Goal: Contribute content: Contribute content

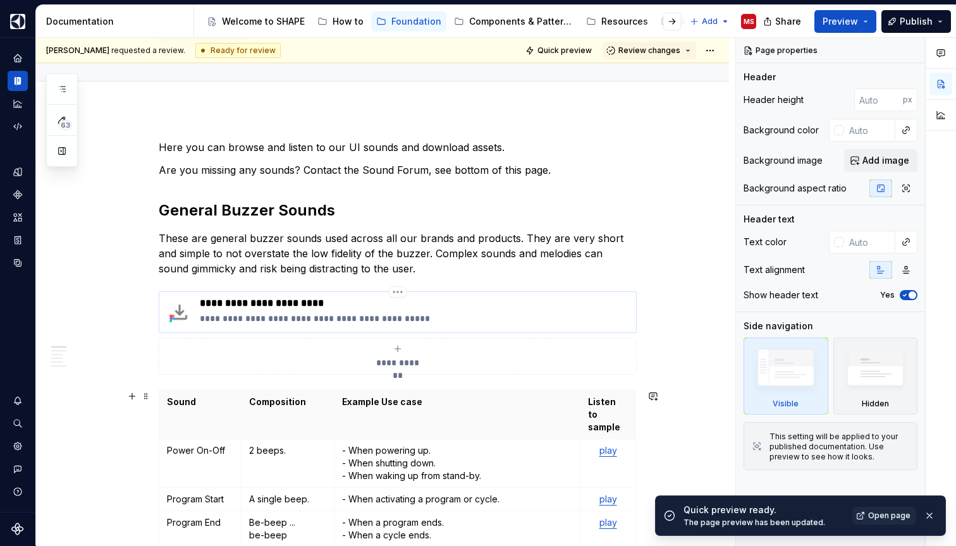
scroll to position [126, 0]
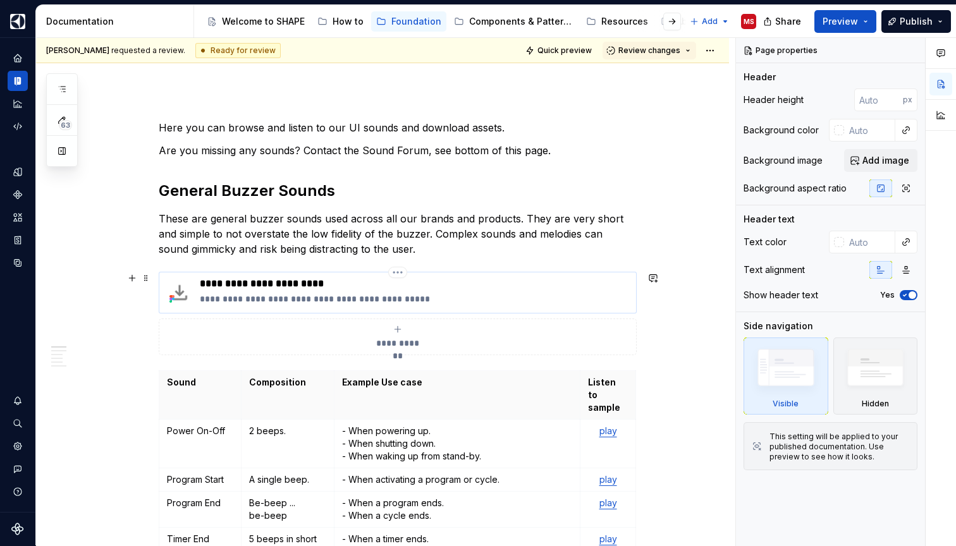
type textarea "*"
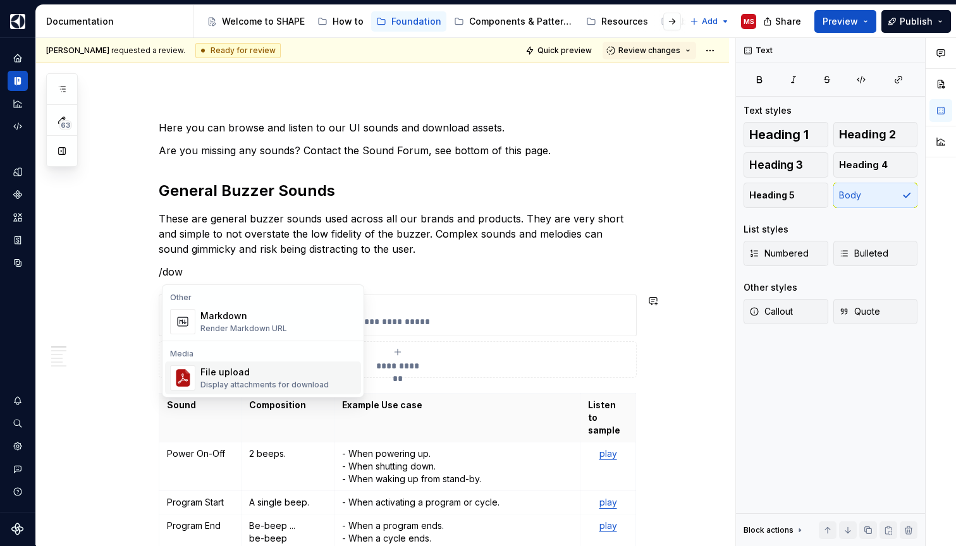
click at [271, 372] on div "File upload" at bounding box center [264, 372] width 128 height 13
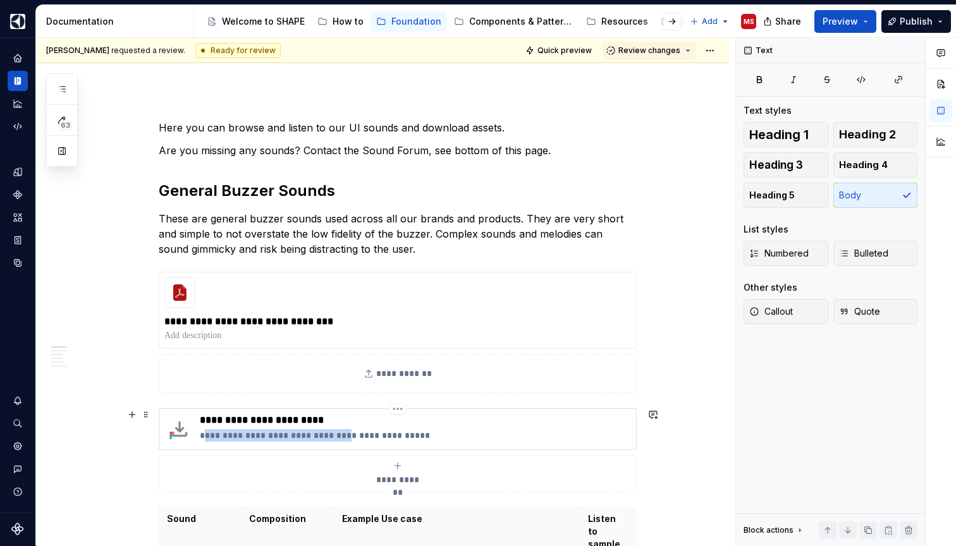
drag, startPoint x: 207, startPoint y: 437, endPoint x: 349, endPoint y: 434, distance: 142.2
click at [349, 434] on p "**********" at bounding box center [415, 435] width 431 height 13
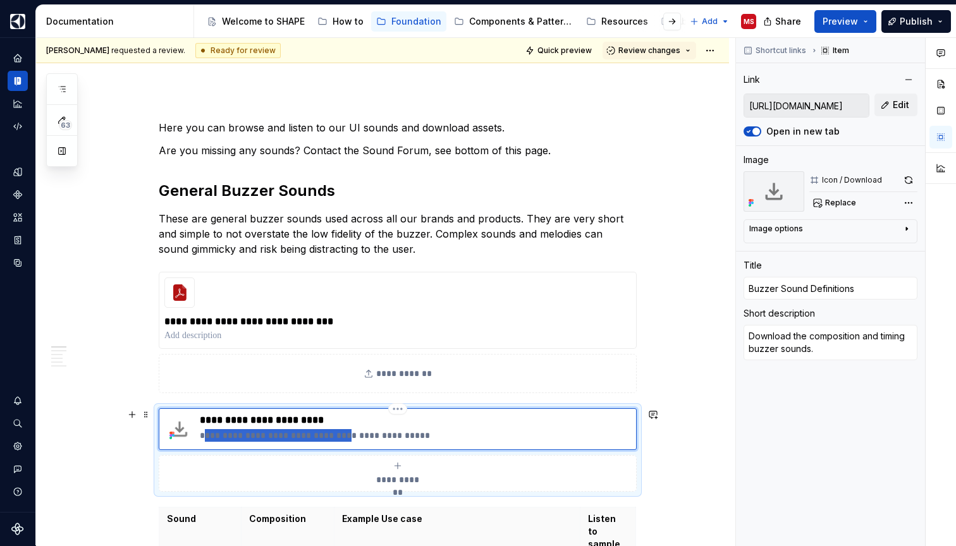
click at [304, 434] on p "**********" at bounding box center [415, 435] width 431 height 13
drag, startPoint x: 204, startPoint y: 436, endPoint x: 459, endPoint y: 442, distance: 254.7
click at [459, 442] on div "**********" at bounding box center [415, 429] width 431 height 30
click at [219, 337] on p at bounding box center [397, 335] width 466 height 13
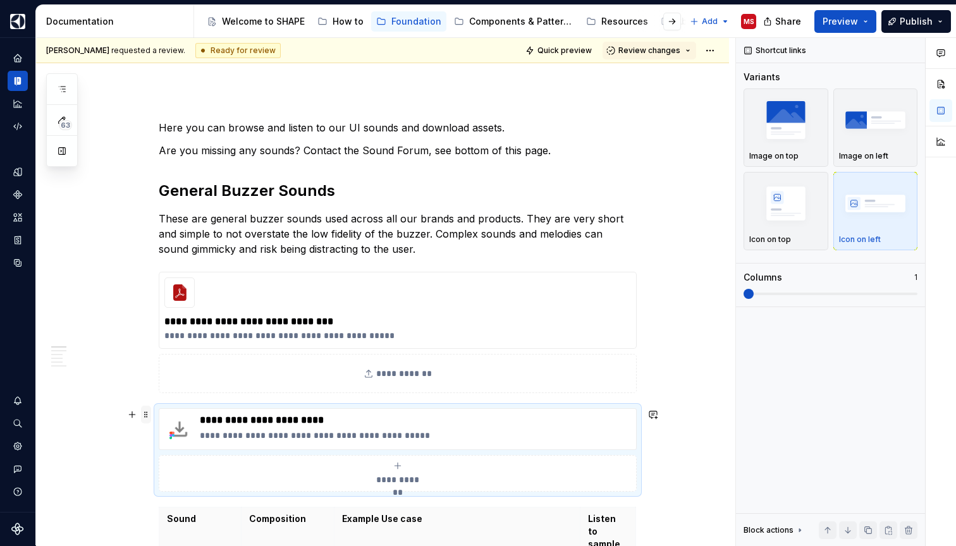
click at [147, 413] on span at bounding box center [146, 415] width 10 height 18
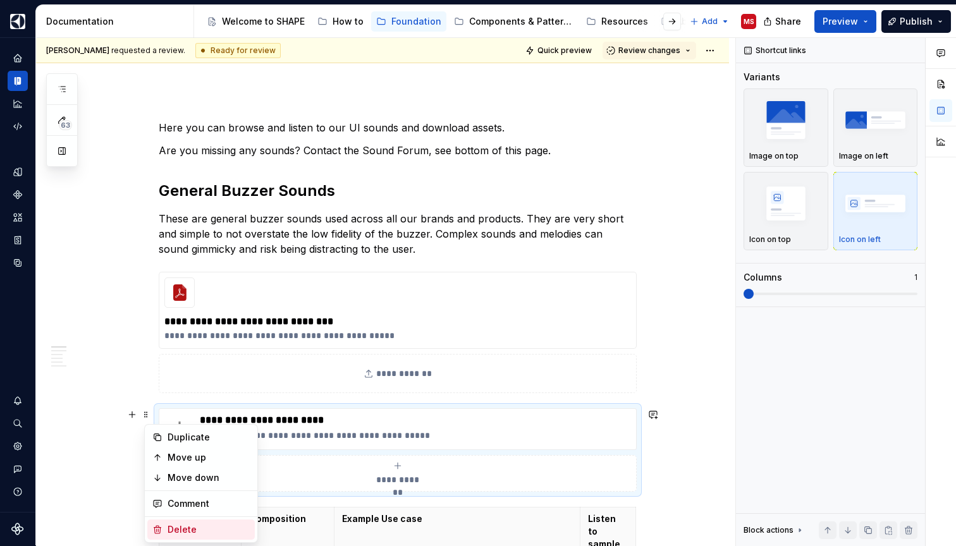
click at [197, 526] on div "Delete" at bounding box center [208, 529] width 82 height 13
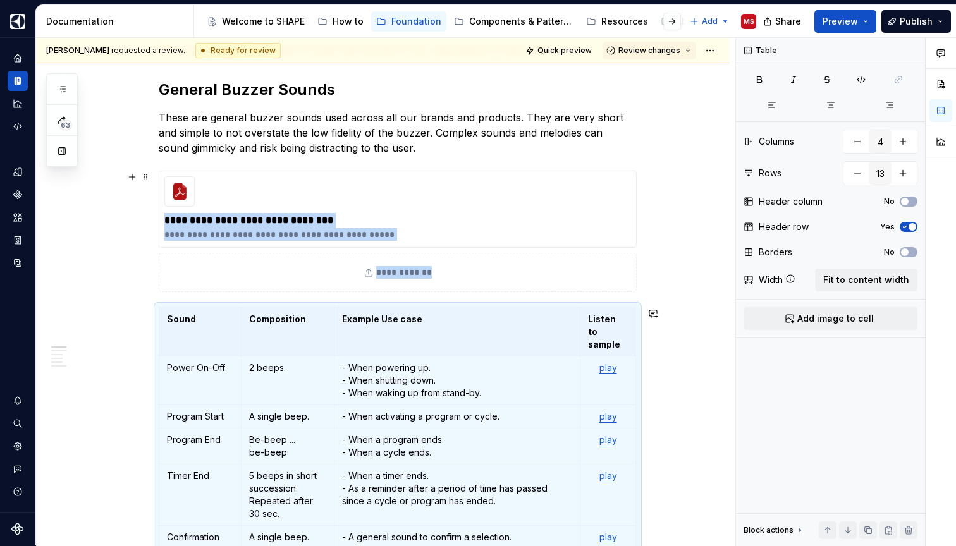
scroll to position [172, 0]
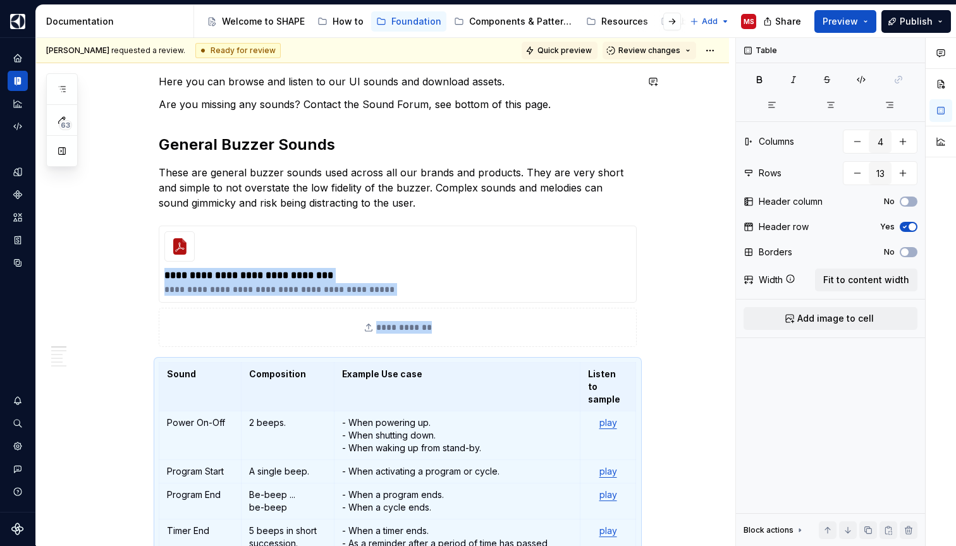
click at [576, 48] on span "Quick preview" at bounding box center [564, 51] width 54 height 10
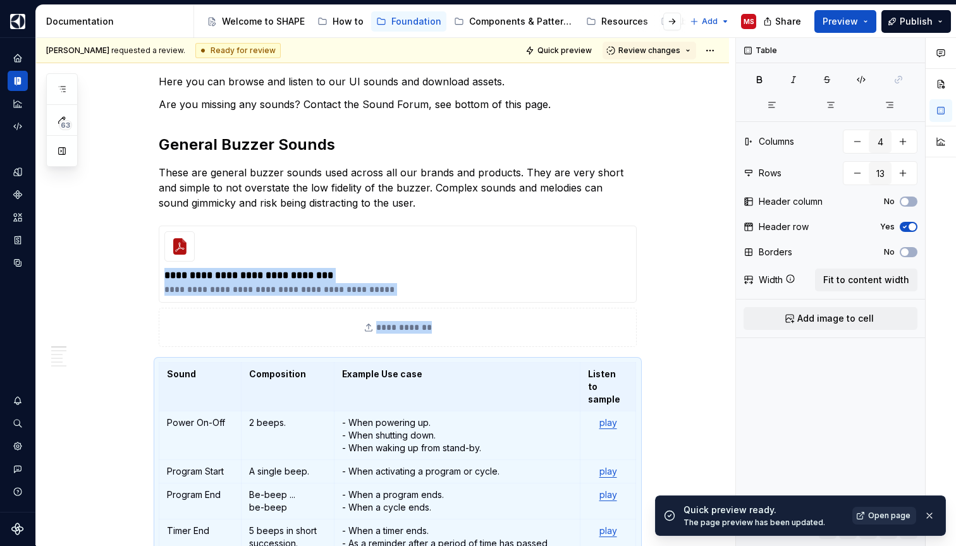
click at [868, 517] on link "Open page" at bounding box center [884, 516] width 64 height 18
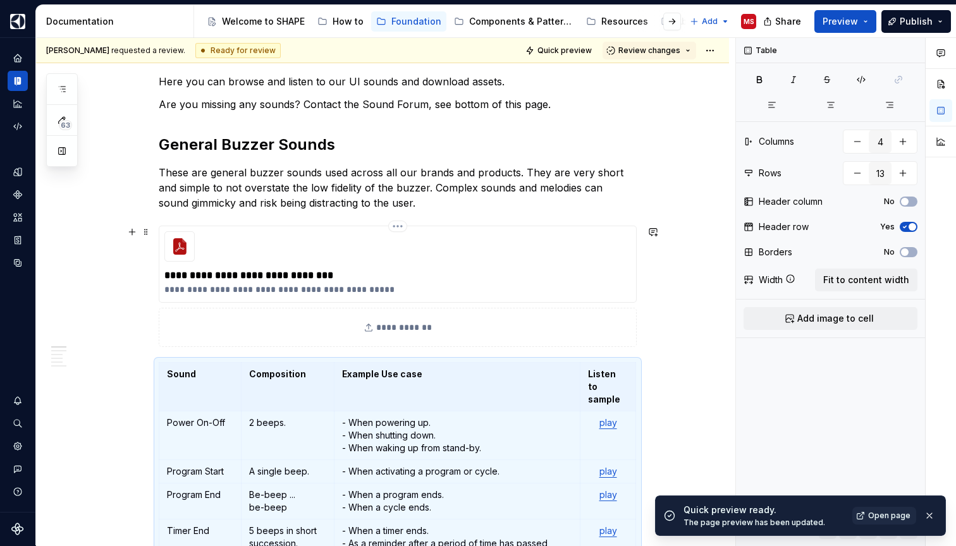
click at [443, 280] on p "**********" at bounding box center [397, 275] width 466 height 15
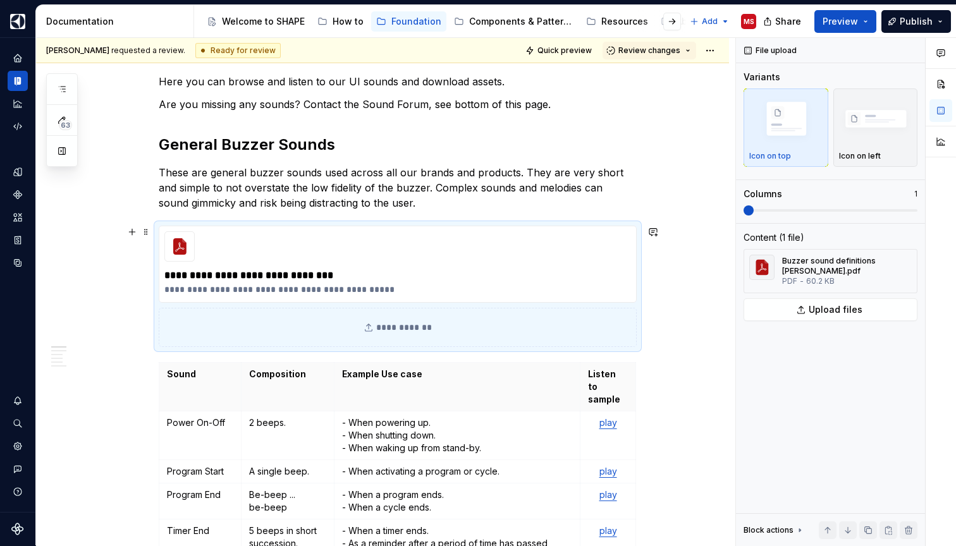
click at [417, 329] on div "**********" at bounding box center [398, 327] width 478 height 39
click at [325, 253] on div "**********" at bounding box center [398, 264] width 478 height 77
click at [150, 233] on span at bounding box center [146, 232] width 10 height 18
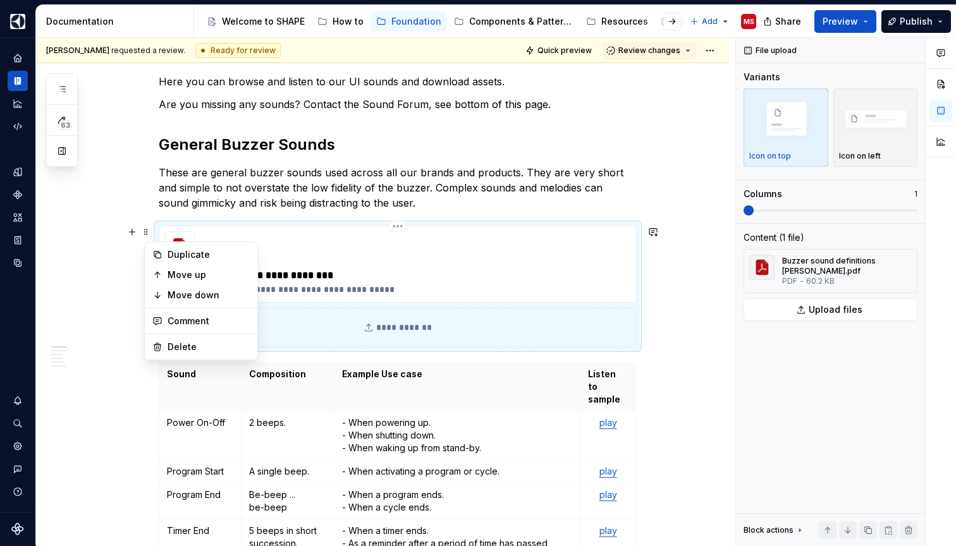
click at [293, 272] on p "**********" at bounding box center [397, 275] width 466 height 15
click at [499, 286] on p "**********" at bounding box center [397, 289] width 466 height 13
click at [874, 142] on img "button" at bounding box center [875, 119] width 73 height 49
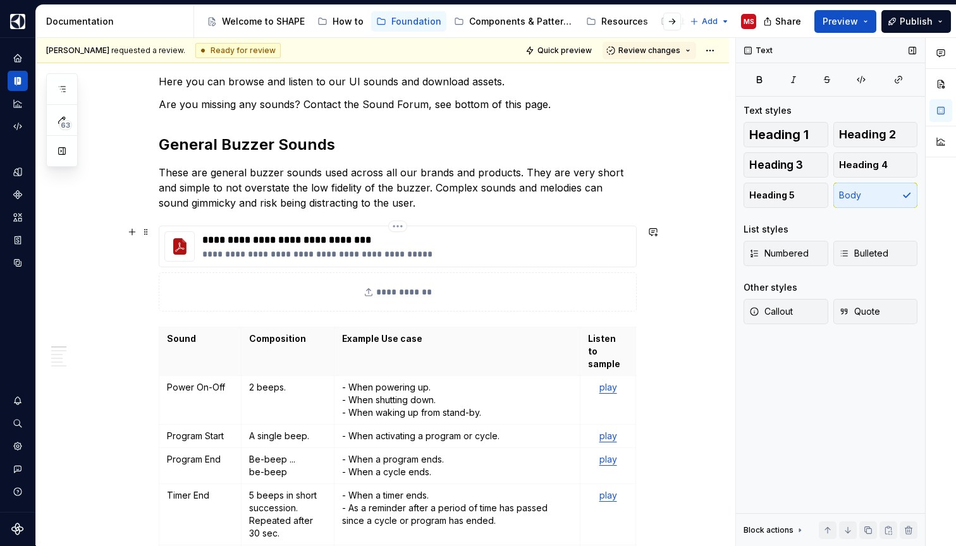
click at [518, 240] on div "**********" at bounding box center [398, 247] width 478 height 42
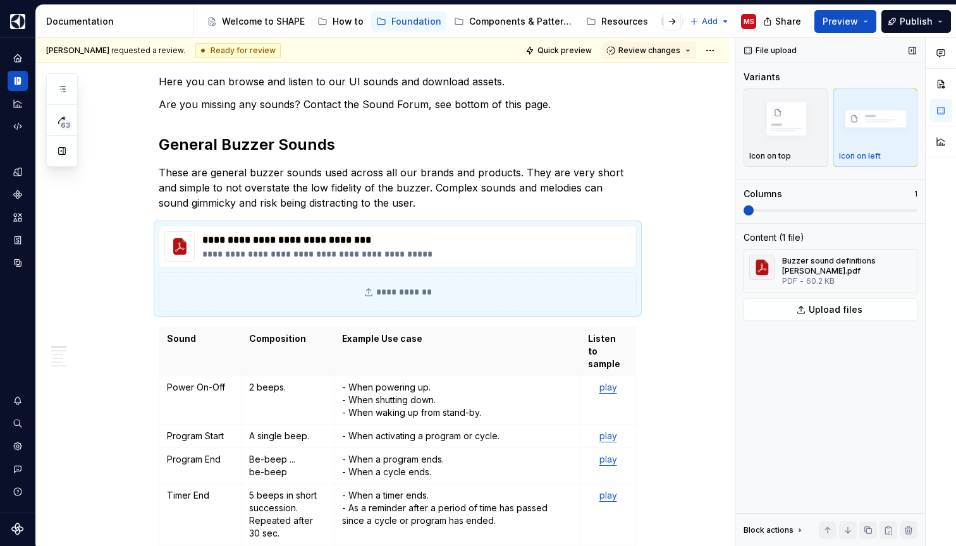
click at [798, 527] on ul "No internet connection. Reconnect to ensure all of your changes are synced. Suc…" at bounding box center [800, 536] width 311 height 20
click at [789, 529] on ul "No internet connection. Reconnect to ensure all of your changes are synced. Suc…" at bounding box center [800, 536] width 311 height 20
click at [577, 51] on span "Quick preview" at bounding box center [564, 51] width 54 height 10
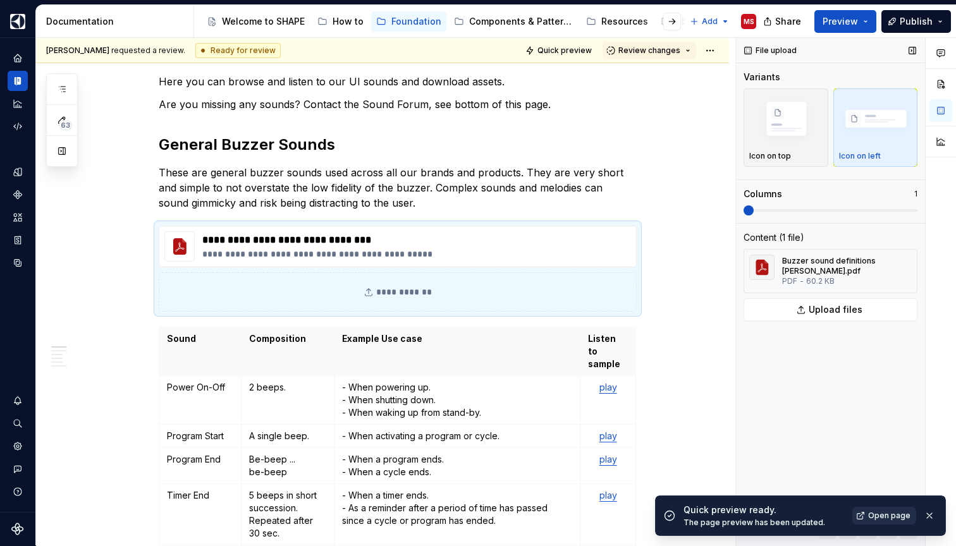
click at [875, 514] on span "Open page" at bounding box center [889, 516] width 42 height 10
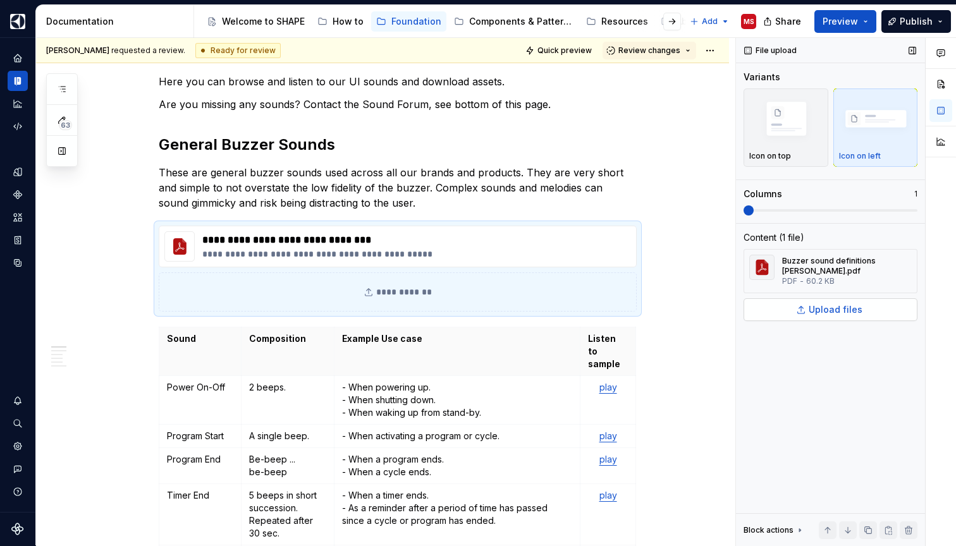
click at [825, 310] on span "Upload files" at bounding box center [835, 309] width 54 height 13
click at [149, 232] on span at bounding box center [146, 232] width 10 height 18
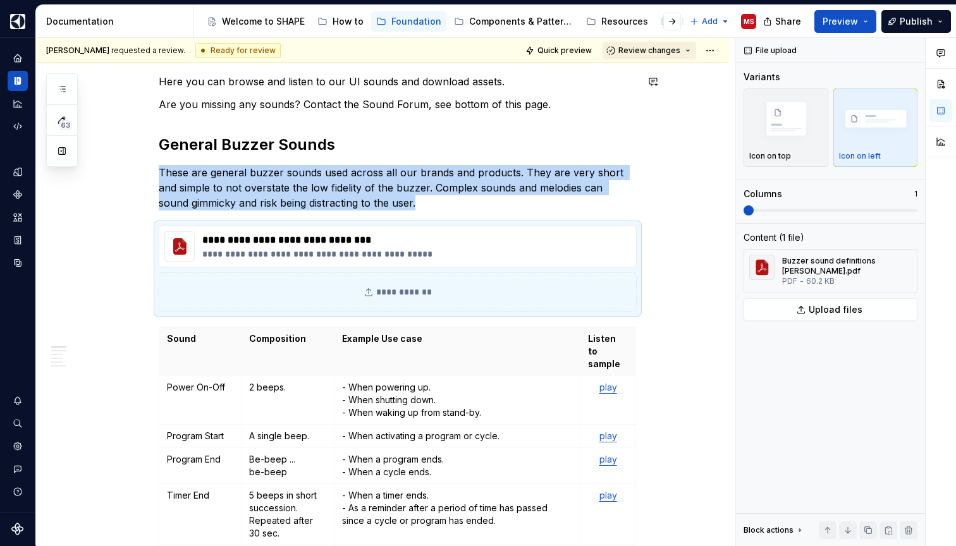
click at [677, 51] on span "Review changes" at bounding box center [649, 51] width 62 height 10
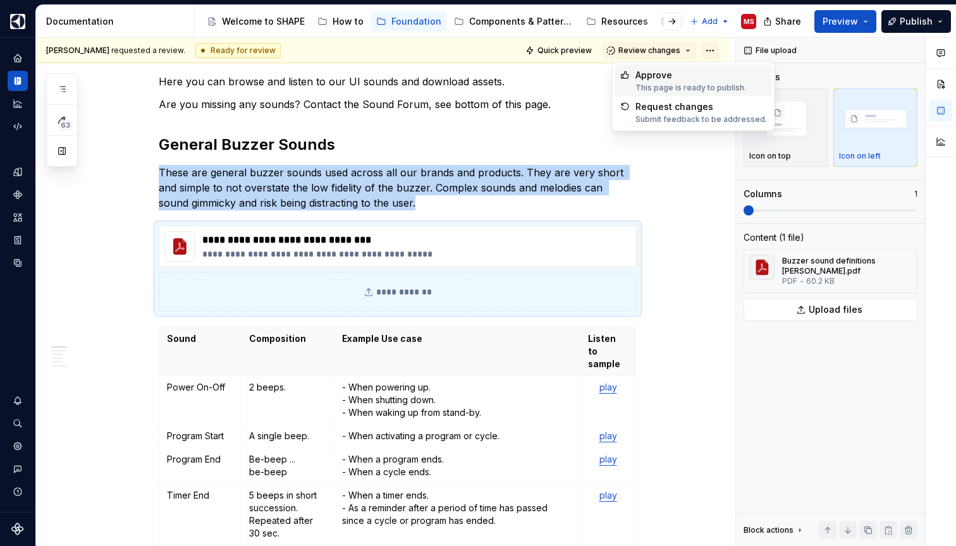
click at [713, 46] on html "SHAPE Design System MS Dataset APPLIANCE Documentation Accessibility guide for …" at bounding box center [478, 273] width 956 height 546
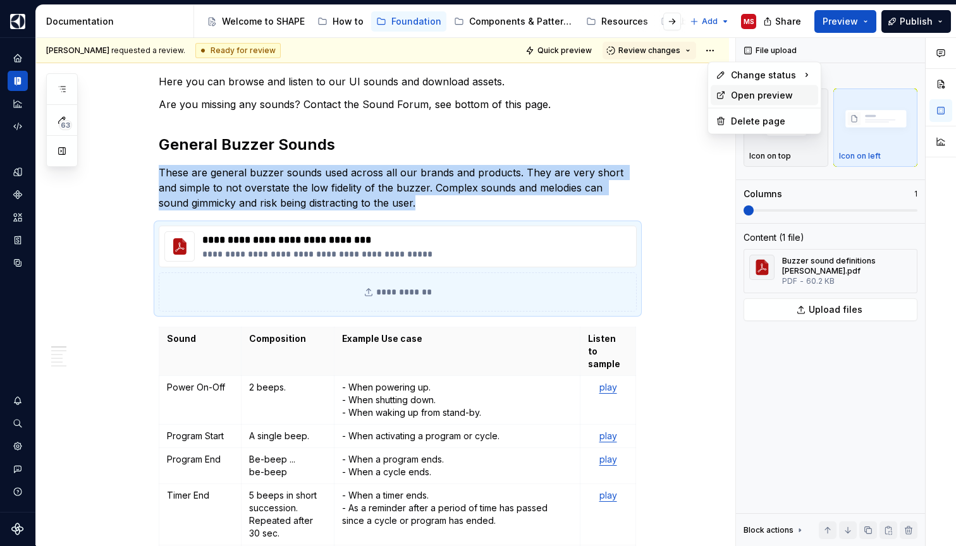
click at [750, 94] on div "Open preview" at bounding box center [772, 95] width 82 height 13
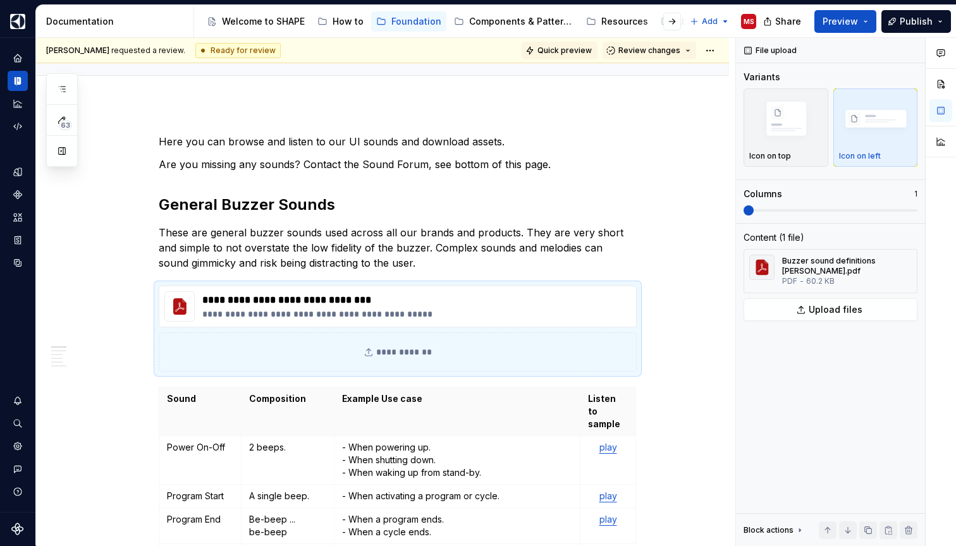
click at [576, 49] on span "Quick preview" at bounding box center [564, 51] width 54 height 10
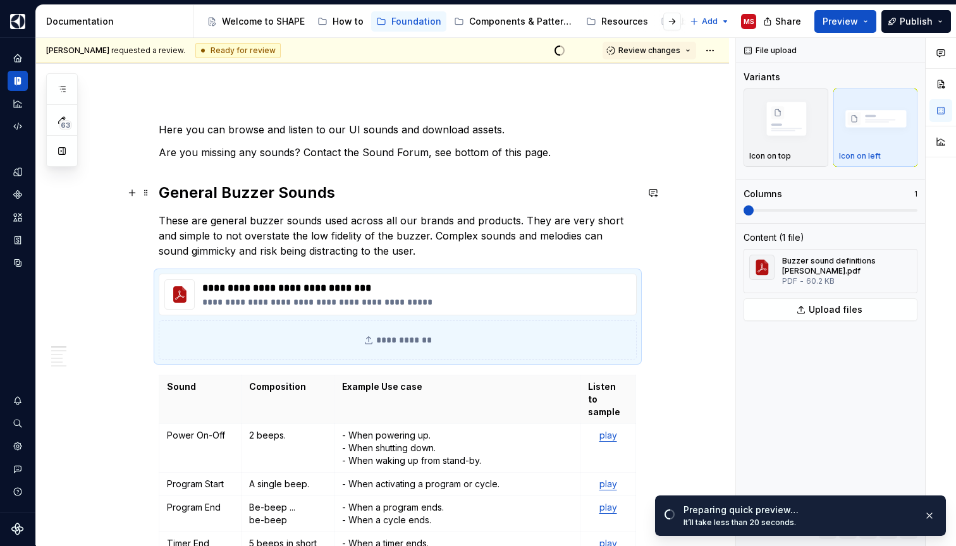
scroll to position [128, 0]
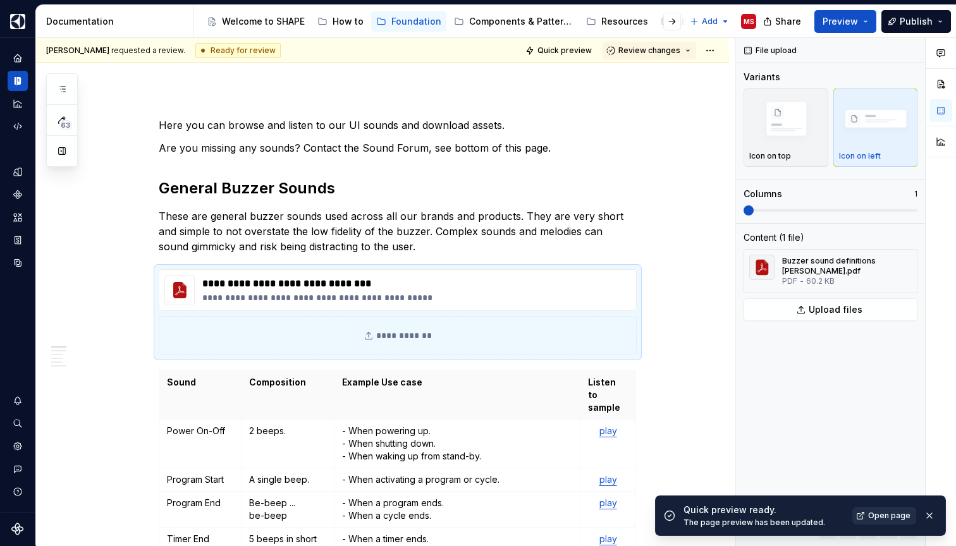
click at [896, 517] on span "Open page" at bounding box center [889, 516] width 42 height 10
click at [63, 90] on icon "button" at bounding box center [62, 89] width 10 height 10
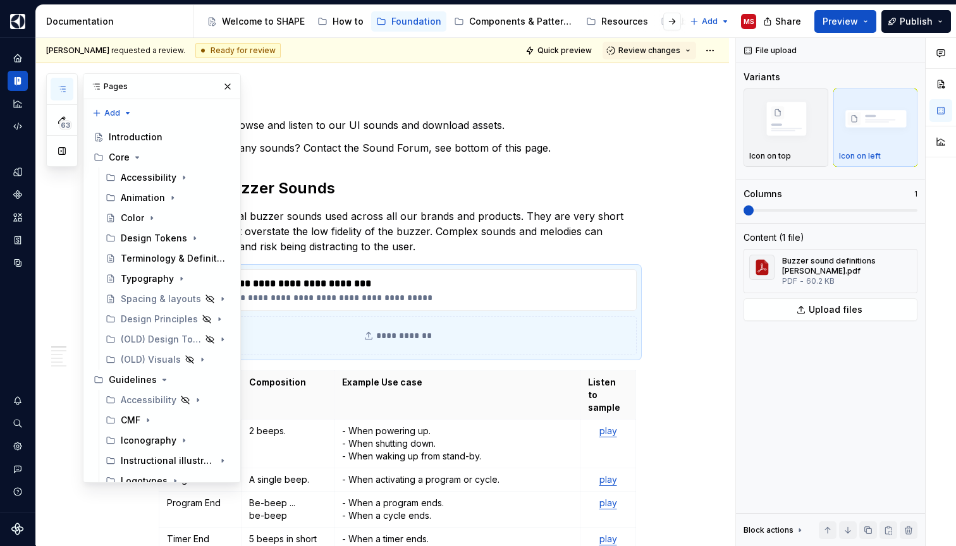
click at [179, 84] on div "Pages" at bounding box center [161, 86] width 157 height 25
click at [140, 137] on div "Introduction" at bounding box center [136, 137] width 54 height 13
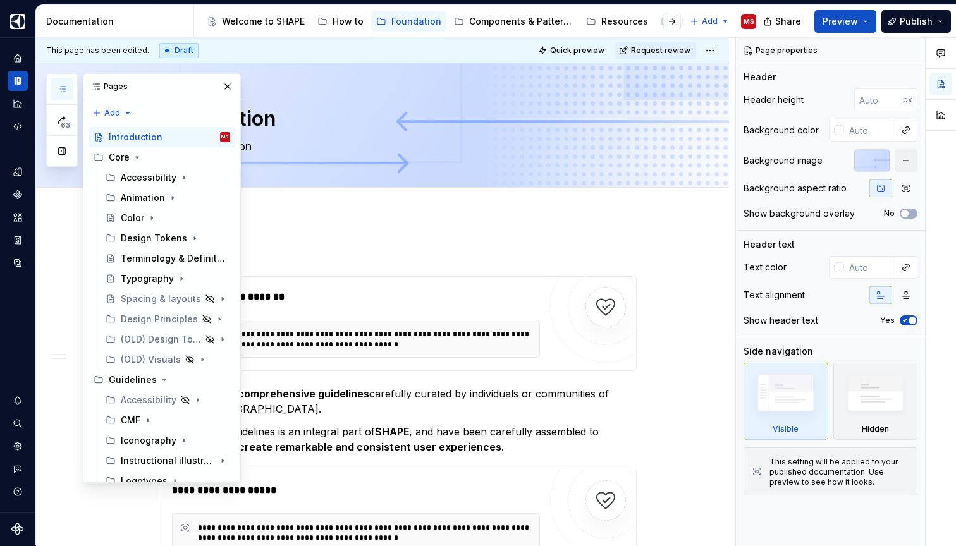
click at [123, 85] on div "Pages" at bounding box center [161, 86] width 157 height 25
click at [60, 90] on icon "button" at bounding box center [62, 89] width 10 height 10
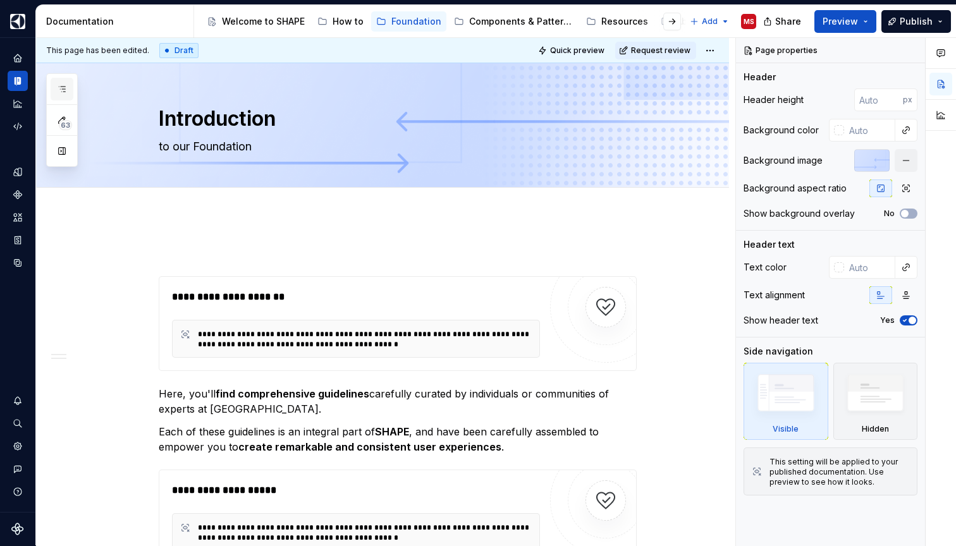
click at [60, 90] on icon "button" at bounding box center [62, 89] width 10 height 10
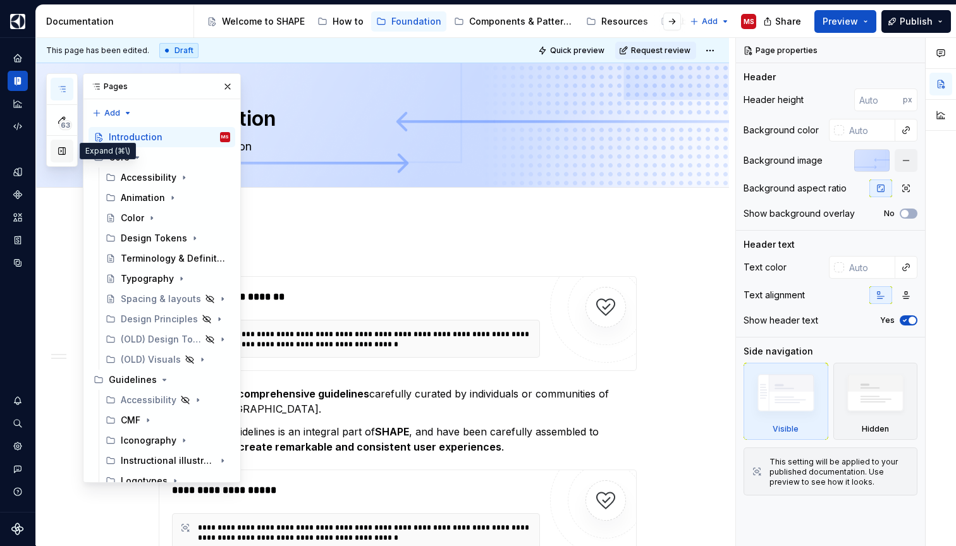
click at [63, 151] on button "button" at bounding box center [62, 151] width 23 height 23
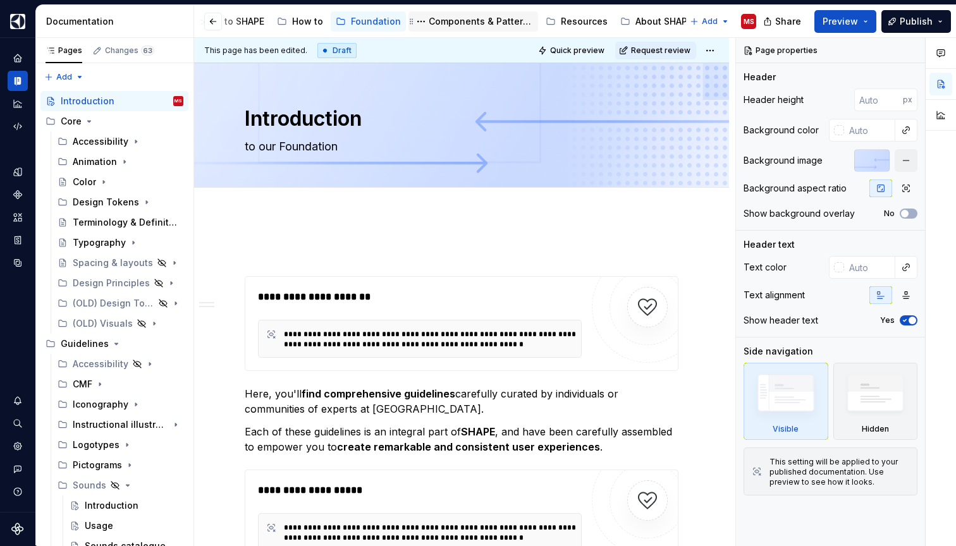
scroll to position [0, 40]
click at [636, 23] on div "About SHAPE" at bounding box center [664, 21] width 57 height 13
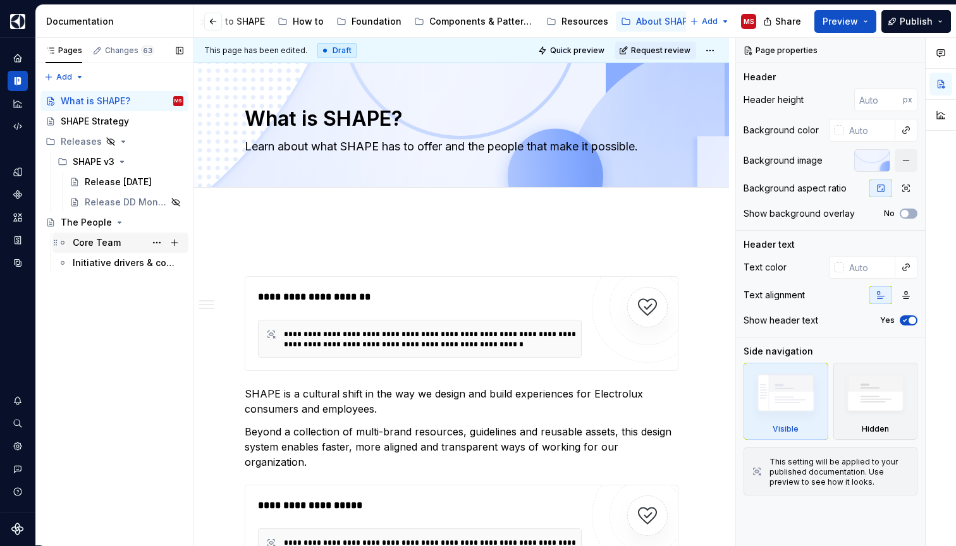
click at [104, 246] on div "Core Team" at bounding box center [97, 242] width 48 height 13
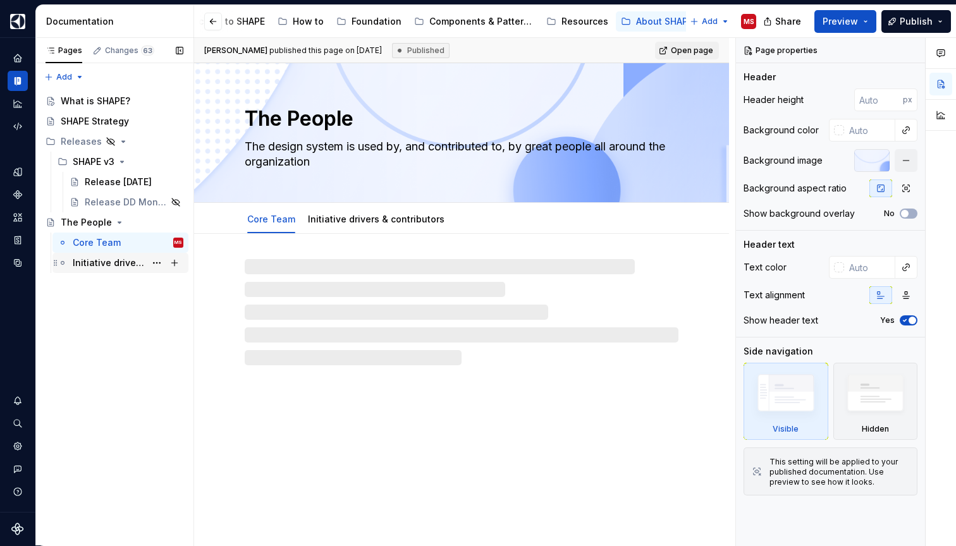
click at [96, 269] on div "Initiative drivers & contributors" at bounding box center [128, 263] width 111 height 18
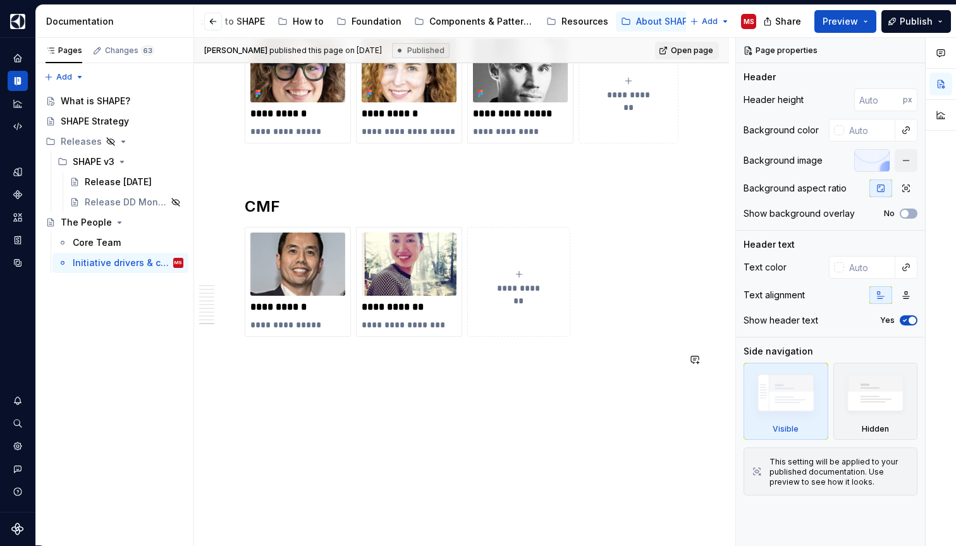
scroll to position [2827, 0]
click at [230, 205] on span at bounding box center [232, 207] width 10 height 18
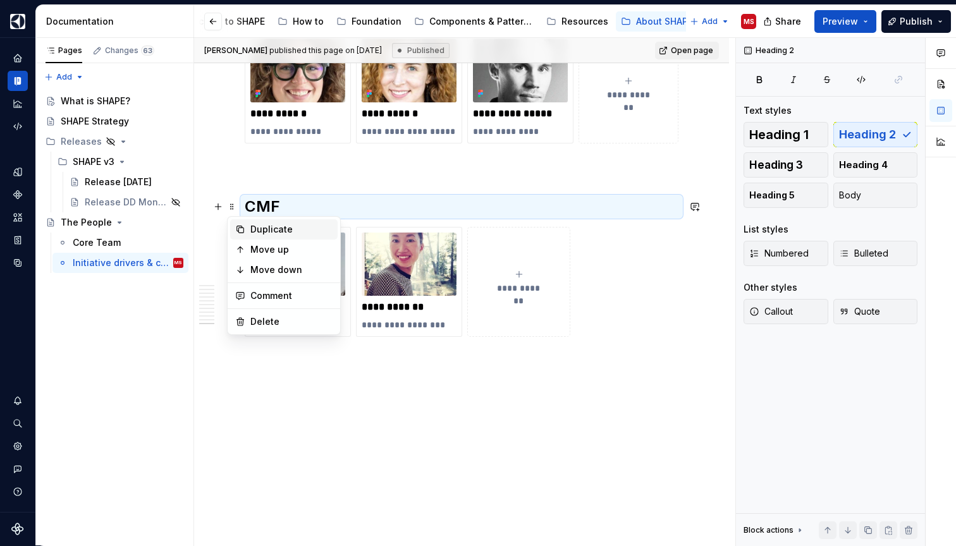
click at [261, 229] on div "Duplicate" at bounding box center [291, 229] width 82 height 13
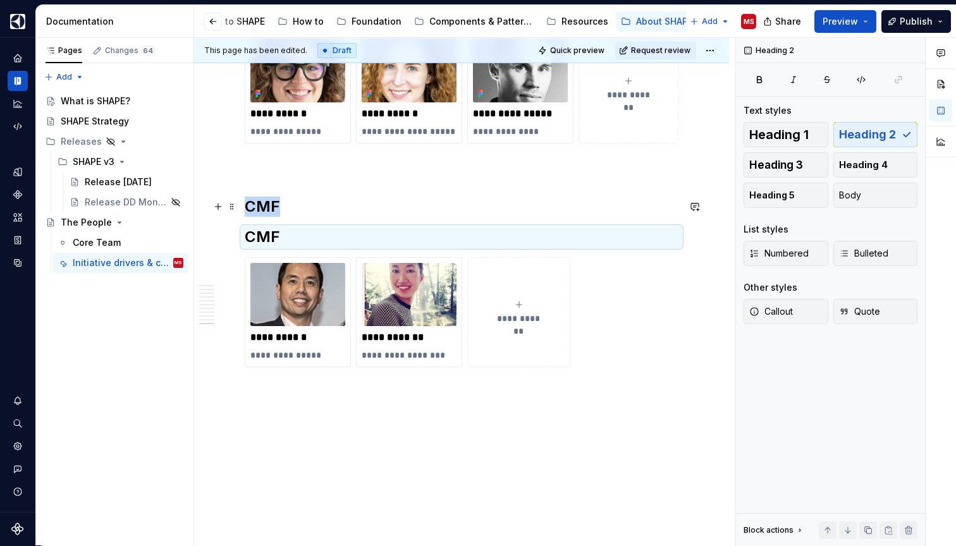
type textarea "*"
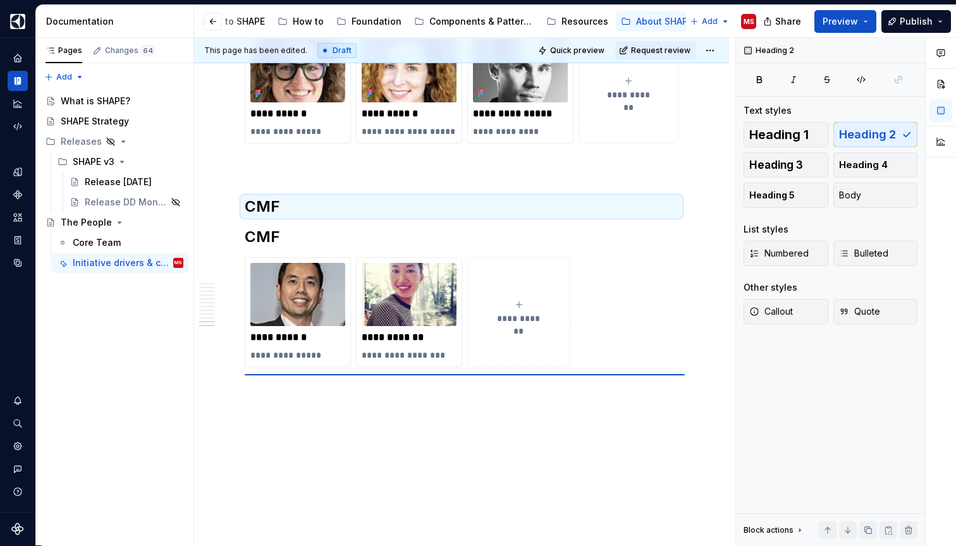
scroll to position [2839, 0]
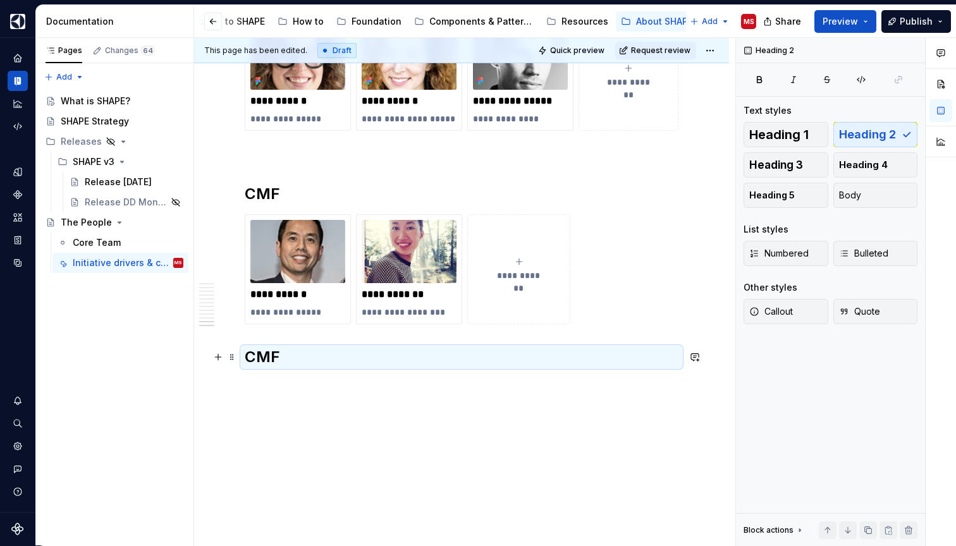
click at [266, 358] on h2 "CMF" at bounding box center [462, 357] width 434 height 20
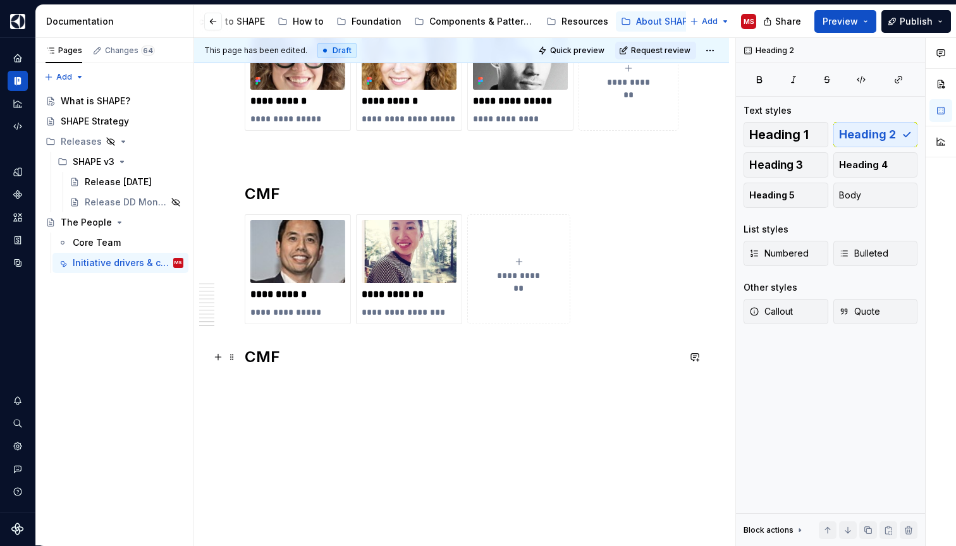
click at [266, 358] on h2 "CMF" at bounding box center [462, 357] width 434 height 20
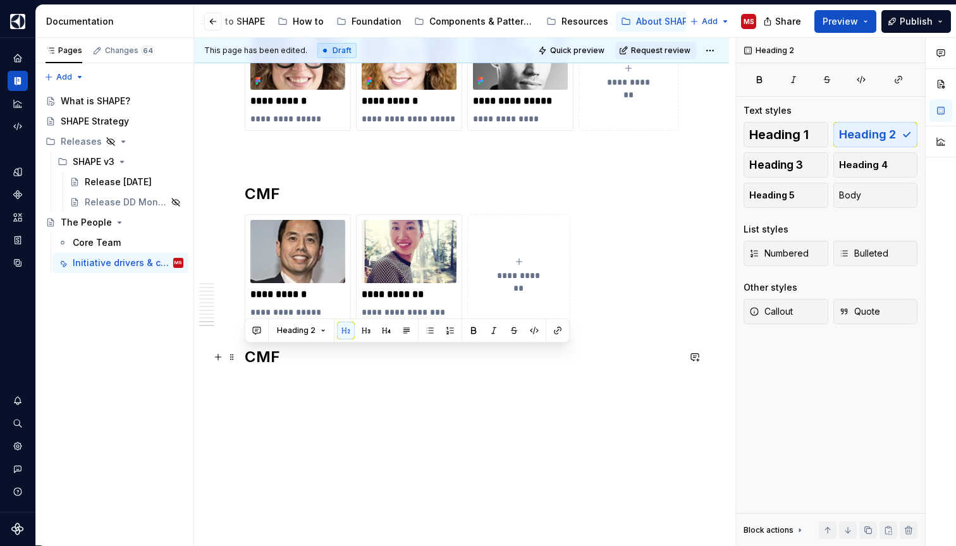
click at [266, 358] on h2 "CMF" at bounding box center [462, 357] width 434 height 20
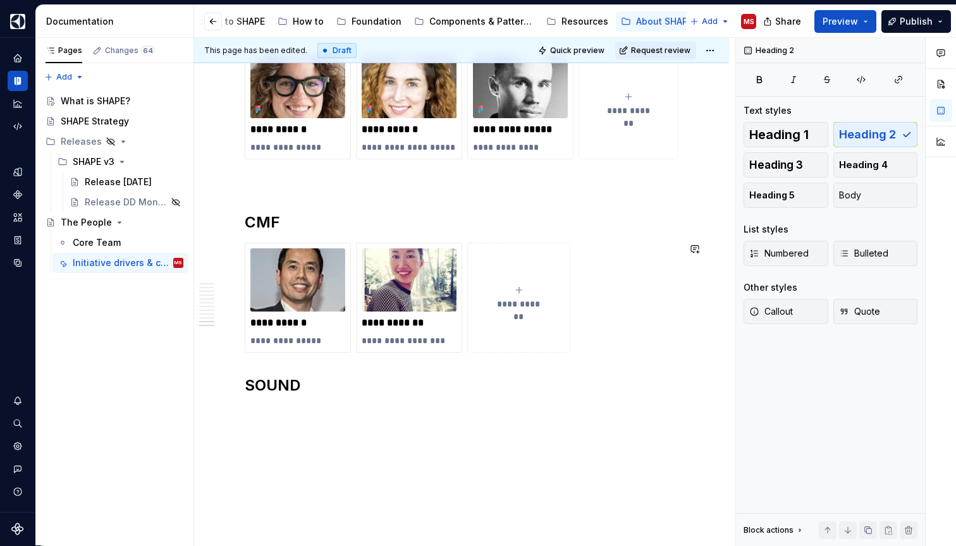
scroll to position [2815, 0]
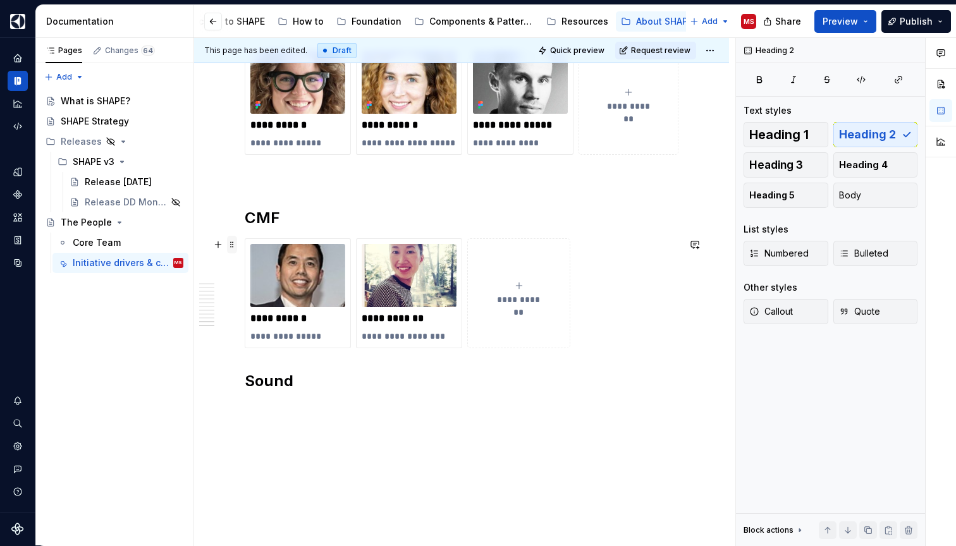
click at [232, 246] on span at bounding box center [232, 245] width 10 height 18
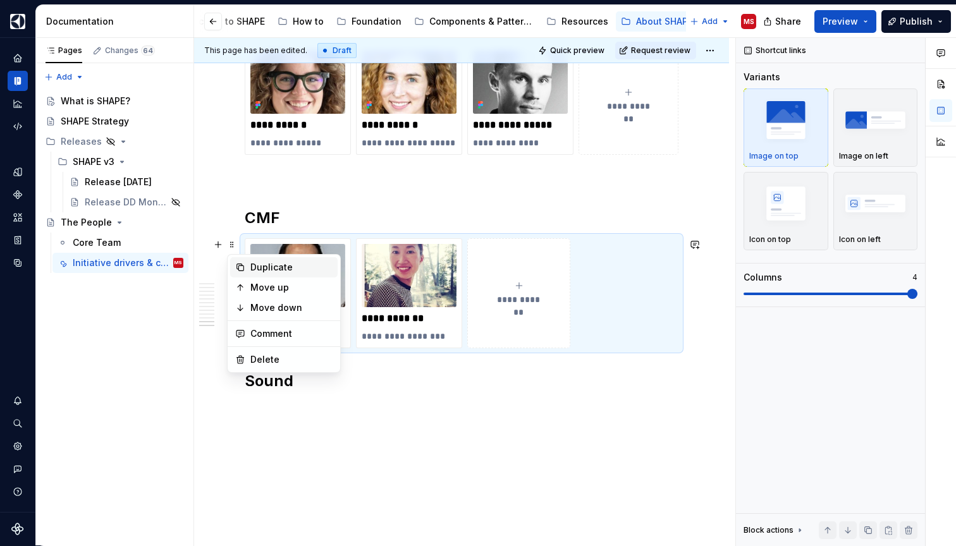
click at [253, 267] on div "Duplicate" at bounding box center [291, 267] width 82 height 13
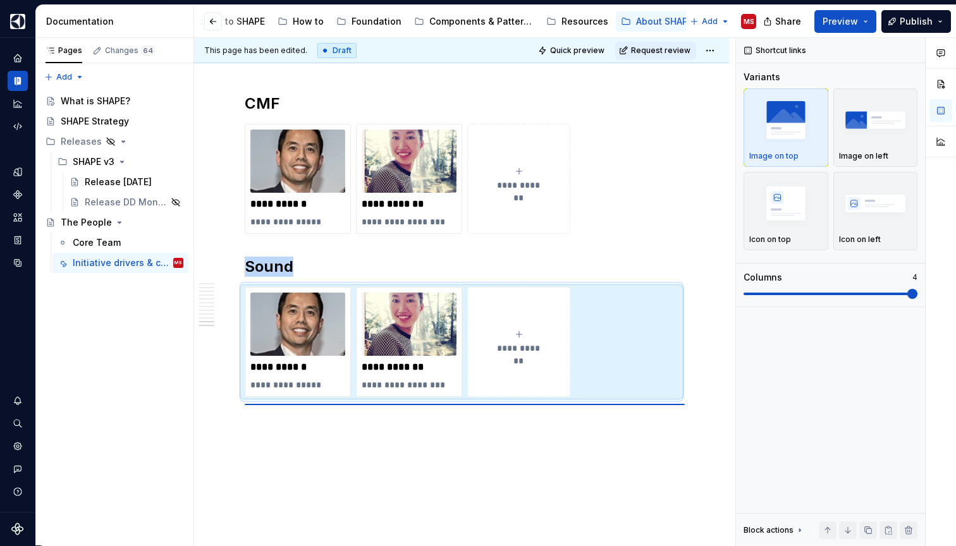
scroll to position [2990, 0]
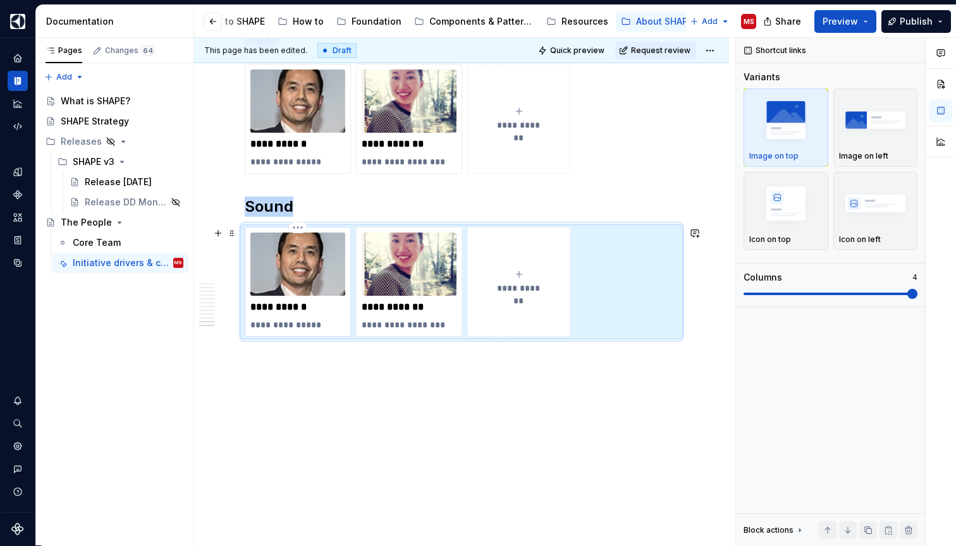
click at [285, 305] on p "**********" at bounding box center [297, 307] width 95 height 13
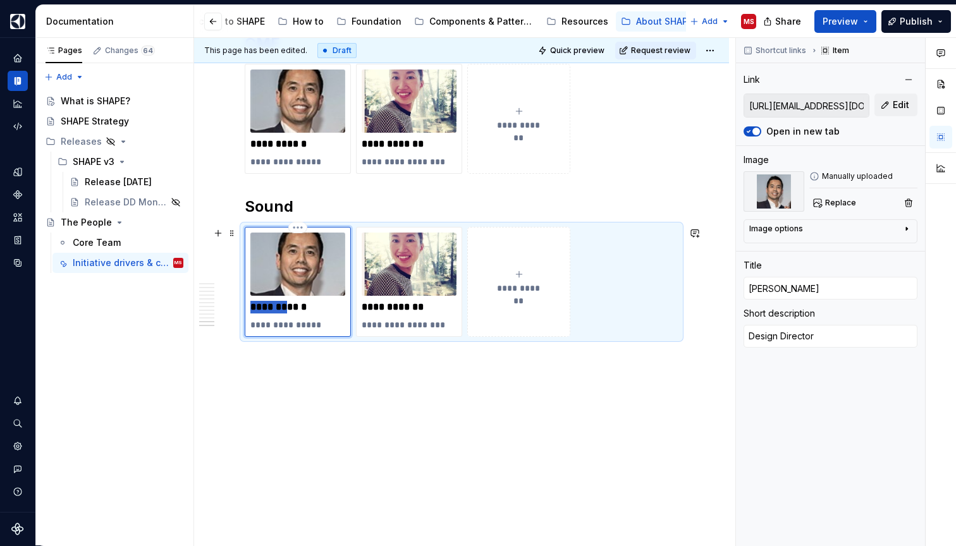
click at [285, 305] on p "**********" at bounding box center [297, 307] width 95 height 13
type textarea "*"
type input "M"
type textarea "*"
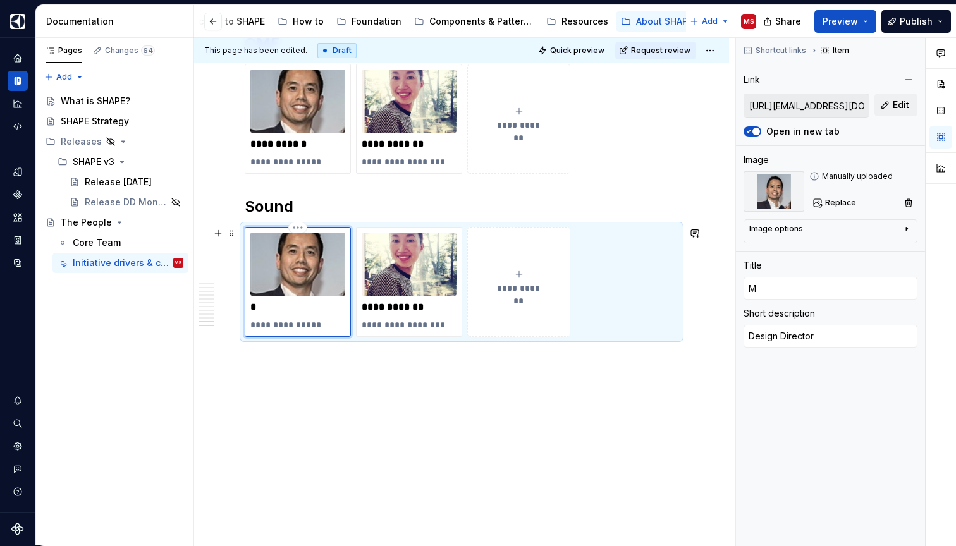
type input "Ma"
type textarea "*"
type input "Mar"
type textarea "*"
type input "Mart"
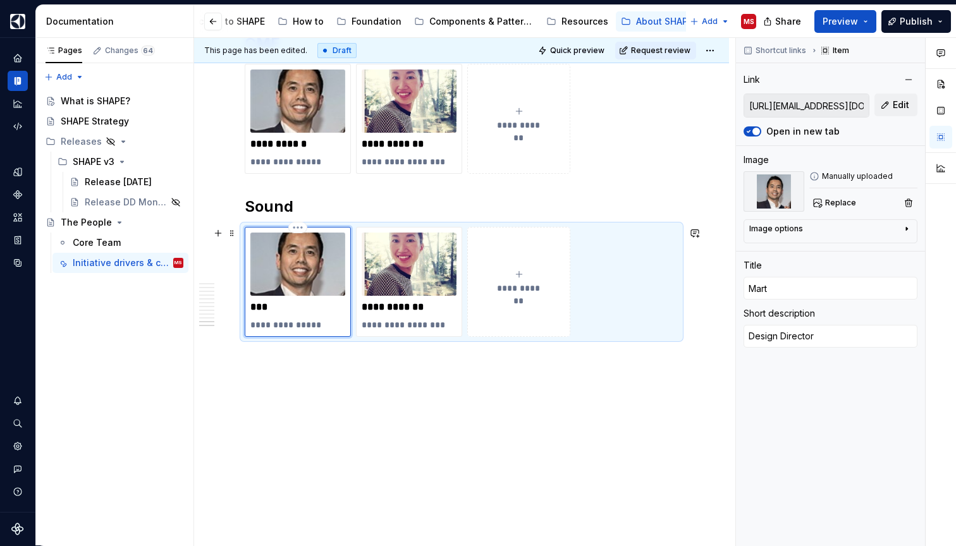
type textarea "*"
type input "[PERSON_NAME]"
type textarea "*"
type input "[PERSON_NAME]"
type textarea "*"
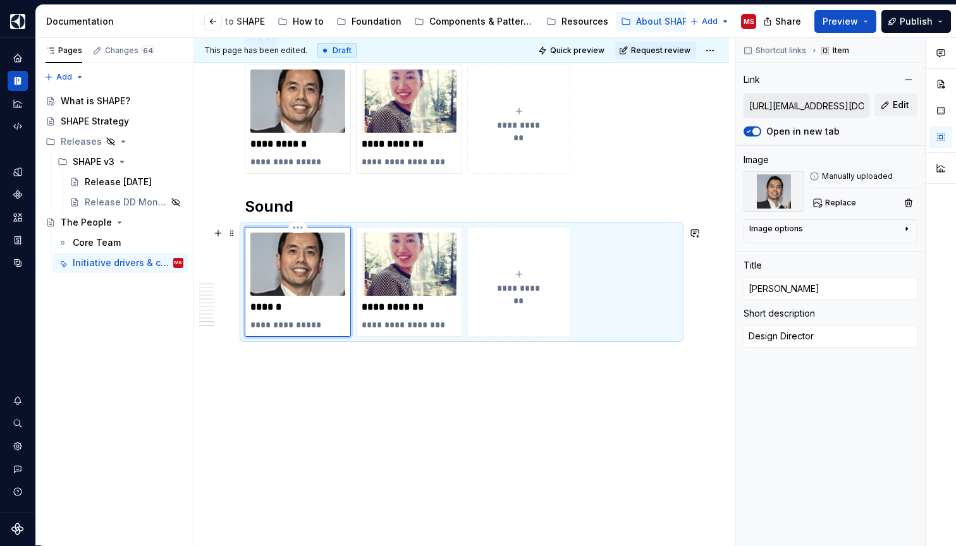
type input "[PERSON_NAME]"
type textarea "*"
type input "[PERSON_NAME]"
type textarea "*"
type input "[PERSON_NAME]"
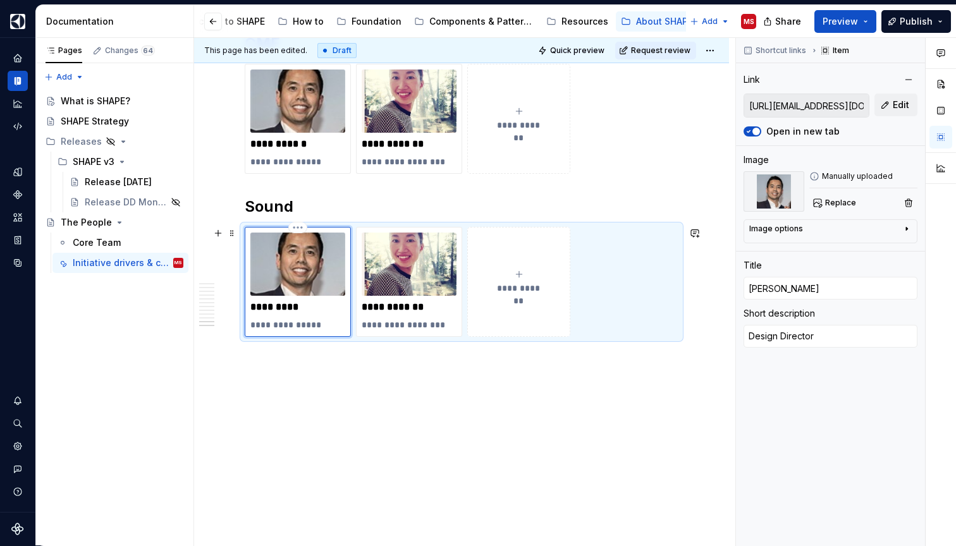
type textarea "*"
type input "[PERSON_NAME]"
type textarea "*"
type input "[PERSON_NAME]"
type textarea "*"
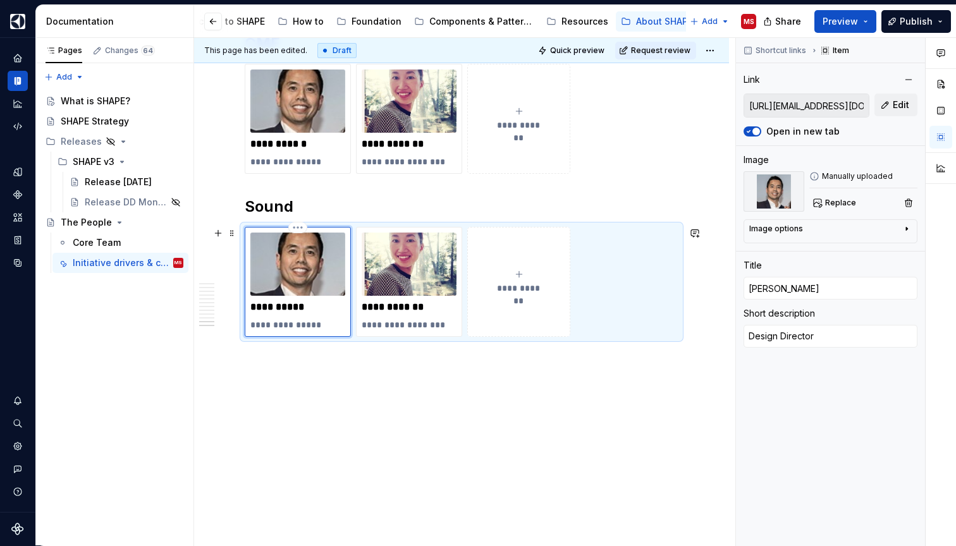
type input "[PERSON_NAME]"
type textarea "*"
type input "[PERSON_NAME]"
type textarea "*"
type input "[PERSON_NAME]"
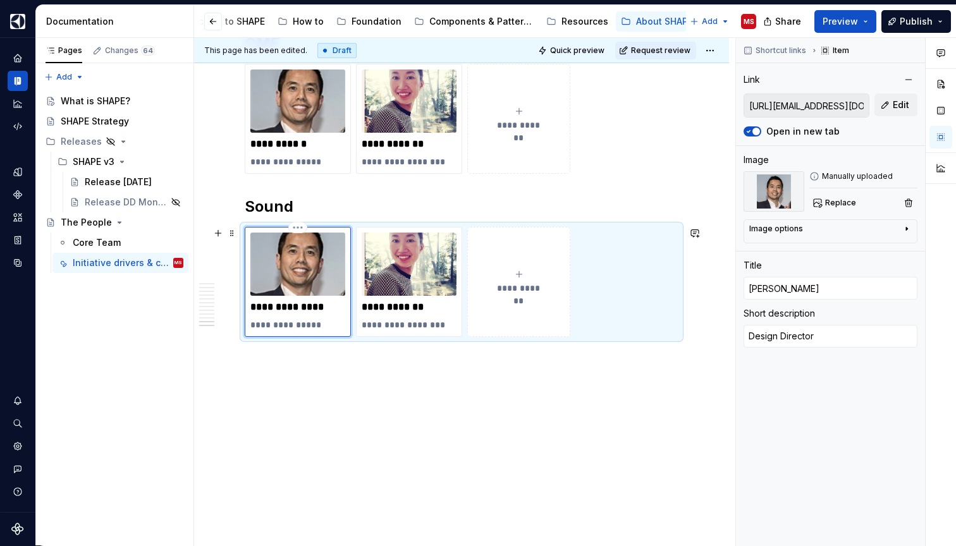
type textarea "*"
type input "[PERSON_NAME]"
type textarea "*"
type input "[PERSON_NAME]"
click at [290, 265] on img at bounding box center [297, 264] width 95 height 63
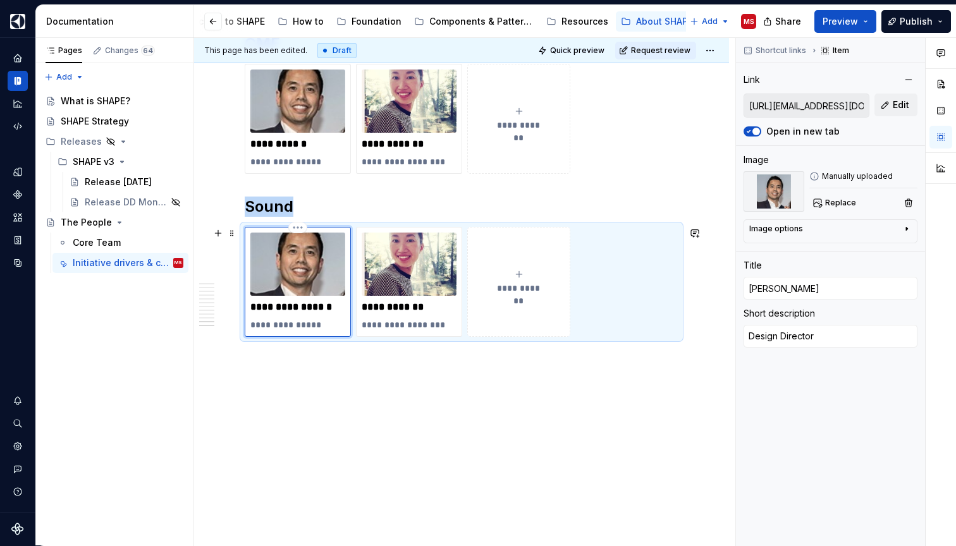
click at [315, 312] on p "**********" at bounding box center [297, 307] width 95 height 13
drag, startPoint x: 314, startPoint y: 328, endPoint x: 246, endPoint y: 326, distance: 68.3
click at [245, 326] on div "**********" at bounding box center [298, 282] width 106 height 110
type textarea "*"
type textarea "F"
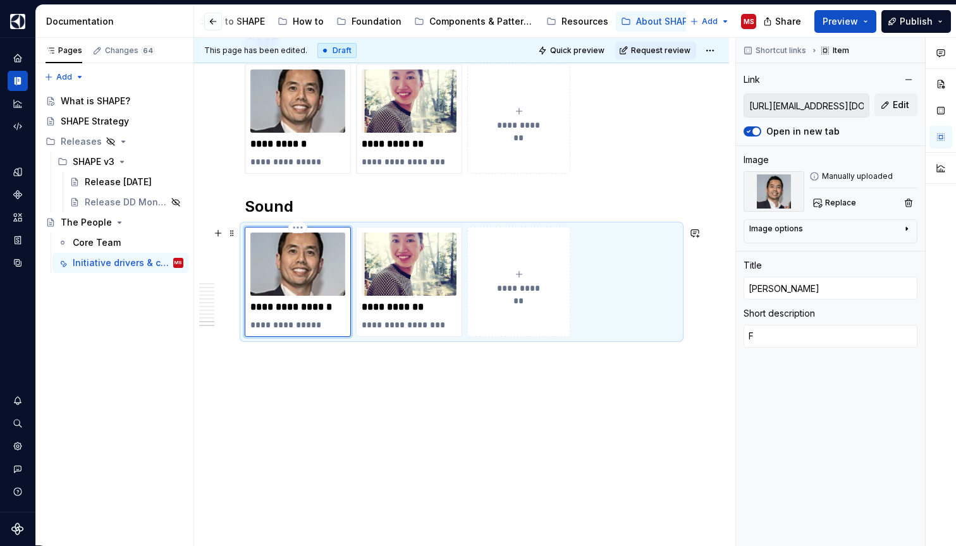
type textarea "*"
type textarea "FF"
type textarea "*"
type textarea "FFF"
type textarea "*"
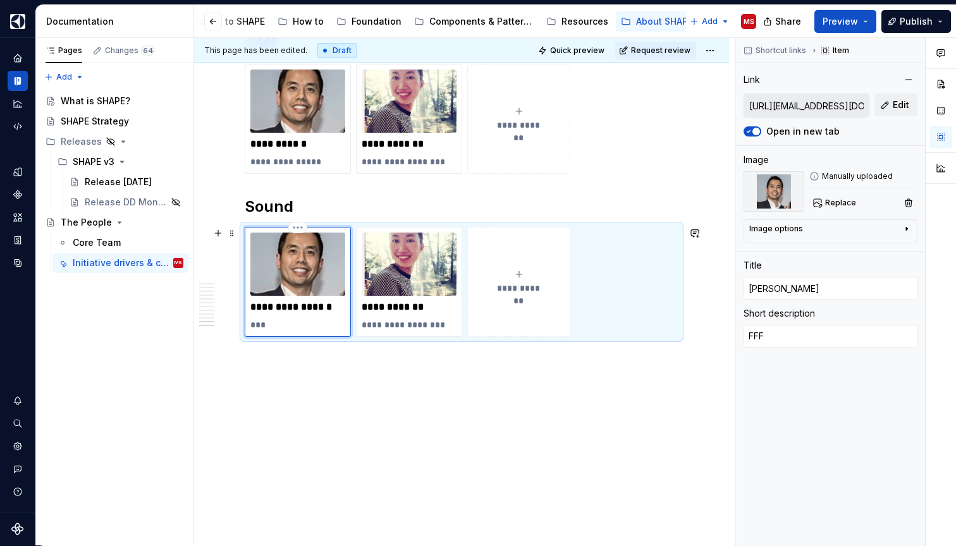
type textarea "FFF"
type textarea "*"
type textarea "FFF D"
type textarea "*"
type textarea "FFF De"
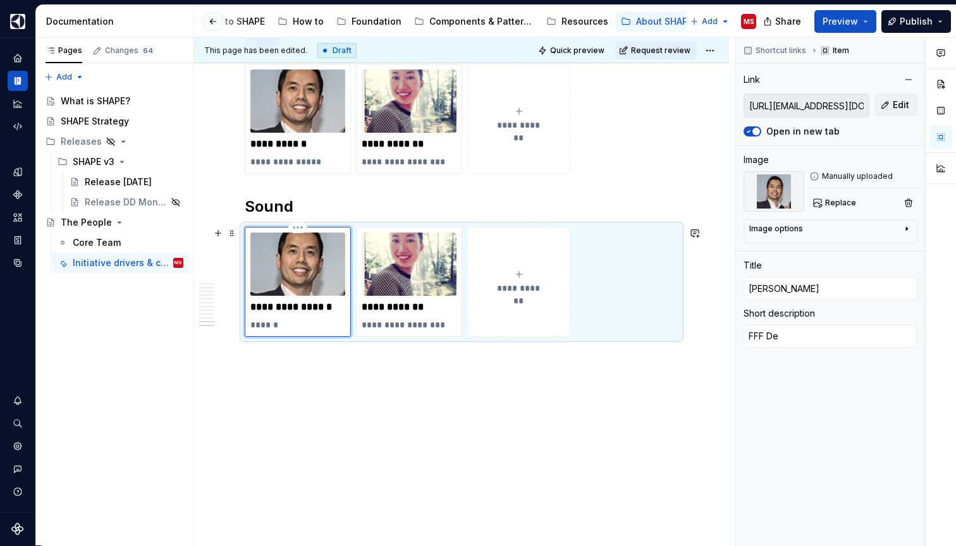
type textarea "*"
type textarea "FFF Des"
type textarea "*"
type textarea "FFF Desi"
type textarea "*"
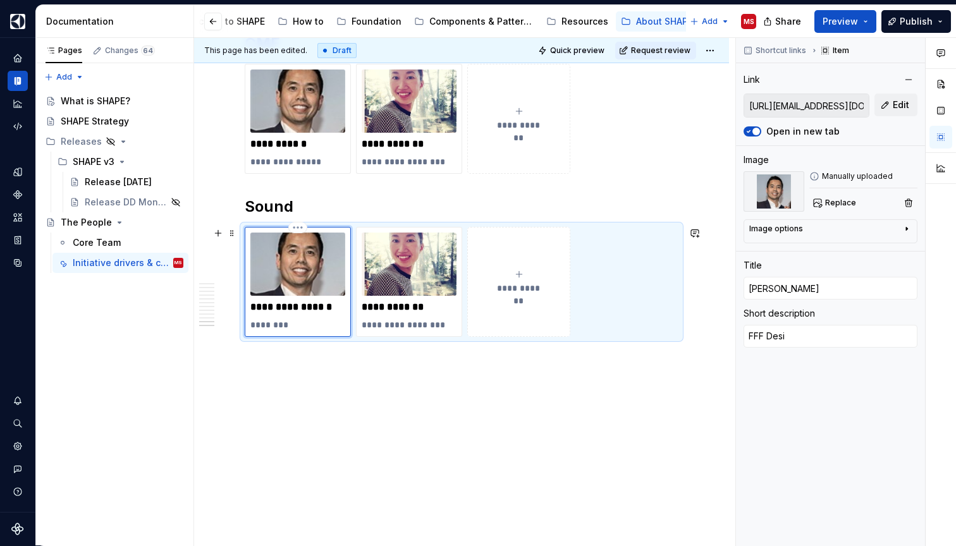
type textarea "FFF Desig"
type textarea "*"
type textarea "FFF Design"
type textarea "*"
type textarea "FFF Designe"
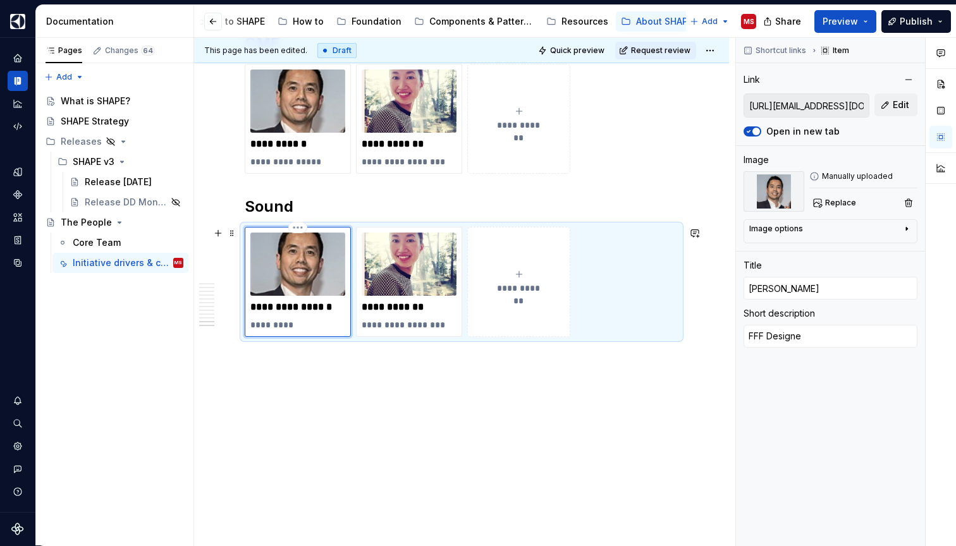
type textarea "*"
type textarea "FFF Designer"
click at [444, 324] on p "**********" at bounding box center [408, 325] width 95 height 13
type textarea "*"
type input "[URL][EMAIL_ADDRESS][DOMAIN_NAME][PERSON_NAME][PERSON_NAME][DOMAIN_NAME]"
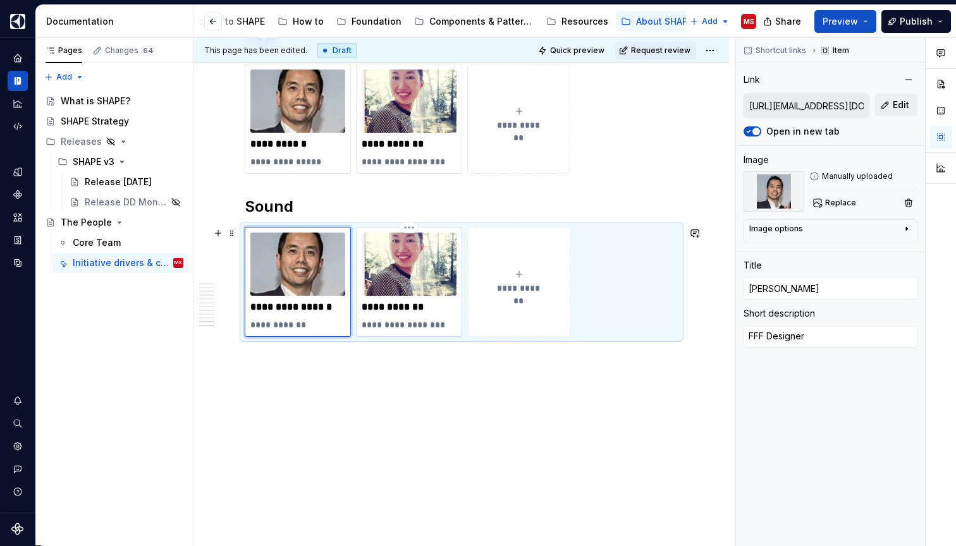
type input "[PERSON_NAME]"
type textarea "Principal Designer"
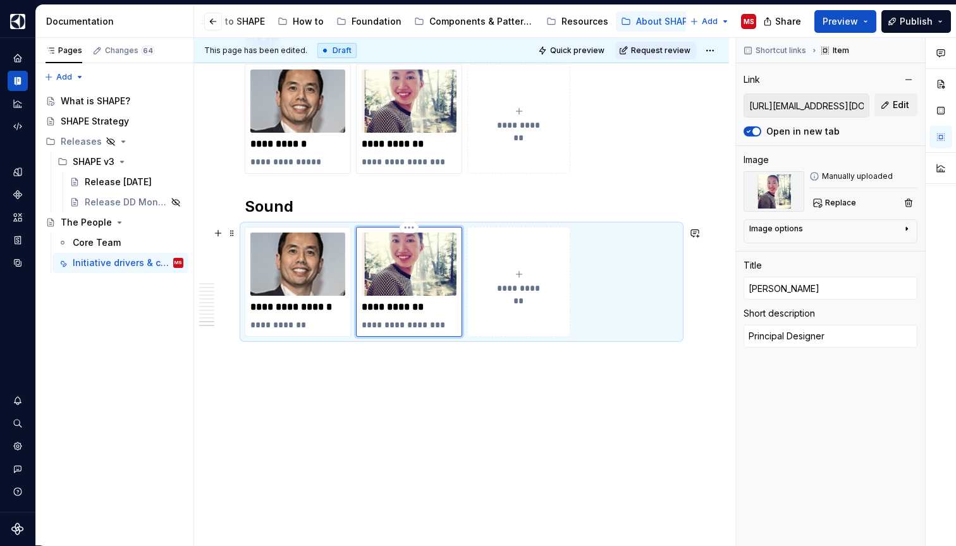
click at [388, 305] on p "**********" at bounding box center [408, 307] width 95 height 13
type textarea "*"
type input "[PERSON_NAME]"
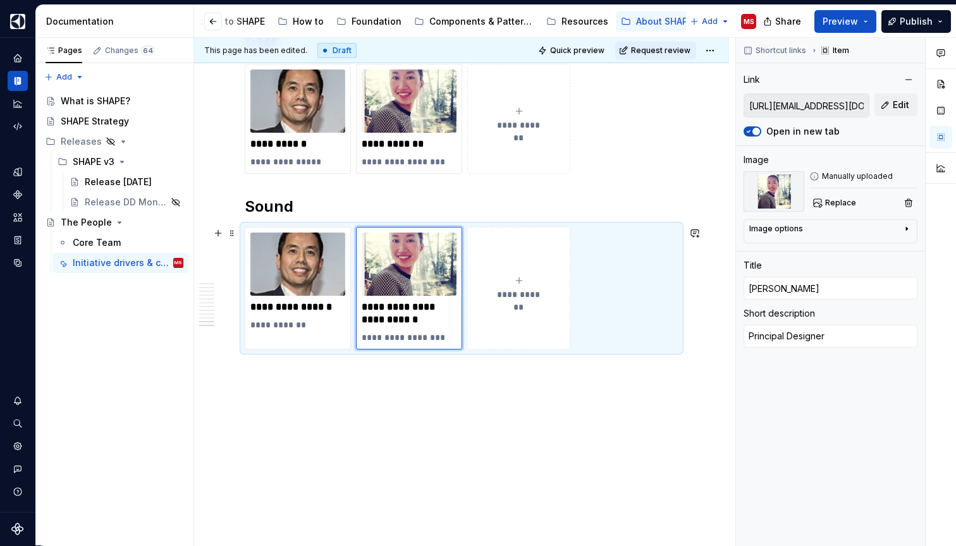
click at [519, 298] on span "**********" at bounding box center [518, 294] width 55 height 13
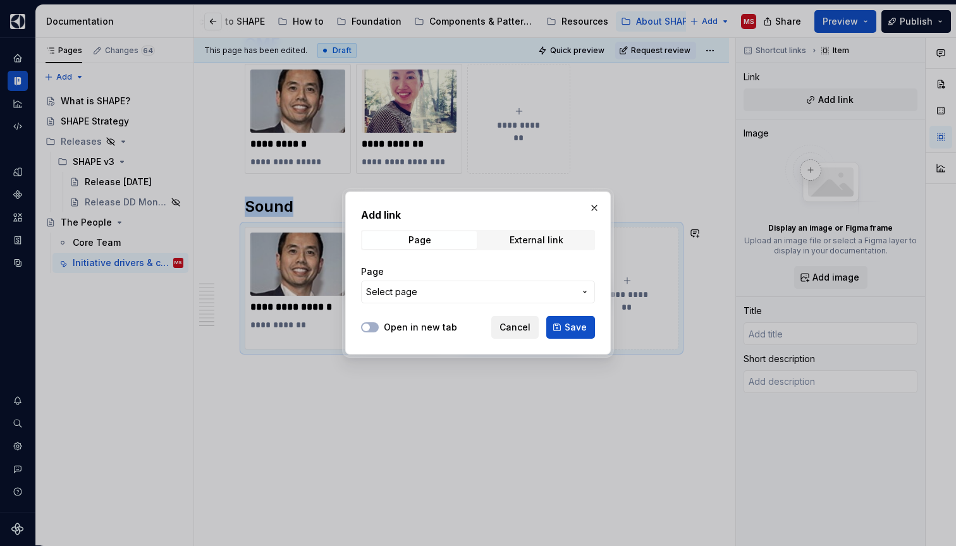
click at [519, 329] on span "Cancel" at bounding box center [514, 327] width 31 height 13
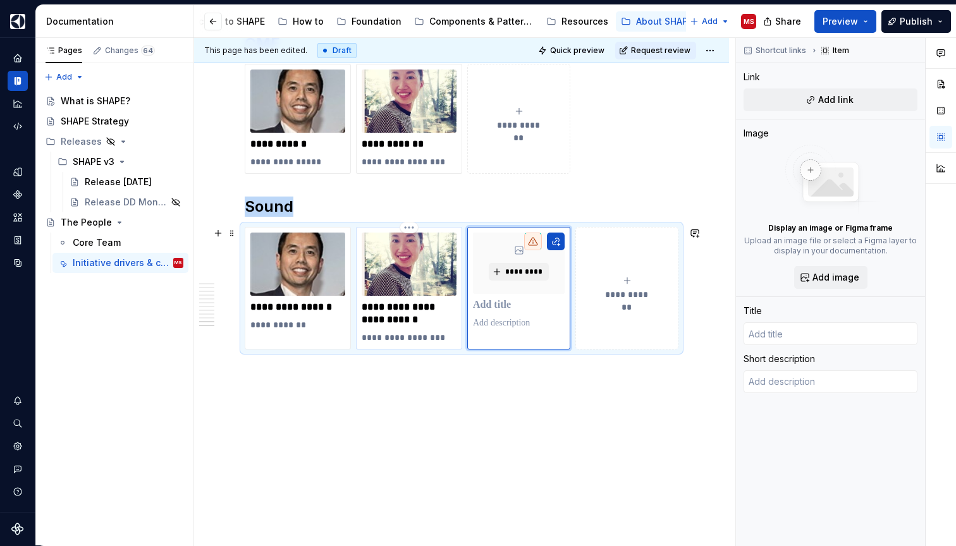
click at [437, 330] on div "**********" at bounding box center [408, 288] width 95 height 111
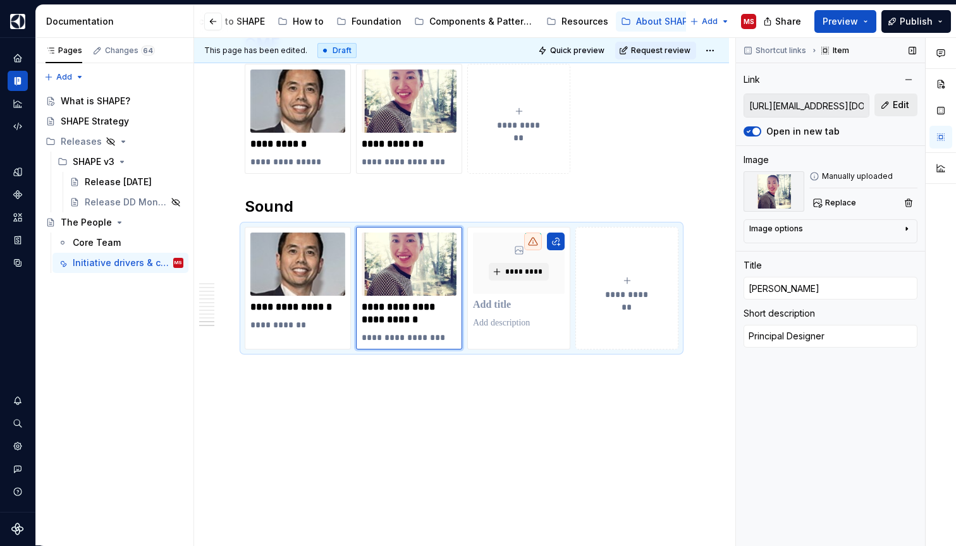
click at [896, 100] on span "Edit" at bounding box center [900, 105] width 16 height 13
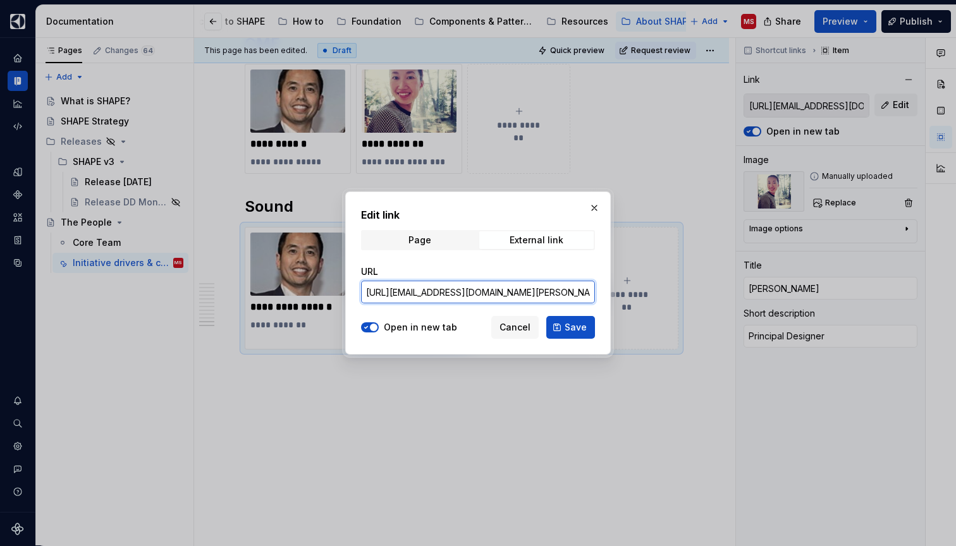
click at [517, 294] on input "[URL][EMAIL_ADDRESS][DOMAIN_NAME][PERSON_NAME][PERSON_NAME][DOMAIN_NAME]" at bounding box center [478, 292] width 234 height 23
drag, startPoint x: 547, startPoint y: 295, endPoint x: 566, endPoint y: 307, distance: 22.1
click at [566, 307] on div "URL [URL][EMAIL_ADDRESS][DOMAIN_NAME][PERSON_NAME][PERSON_NAME][DOMAIN_NAME]" at bounding box center [478, 284] width 234 height 53
click at [519, 324] on span "Cancel" at bounding box center [514, 327] width 31 height 13
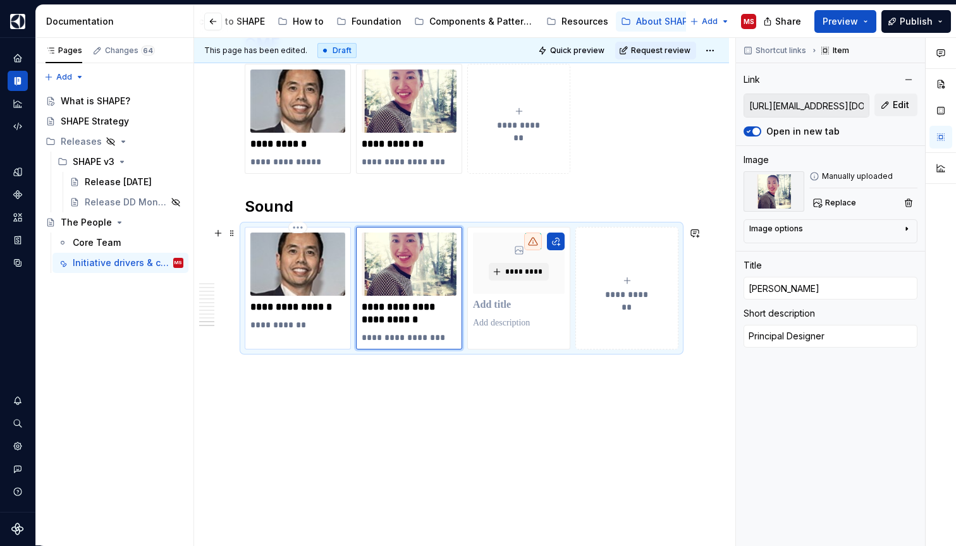
click at [312, 310] on p "**********" at bounding box center [297, 307] width 95 height 13
type textarea "*"
type input "[PERSON_NAME]"
type textarea "FFF Designer"
type input "[URL][EMAIL_ADDRESS][DOMAIN_NAME][PERSON_NAME][DOMAIN_NAME]"
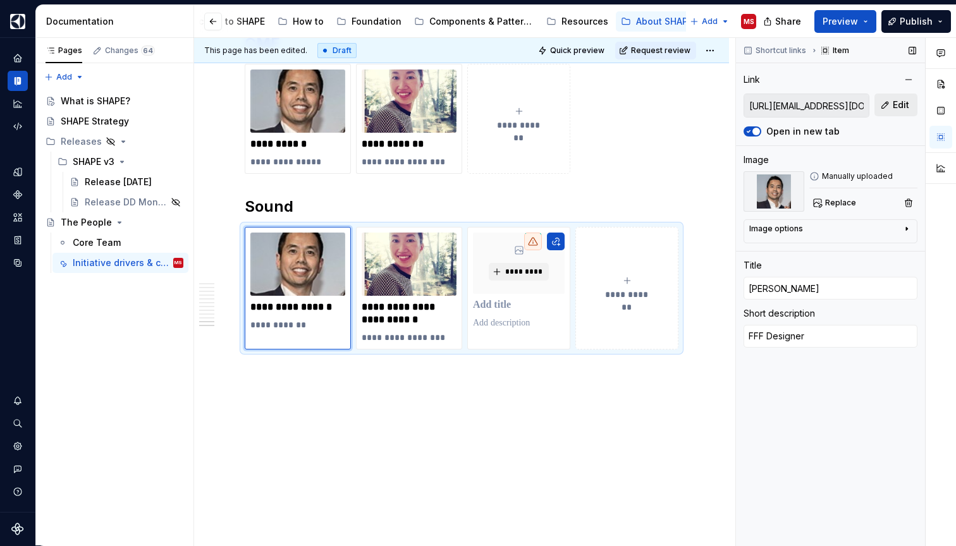
click at [904, 104] on span "Edit" at bounding box center [900, 105] width 16 height 13
type textarea "*"
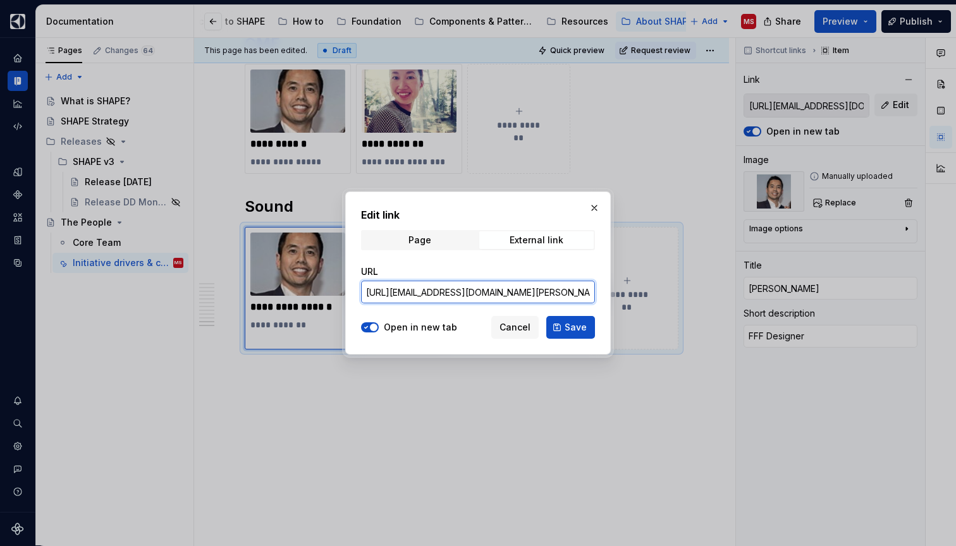
drag, startPoint x: 507, startPoint y: 293, endPoint x: 615, endPoint y: 294, distance: 108.1
click at [615, 294] on div "Edit link Page External link URL [URL][EMAIL_ADDRESS][DOMAIN_NAME][PERSON_NAME]…" at bounding box center [478, 273] width 956 height 546
click at [519, 291] on input "[URL][EMAIL_ADDRESS][DOMAIN_NAME][PERSON_NAME][DOMAIN_NAME]" at bounding box center [478, 292] width 234 height 23
type input "[URL][EMAIL_ADDRESS][DOMAIN_NAME][PERSON_NAME][DOMAIN_NAME]"
click at [576, 329] on span "Save" at bounding box center [575, 327] width 22 height 13
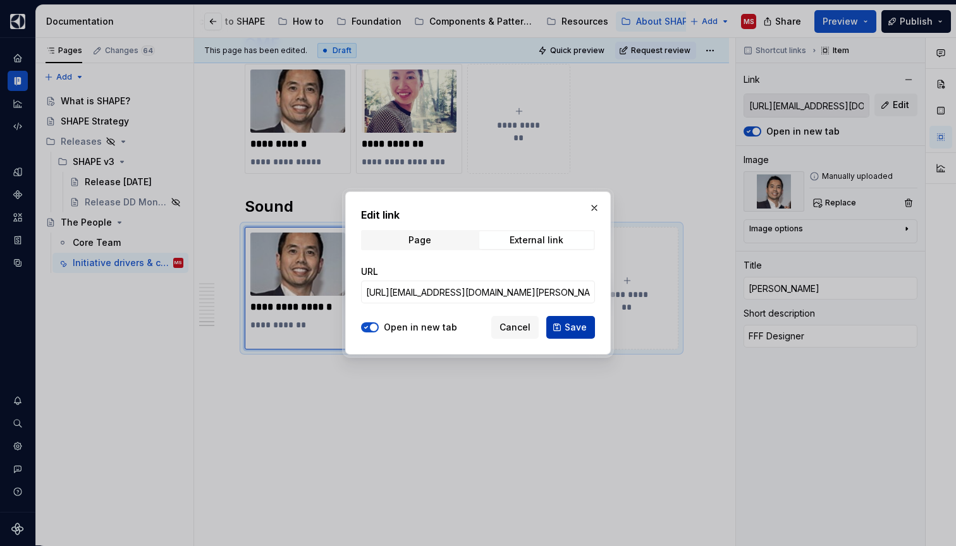
type textarea "*"
type input "[URL][EMAIL_ADDRESS][DOMAIN_NAME][PERSON_NAME][DOMAIN_NAME]"
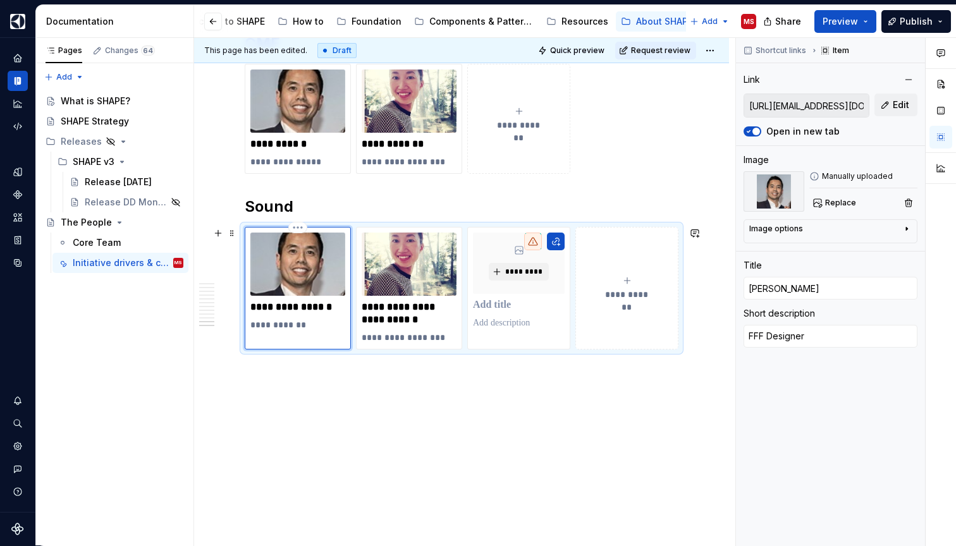
click at [307, 273] on img at bounding box center [297, 264] width 95 height 63
click at [844, 206] on span "Replace" at bounding box center [840, 203] width 31 height 10
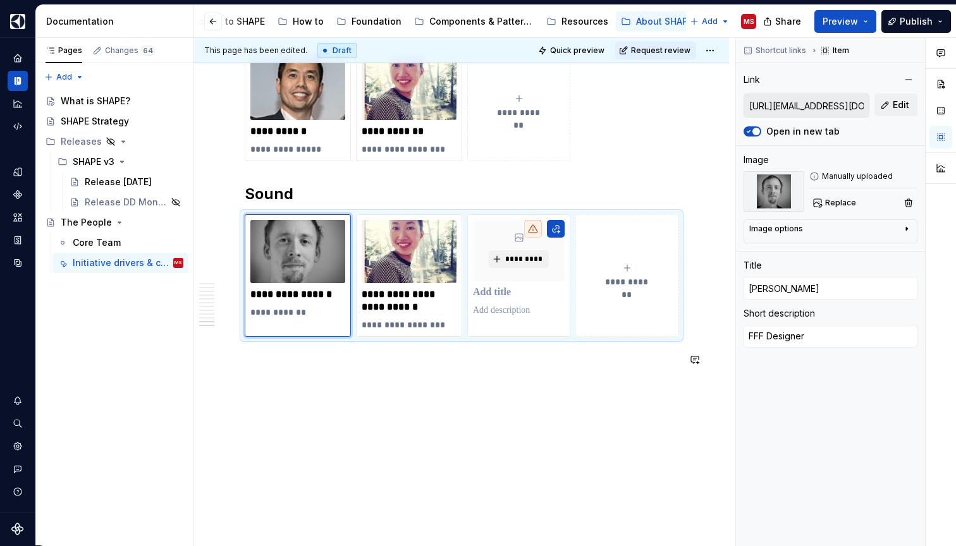
scroll to position [3002, 0]
type textarea "*"
type input "[PERSON_NAME]"
type textarea "Principal Designer"
type input "[URL][EMAIL_ADDRESS][DOMAIN_NAME][PERSON_NAME][PERSON_NAME][DOMAIN_NAME]"
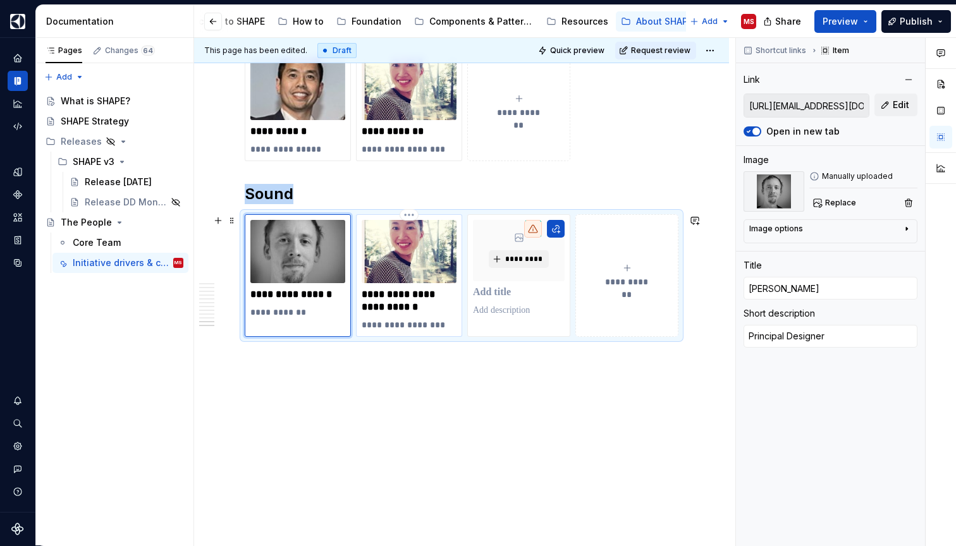
click at [415, 248] on img at bounding box center [408, 251] width 95 height 63
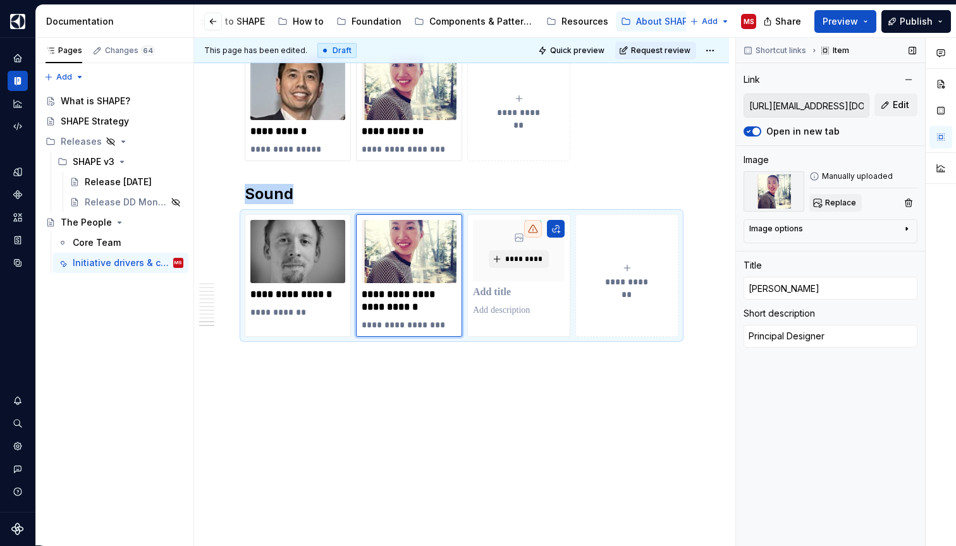
click at [841, 203] on span "Replace" at bounding box center [840, 203] width 31 height 10
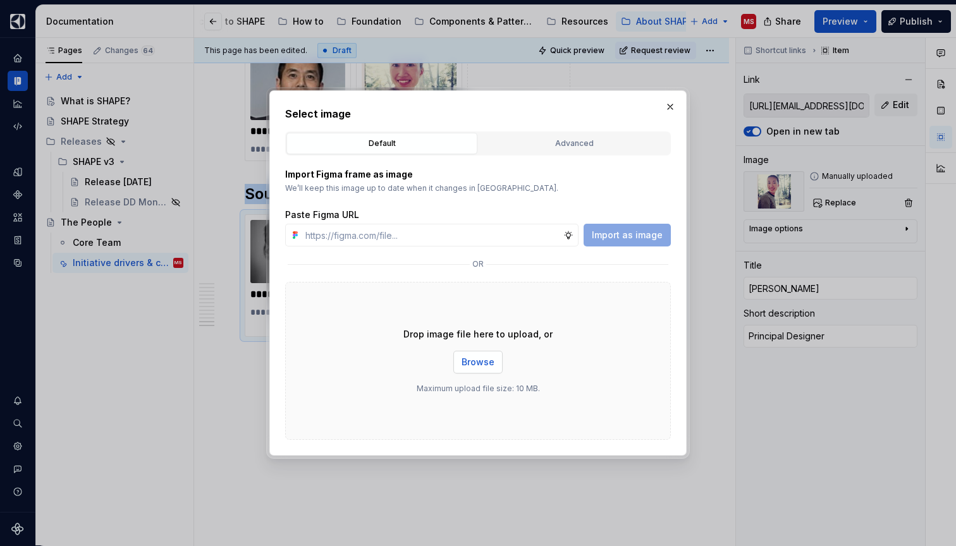
click at [487, 358] on span "Browse" at bounding box center [477, 362] width 33 height 13
click at [478, 361] on span "Browse" at bounding box center [477, 362] width 33 height 13
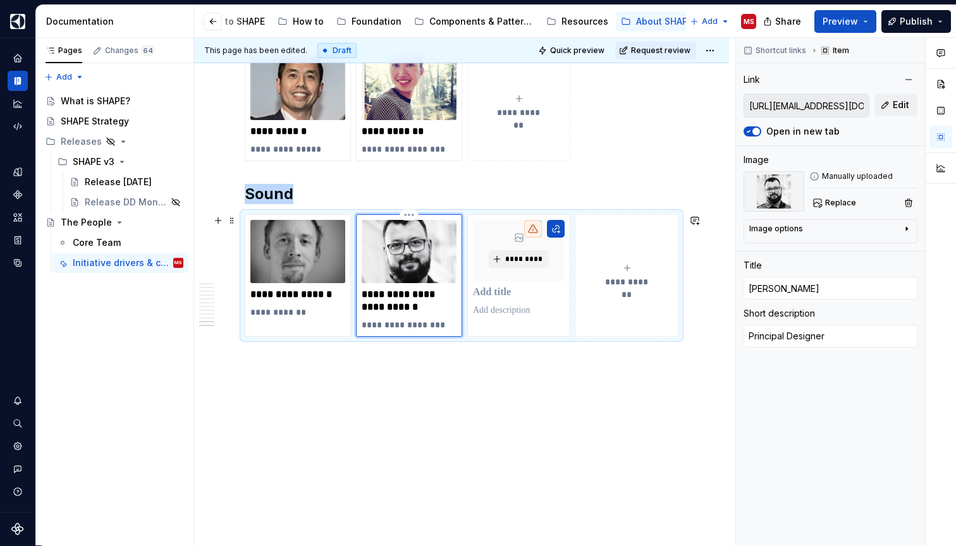
click at [420, 324] on p "**********" at bounding box center [408, 325] width 95 height 13
drag, startPoint x: 364, startPoint y: 324, endPoint x: 470, endPoint y: 325, distance: 105.5
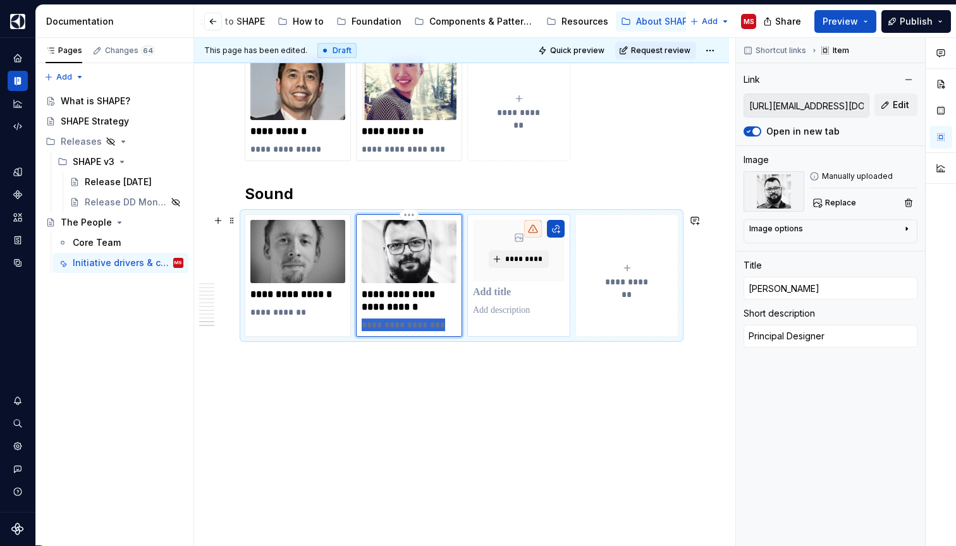
click at [470, 325] on div "**********" at bounding box center [462, 275] width 434 height 123
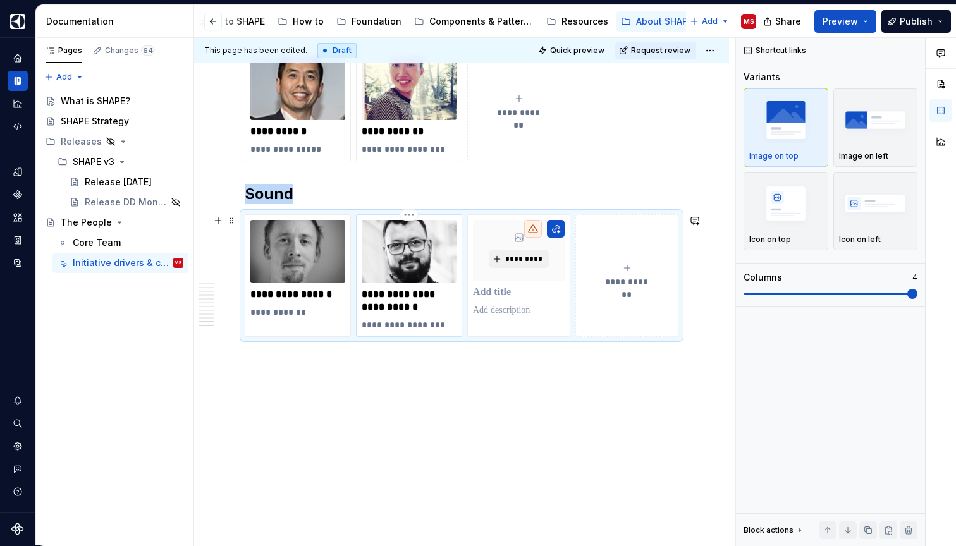
click at [415, 329] on p "**********" at bounding box center [408, 325] width 95 height 13
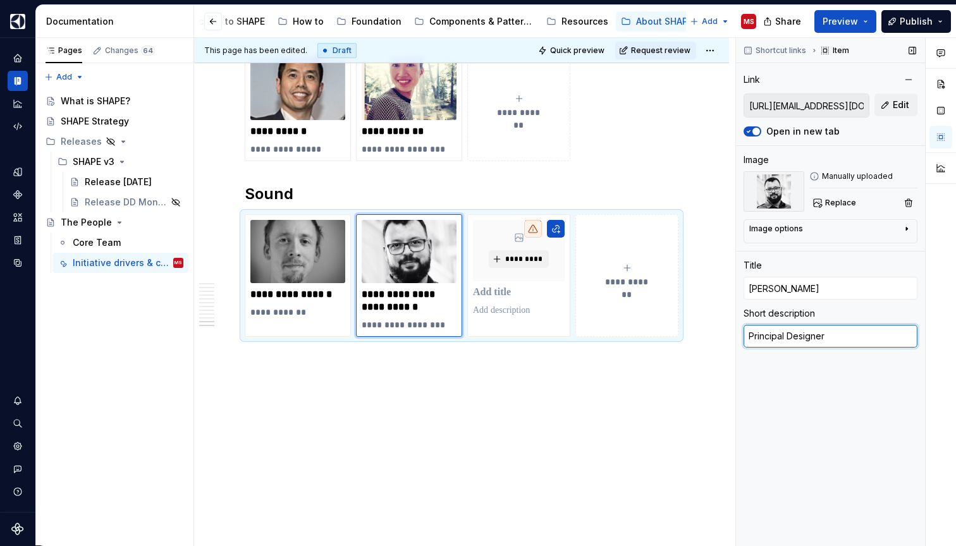
click at [779, 339] on textarea "Principal Designer" at bounding box center [830, 336] width 174 height 23
type textarea "*"
type textarea "D"
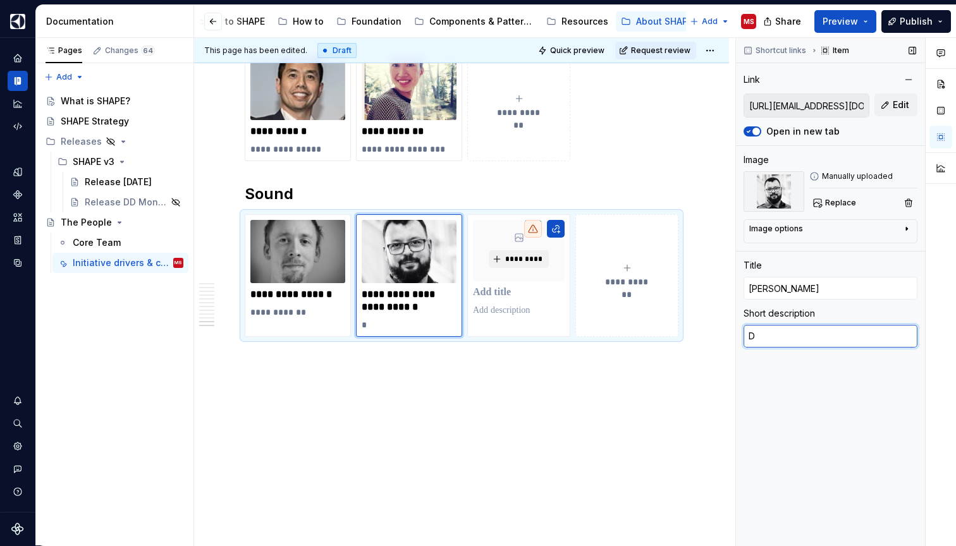
type textarea "*"
type textarea "De"
type textarea "*"
type textarea "Des"
type textarea "*"
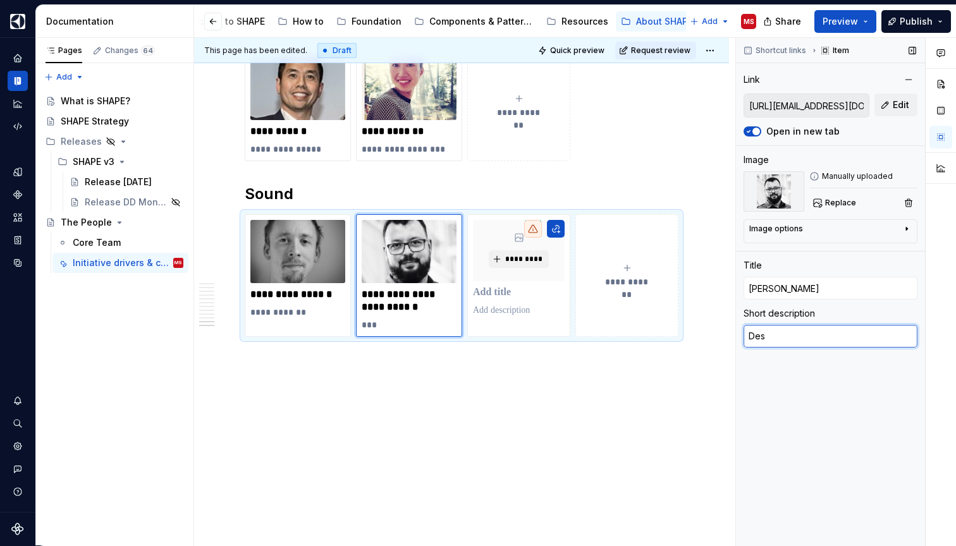
type textarea "Desi"
type textarea "*"
type textarea "Desig"
type textarea "*"
type textarea "Design"
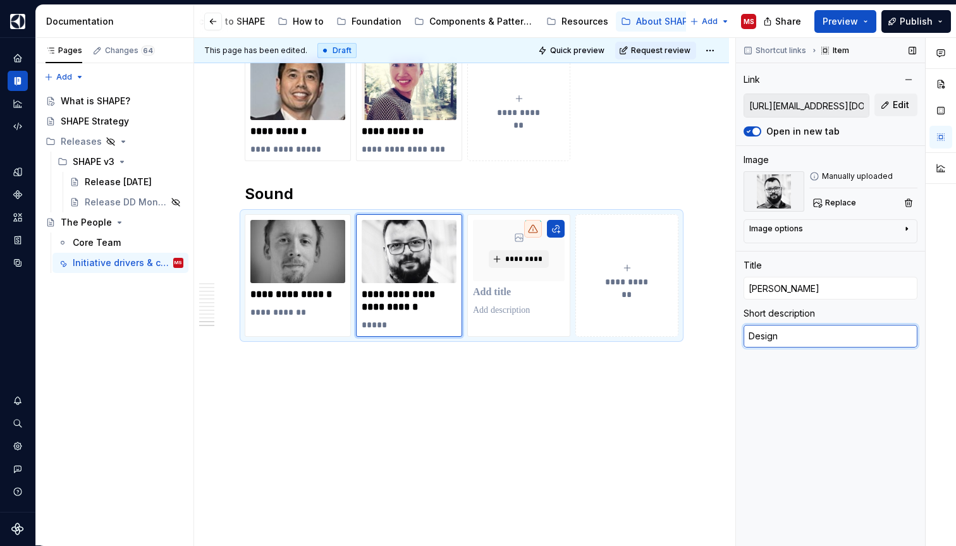
type textarea "*"
type textarea "Design"
type textarea "*"
type textarea "Design L"
type textarea "*"
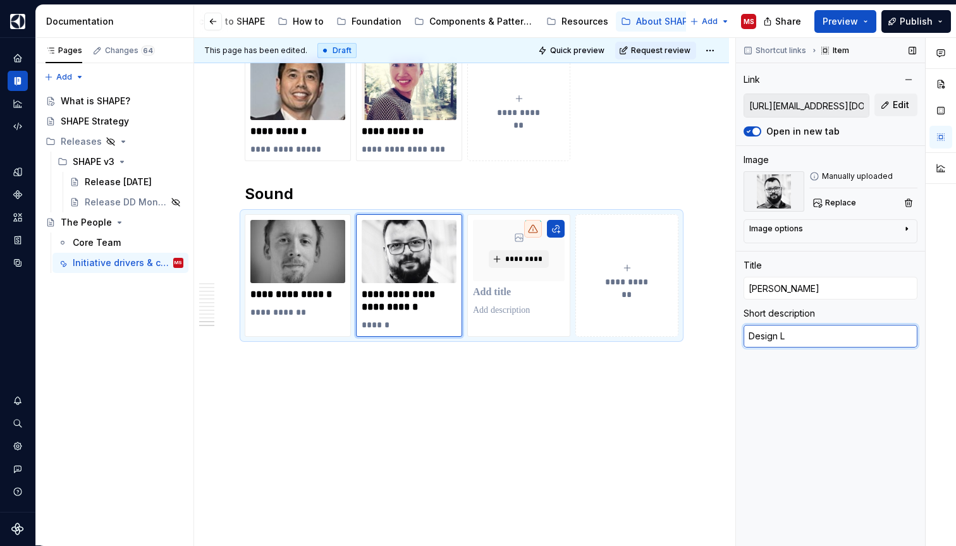
type textarea "Design Le"
type textarea "*"
type textarea "Design Lea"
type textarea "*"
type textarea "Design Lead"
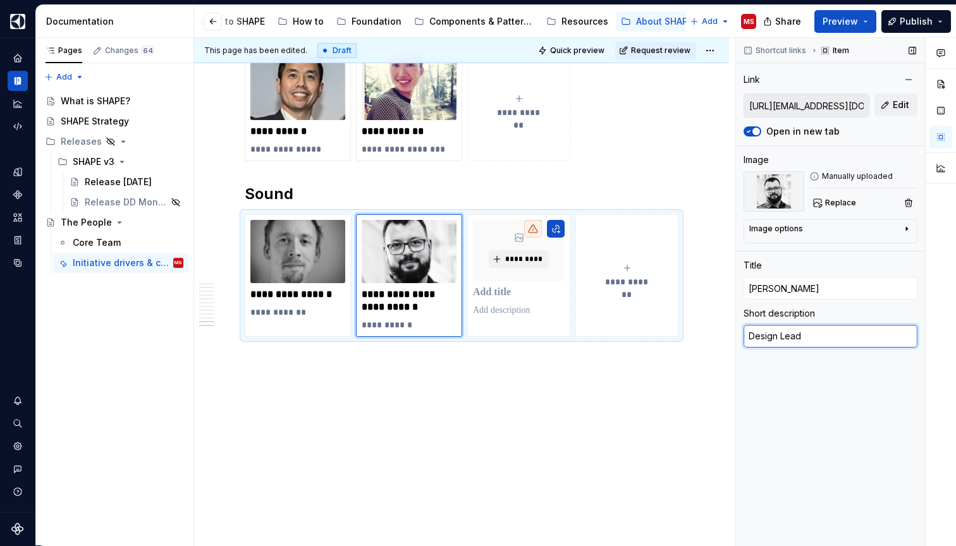
type textarea "*"
type textarea "Design Lead"
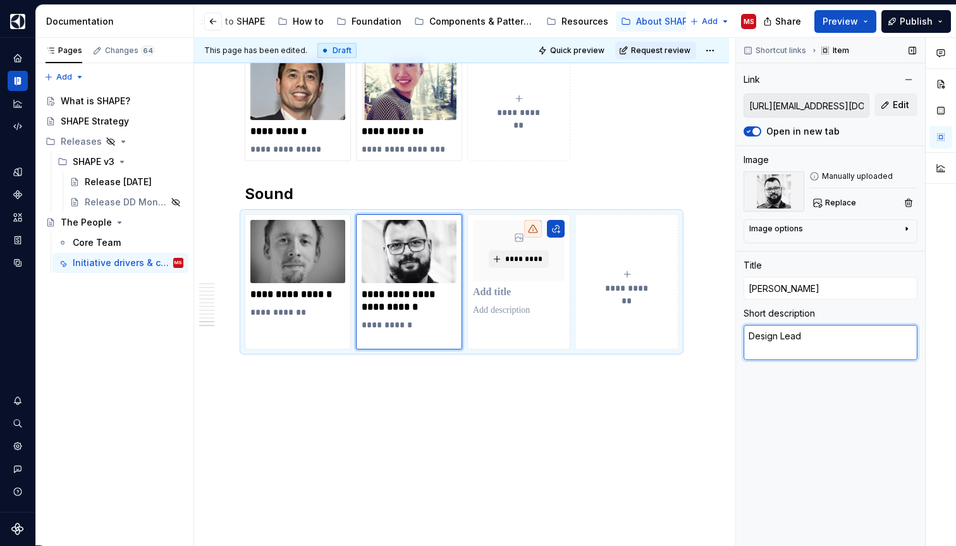
type textarea "*"
type textarea "Design Lead"
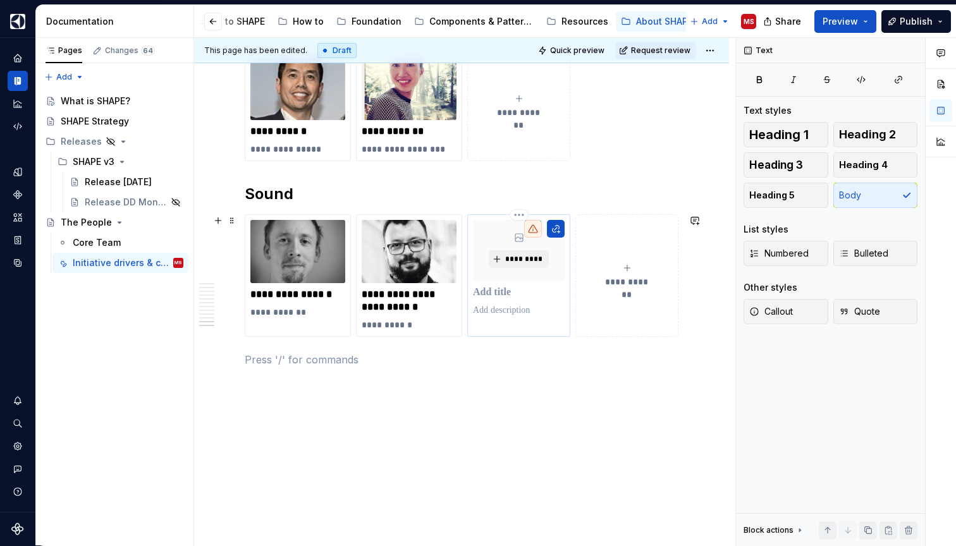
click at [506, 294] on p at bounding box center [519, 292] width 92 height 13
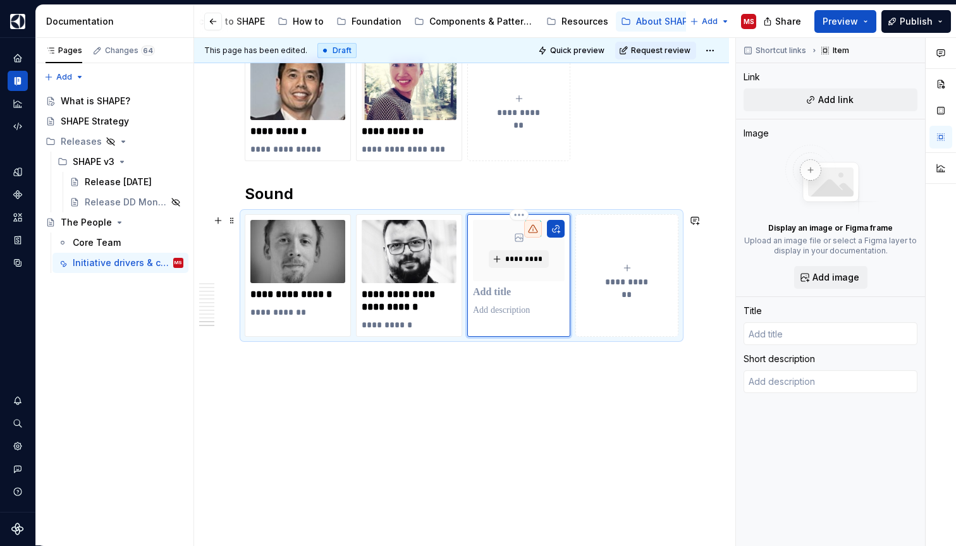
type textarea "*"
type input "W"
type textarea "*"
type input "We"
type textarea "*"
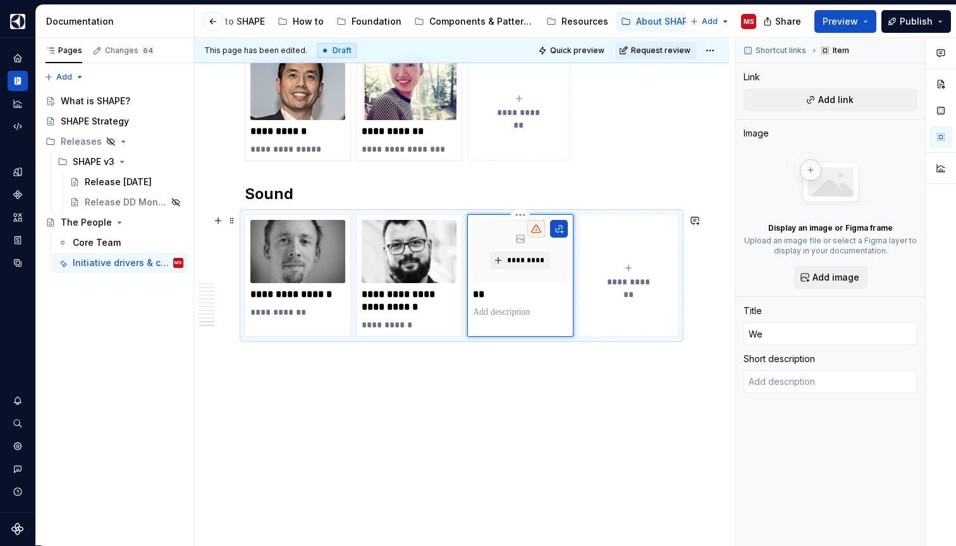
type input "[PERSON_NAME]"
type textarea "*"
type input "Wesl"
type textarea "*"
type input "Wesle"
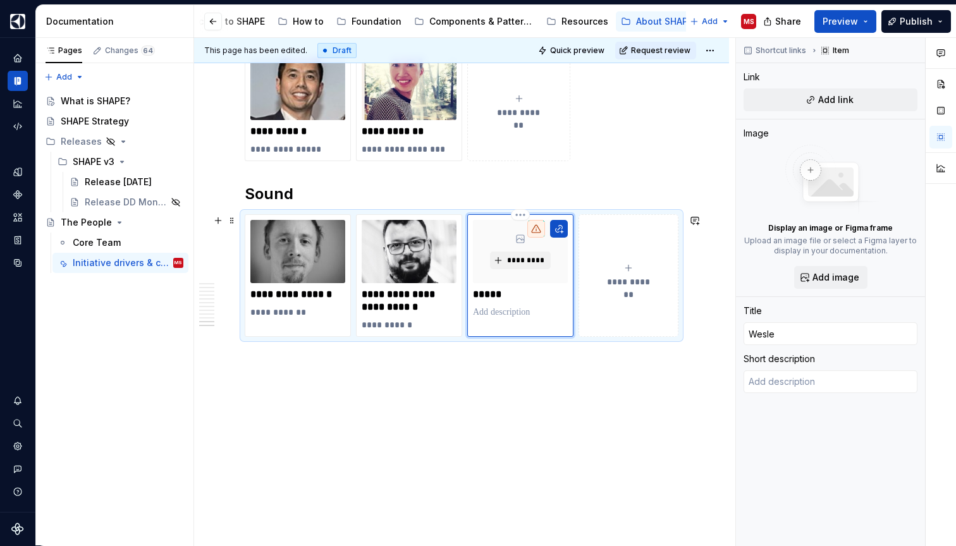
type textarea "*"
type input "[PERSON_NAME]"
type textarea "*"
type input "[PERSON_NAME]"
click at [809, 334] on input "[PERSON_NAME]" at bounding box center [830, 333] width 174 height 23
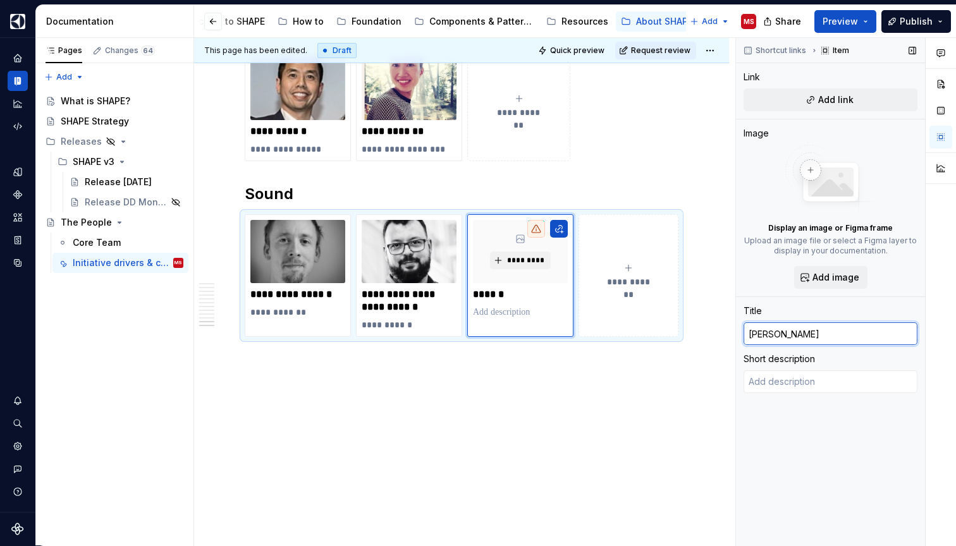
type textarea "*"
type input "[PERSON_NAME]"
type textarea "*"
type input "[PERSON_NAME]"
type textarea "*"
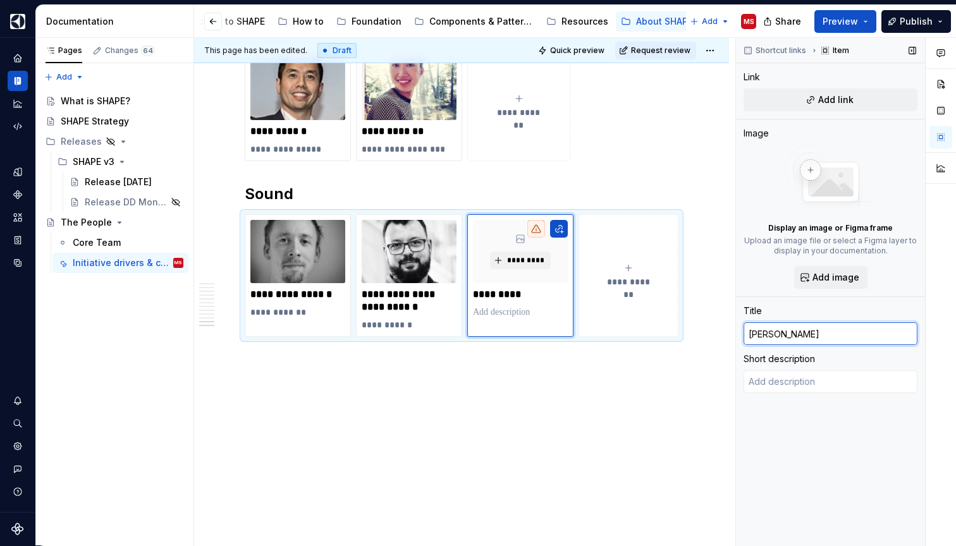
type input "[PERSON_NAME]"
type textarea "*"
type input "[PERSON_NAME]"
type textarea "*"
type input "[PERSON_NAME]"
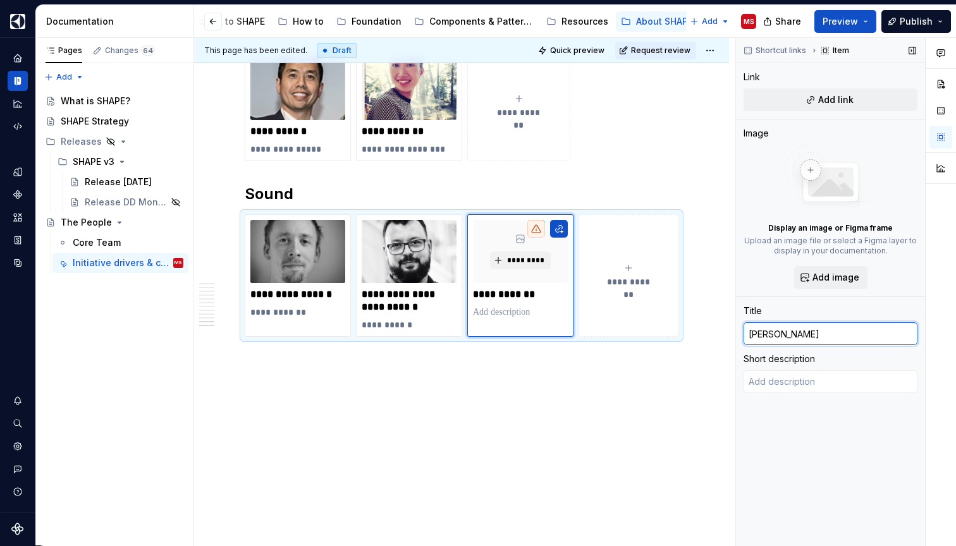
type textarea "*"
type input "[PERSON_NAME]"
type textarea "*"
type input "[PERSON_NAME]"
type textarea "*"
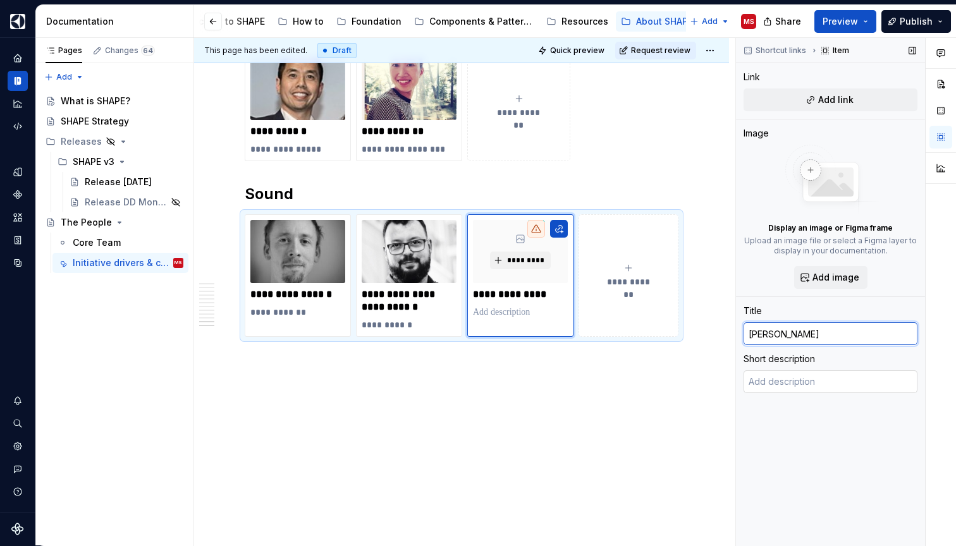
type input "[PERSON_NAME]"
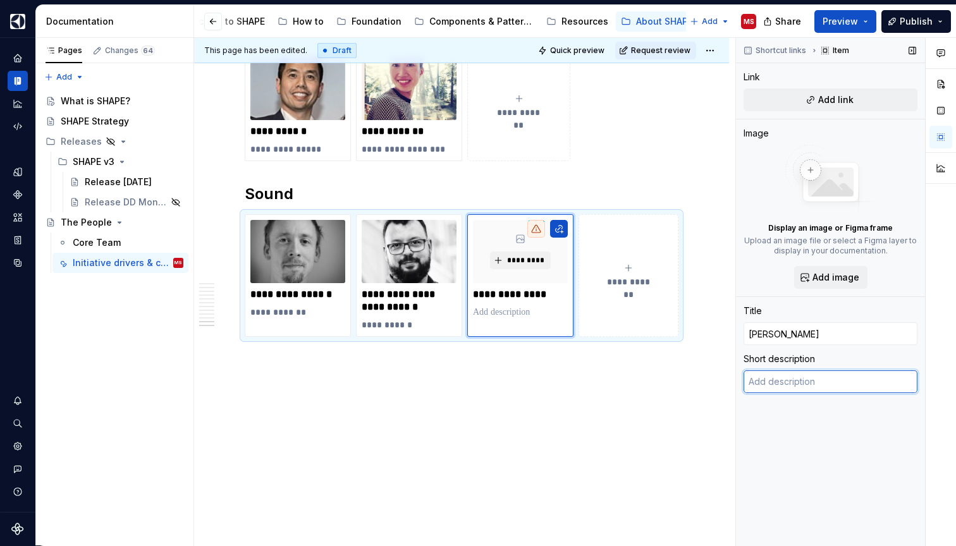
click at [799, 378] on textarea at bounding box center [830, 381] width 174 height 23
type textarea "*"
type textarea "D"
type textarea "*"
type textarea "De"
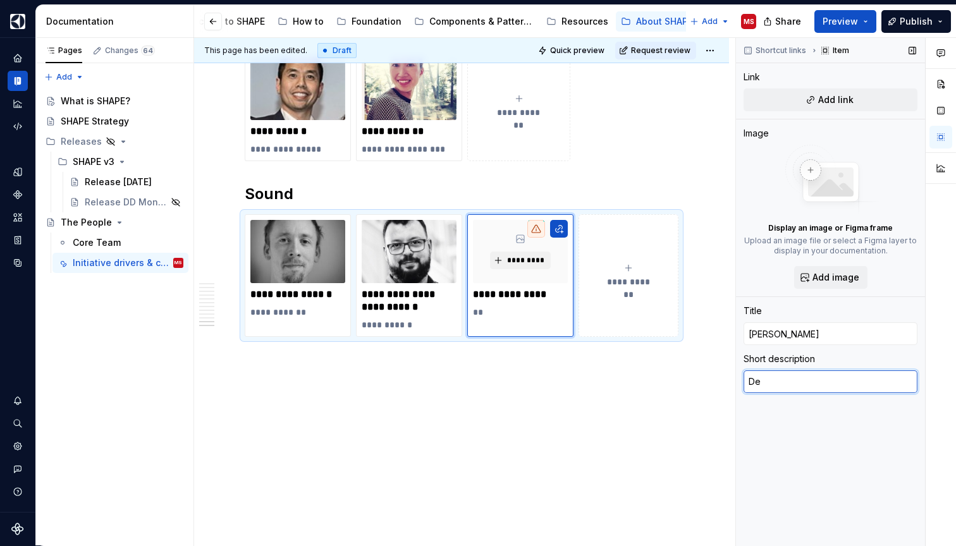
type textarea "*"
type textarea "[PERSON_NAME]"
type textarea "*"
type textarea "De"
type textarea "*"
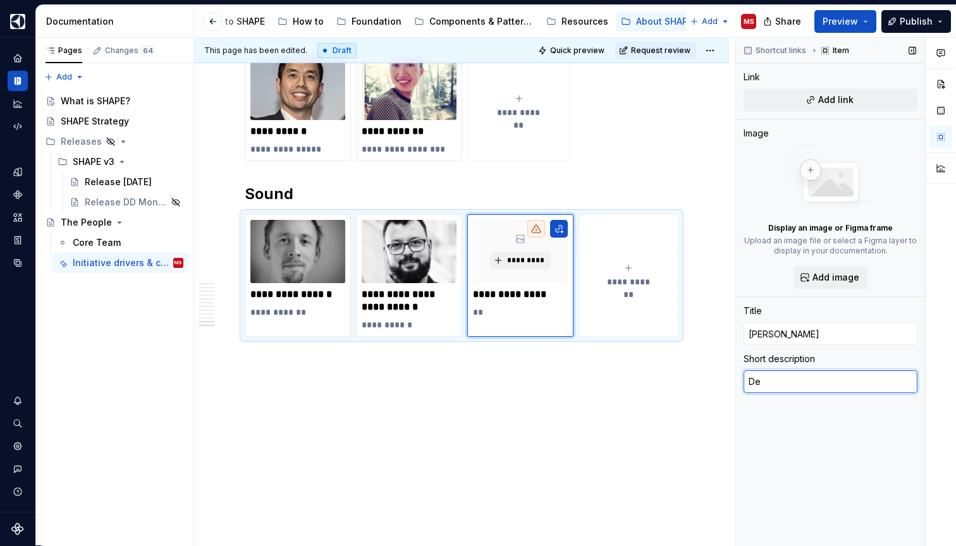
type textarea "Des"
type textarea "*"
type textarea "Desi"
type textarea "*"
type textarea "Desig"
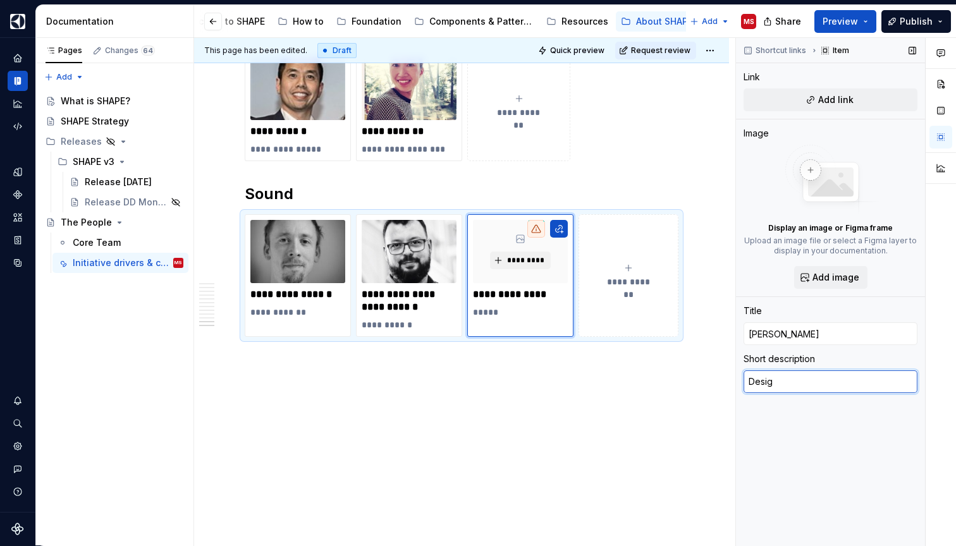
type textarea "*"
type textarea "Design"
type textarea "*"
type textarea "Design"
type textarea "*"
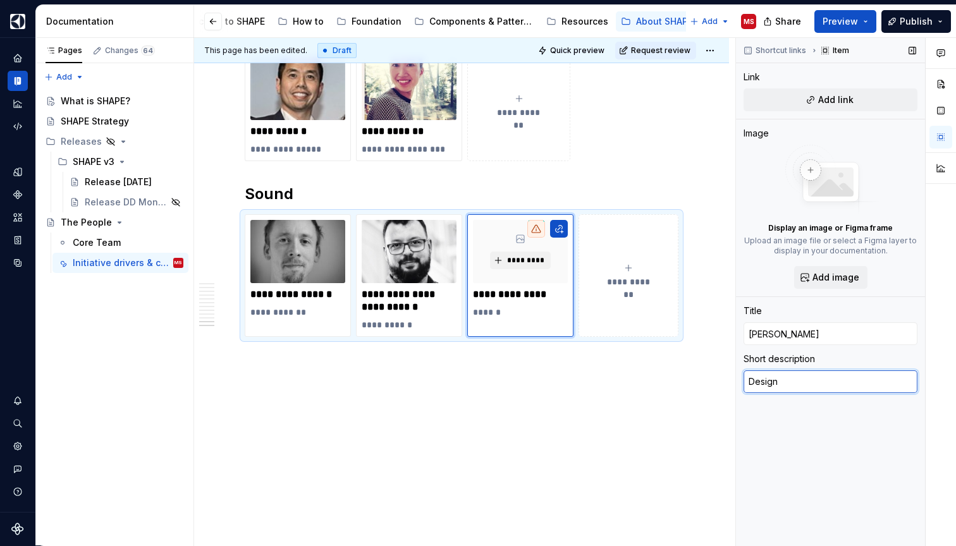
type textarea "Design L"
type textarea "*"
type textarea "Design Le"
type textarea "*"
type textarea "Design Lea"
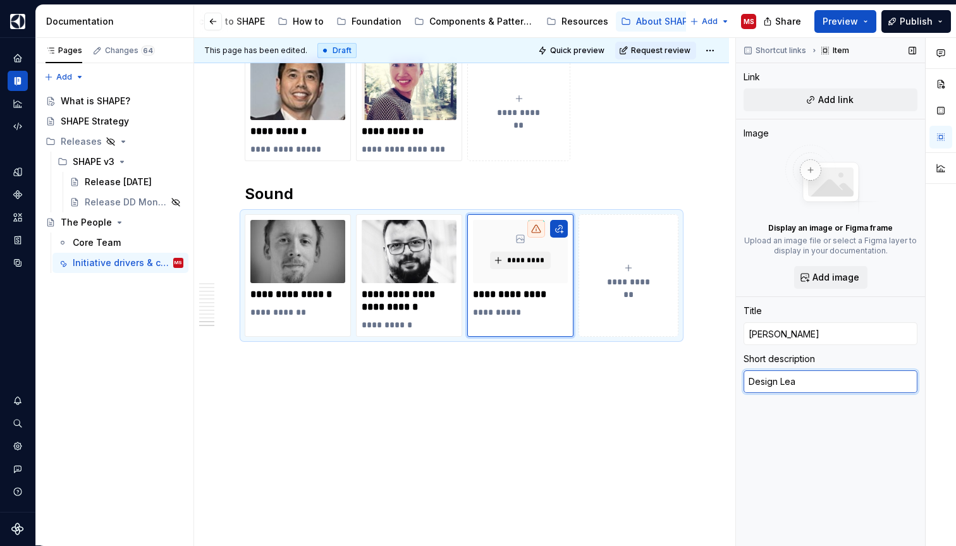
type textarea "*"
type textarea "Design Lead"
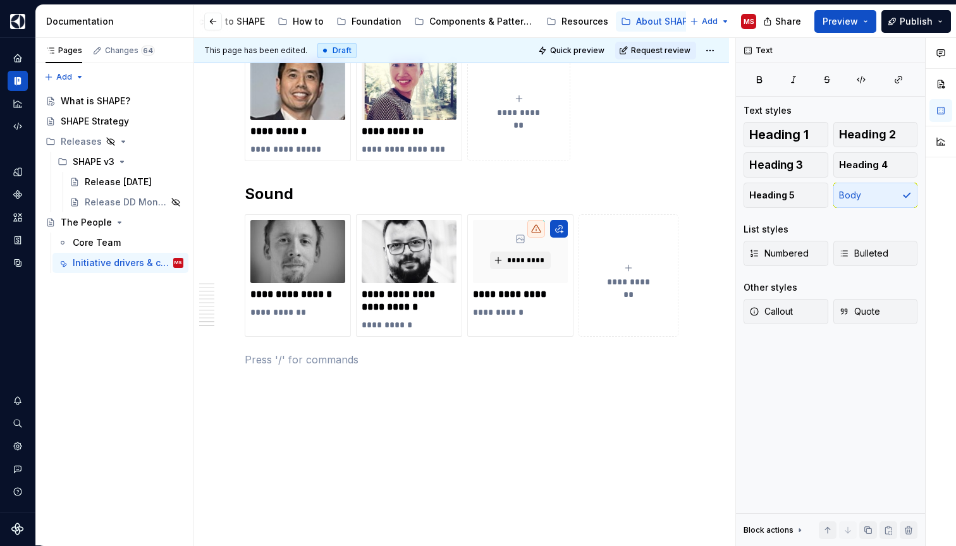
click at [526, 260] on span "*********" at bounding box center [525, 260] width 39 height 10
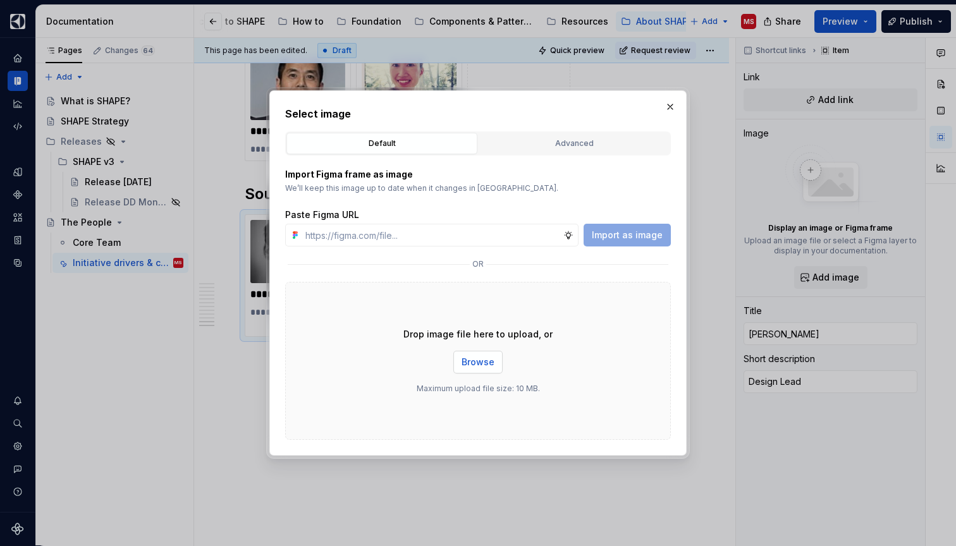
click at [476, 361] on span "Browse" at bounding box center [477, 362] width 33 height 13
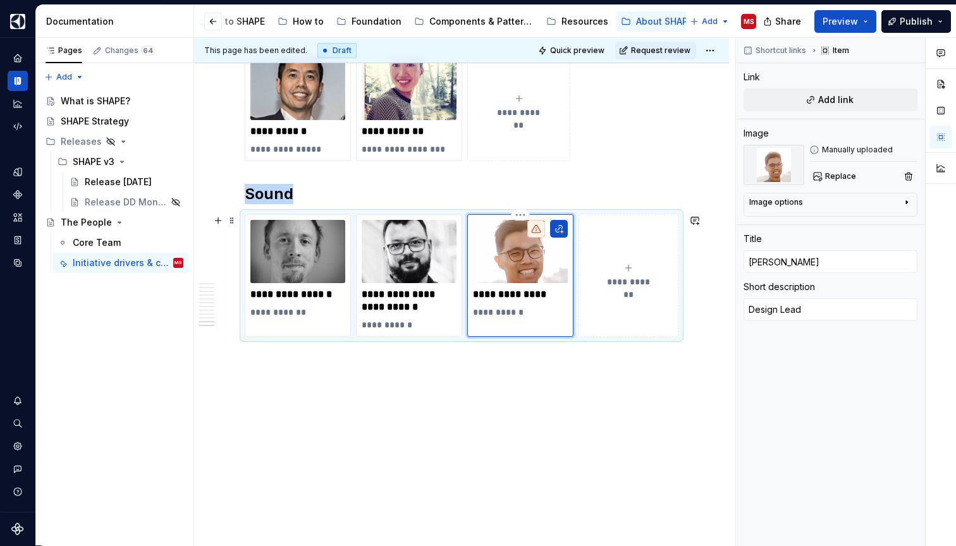
click at [542, 229] on div at bounding box center [536, 229] width 18 height 18
click at [538, 228] on icon at bounding box center [535, 229] width 9 height 8
click at [851, 212] on div "Image options" at bounding box center [825, 204] width 152 height 15
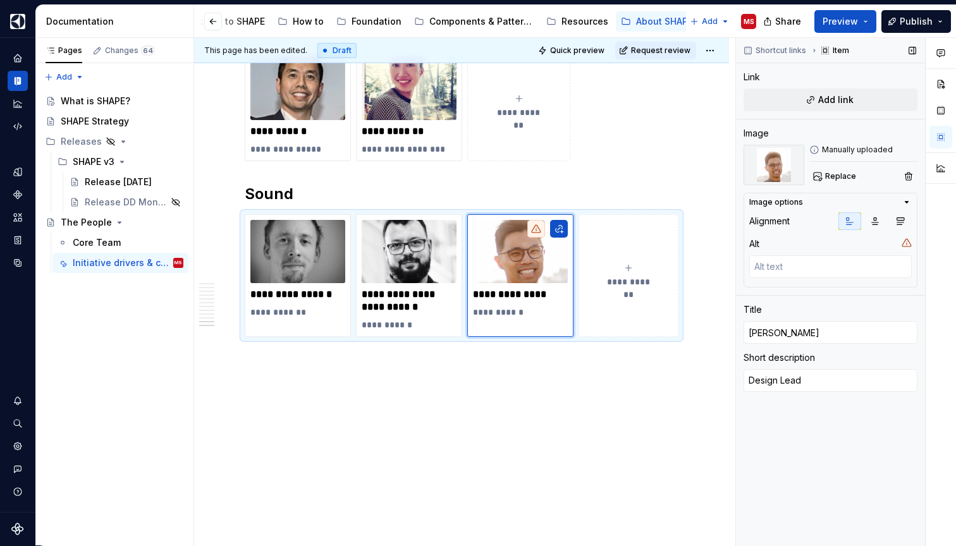
click at [907, 245] on icon at bounding box center [906, 243] width 10 height 10
click at [858, 255] on textarea at bounding box center [830, 266] width 162 height 23
type textarea "*"
type input "[PERSON_NAME]"
click at [415, 276] on img at bounding box center [408, 251] width 95 height 63
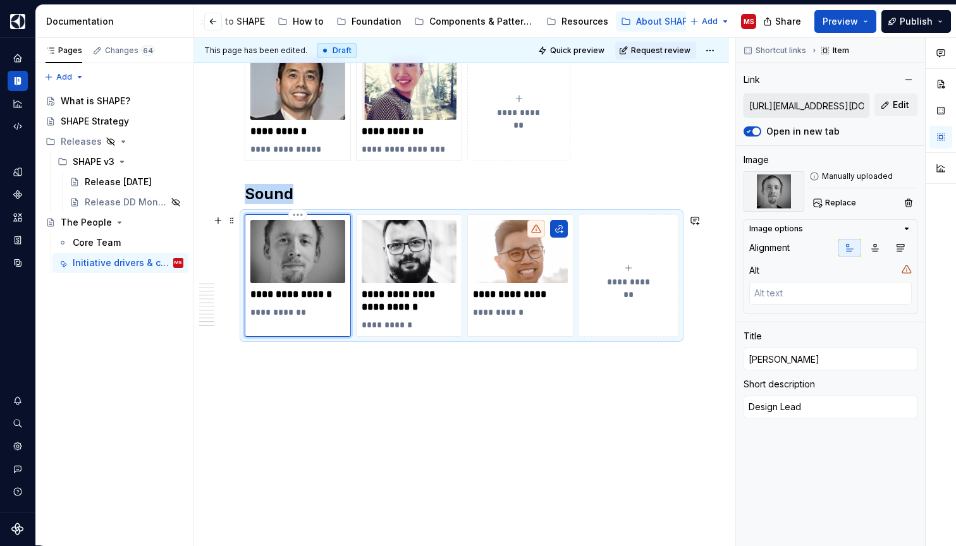
type textarea "*"
type input "[PERSON_NAME]"
type textarea "FFF Designer"
type input "[URL][EMAIL_ADDRESS][DOMAIN_NAME][PERSON_NAME][DOMAIN_NAME]"
click at [312, 266] on img at bounding box center [297, 251] width 95 height 63
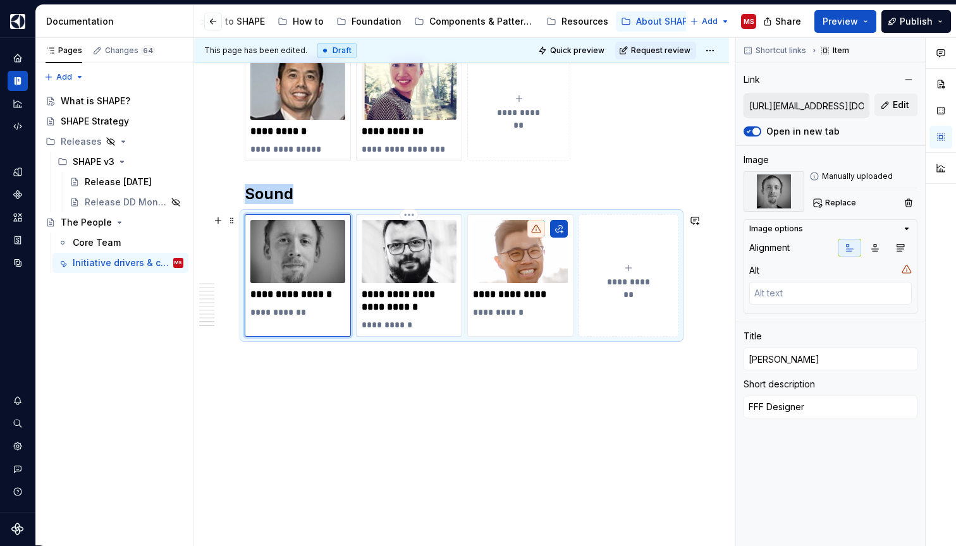
type textarea "*"
type input "[PERSON_NAME]"
type textarea "Design Lead"
type input "[URL][EMAIL_ADDRESS][DOMAIN_NAME][PERSON_NAME][PERSON_NAME][DOMAIN_NAME]"
click at [401, 272] on img at bounding box center [408, 251] width 95 height 63
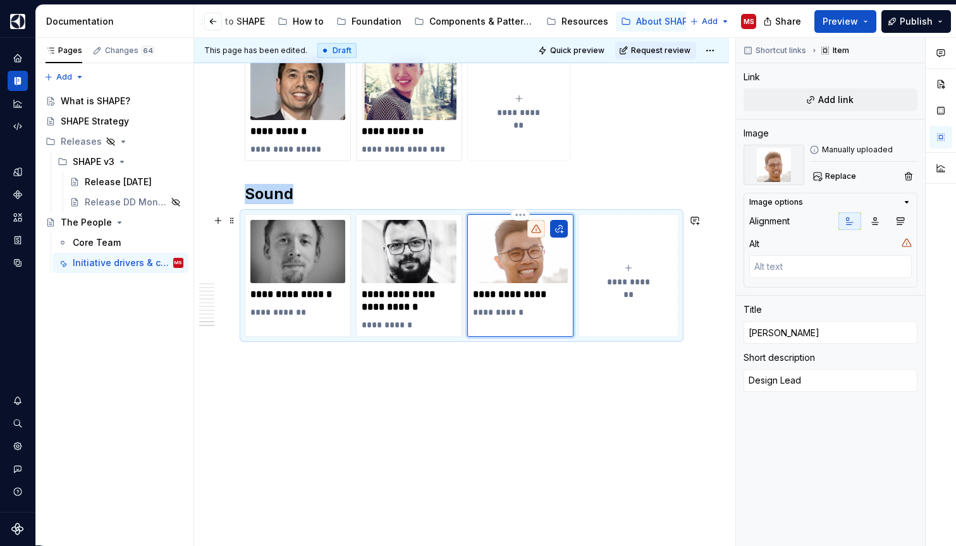
type textarea "*"
type input "[PERSON_NAME]"
click at [546, 280] on img at bounding box center [520, 251] width 95 height 63
click at [519, 219] on html "SHAPE Design System MS Dataset APPLIANCE Documentation Accessibility guide for …" at bounding box center [478, 273] width 956 height 546
click at [530, 229] on div "Delete item" at bounding box center [567, 236] width 107 height 20
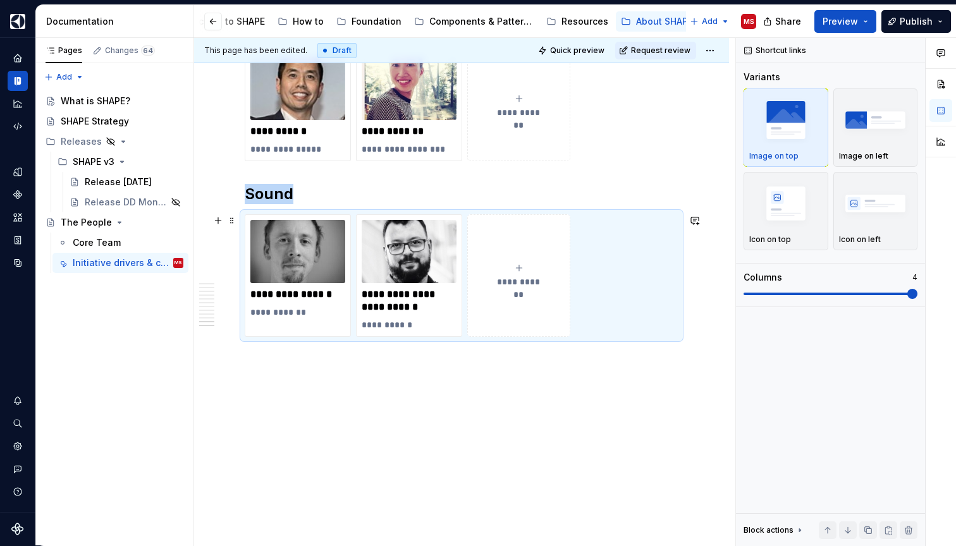
click at [522, 270] on icon "submit" at bounding box center [519, 268] width 10 height 10
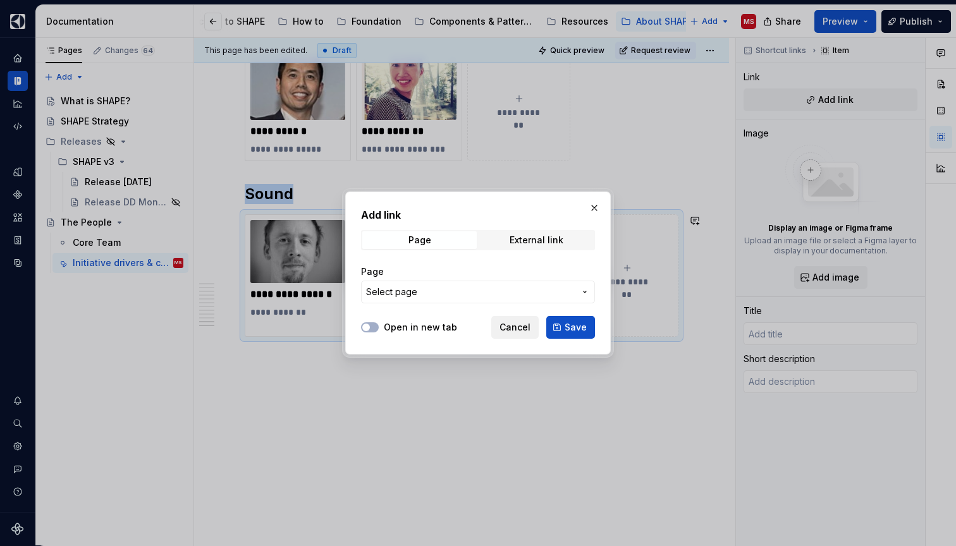
click at [518, 325] on span "Cancel" at bounding box center [514, 327] width 31 height 13
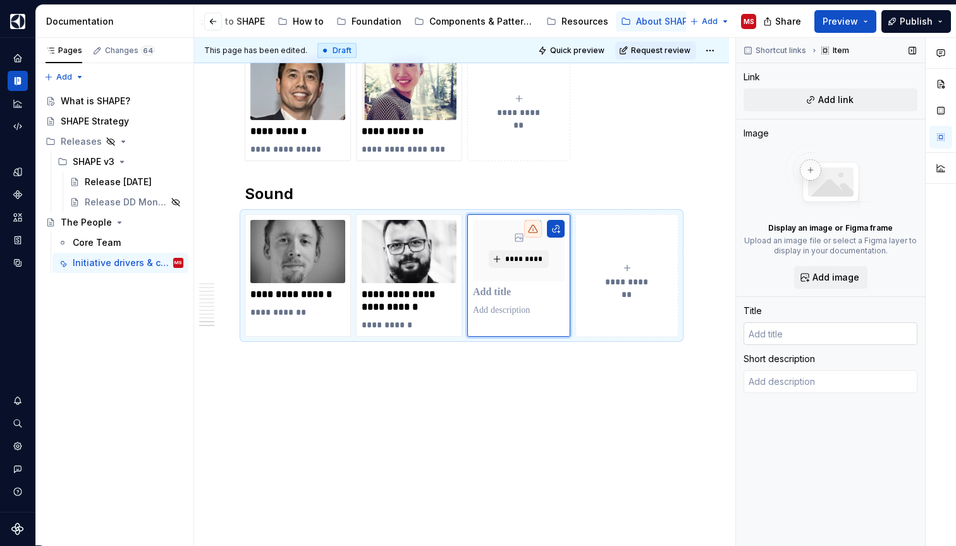
click at [785, 333] on input "text" at bounding box center [830, 333] width 174 height 23
click at [839, 271] on button "Add image" at bounding box center [830, 277] width 73 height 23
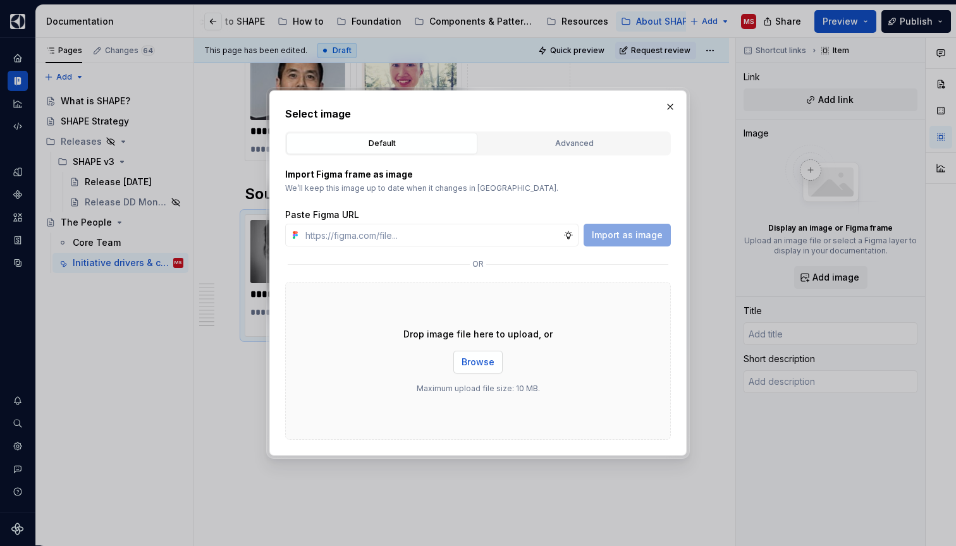
click at [478, 363] on span "Browse" at bounding box center [477, 362] width 33 height 13
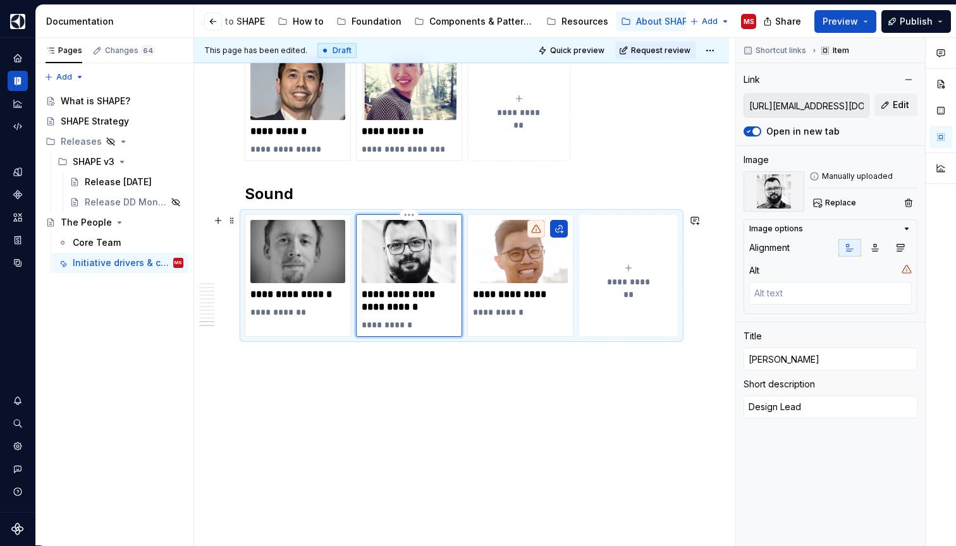
click at [444, 270] on img at bounding box center [408, 251] width 95 height 63
click at [831, 102] on input "[URL][EMAIL_ADDRESS][DOMAIN_NAME][PERSON_NAME][PERSON_NAME][DOMAIN_NAME]" at bounding box center [806, 105] width 124 height 23
click at [894, 104] on span "Edit" at bounding box center [900, 105] width 16 height 13
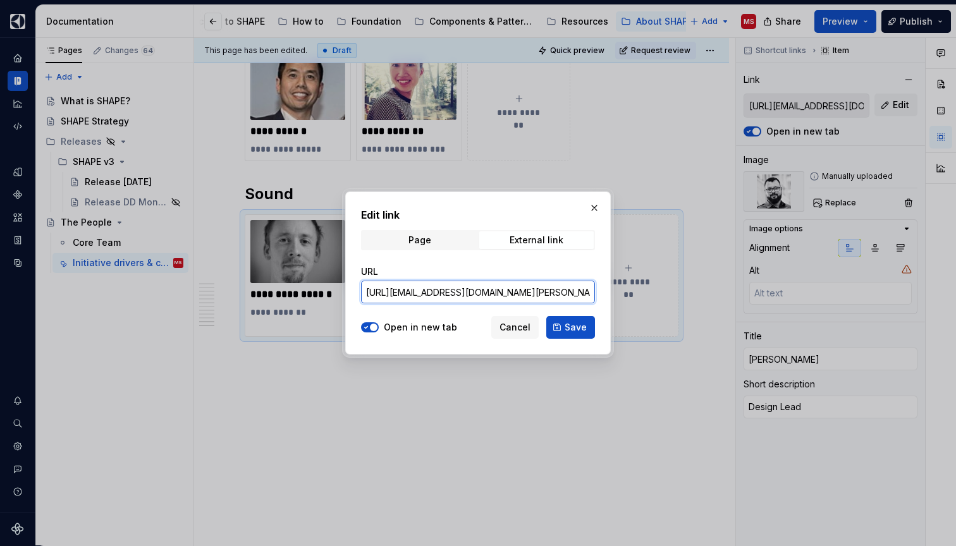
drag, startPoint x: 548, startPoint y: 296, endPoint x: 607, endPoint y: 288, distance: 60.0
click at [607, 288] on div "Edit link Page External link URL [URL][EMAIL_ADDRESS][DOMAIN_NAME][PERSON_NAME]…" at bounding box center [477, 272] width 265 height 163
click at [554, 291] on input "[URL][EMAIL_ADDRESS][DOMAIN_NAME][PERSON_NAME][PERSON_NAME][DOMAIN_NAME]" at bounding box center [478, 292] width 234 height 23
drag, startPoint x: 554, startPoint y: 291, endPoint x: 501, endPoint y: 290, distance: 53.1
click at [501, 290] on input "[URL][EMAIL_ADDRESS][DOMAIN_NAME][PERSON_NAME][PERSON_NAME][DOMAIN_NAME]" at bounding box center [478, 292] width 234 height 23
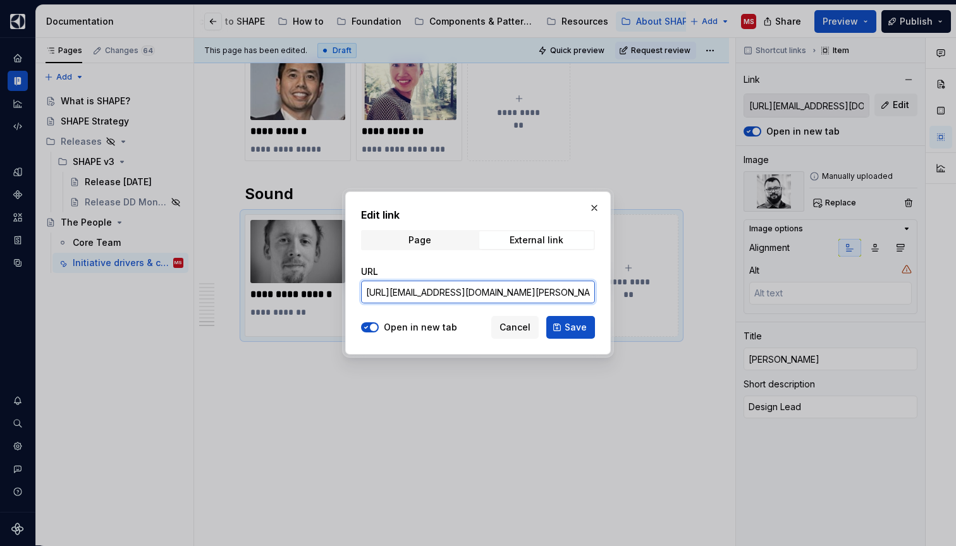
type textarea "*"
paste input "[PERSON_NAME].[PERSON_NAME]"
type input "[URL][DOMAIN_NAME][PERSON_NAME][EMAIL_ADDRESS][DOMAIN_NAME]"
click at [569, 325] on span "Save" at bounding box center [575, 327] width 22 height 13
type textarea "*"
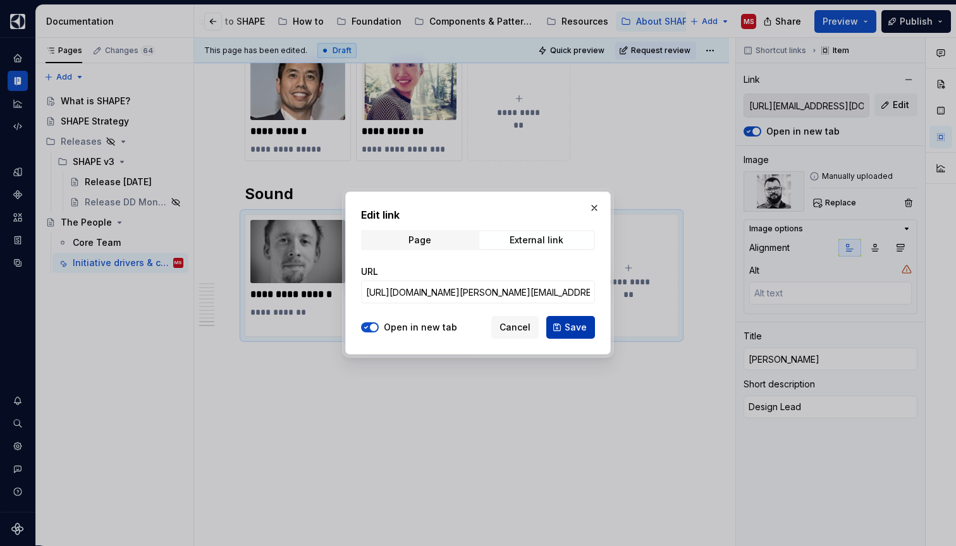
type input "[URL][DOMAIN_NAME][PERSON_NAME][EMAIL_ADDRESS][DOMAIN_NAME]"
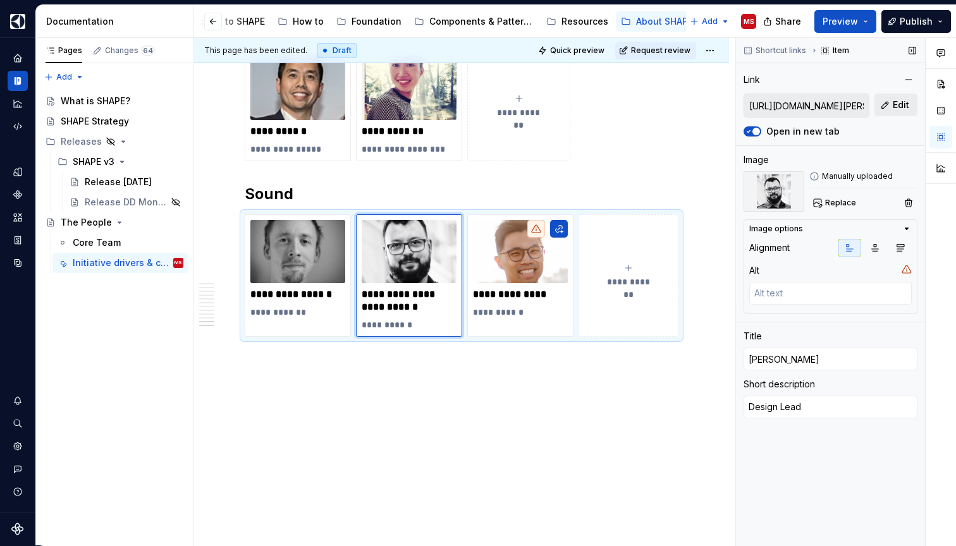
click at [889, 105] on button "Edit" at bounding box center [895, 105] width 43 height 23
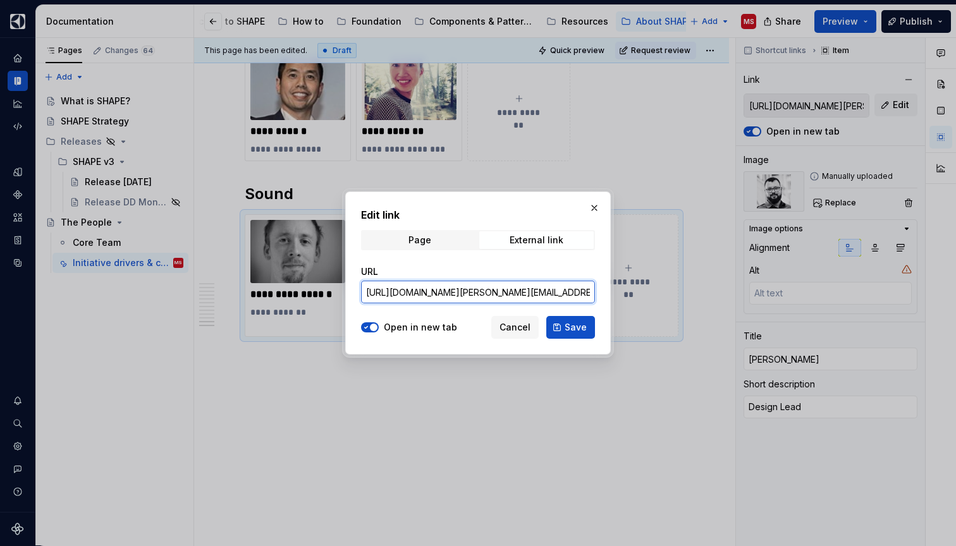
click at [484, 294] on input "[URL][DOMAIN_NAME][PERSON_NAME][EMAIL_ADDRESS][DOMAIN_NAME]" at bounding box center [478, 292] width 234 height 23
click at [528, 327] on span "Cancel" at bounding box center [514, 327] width 31 height 13
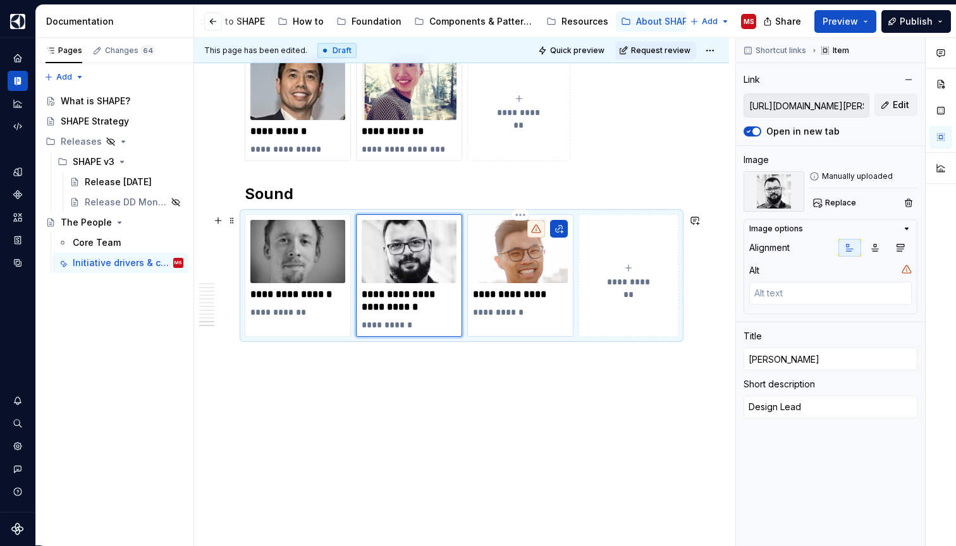
click at [553, 296] on p "**********" at bounding box center [520, 294] width 95 height 13
type textarea "*"
type input "[PERSON_NAME]"
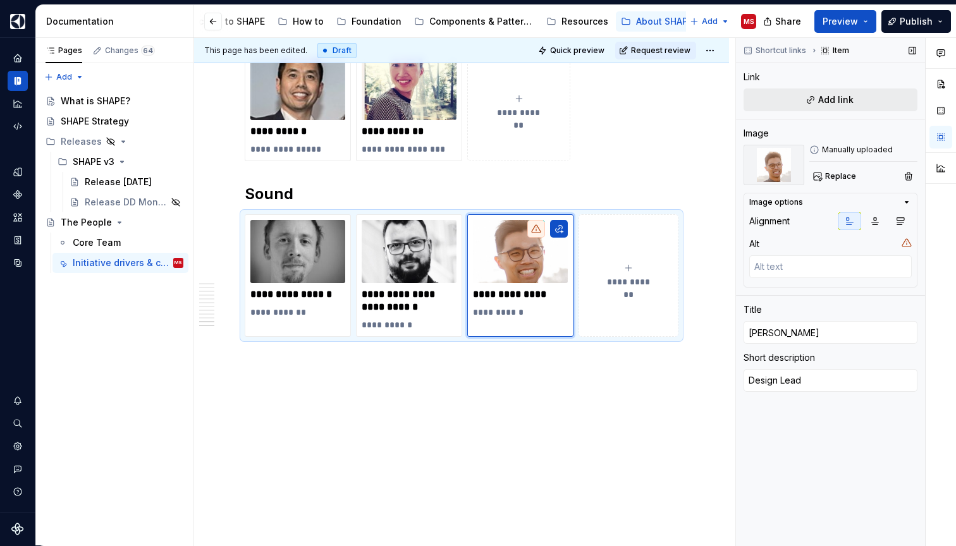
click at [833, 99] on span "Add link" at bounding box center [835, 100] width 35 height 13
type textarea "*"
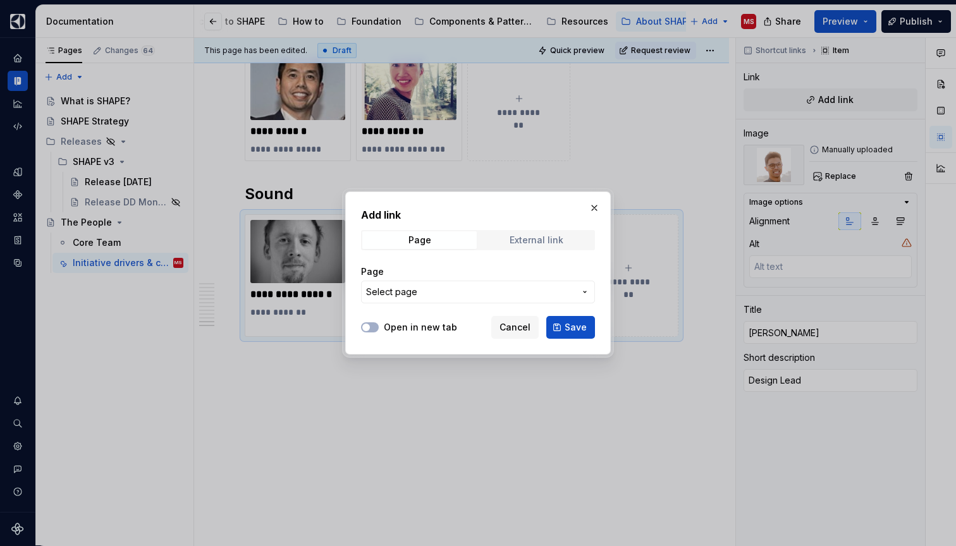
click at [525, 236] on div "External link" at bounding box center [536, 240] width 54 height 10
click at [456, 289] on input "URL" at bounding box center [478, 292] width 234 height 23
paste input "[URL][DOMAIN_NAME][PERSON_NAME][EMAIL_ADDRESS][DOMAIN_NAME]"
drag, startPoint x: 519, startPoint y: 293, endPoint x: 410, endPoint y: 291, distance: 108.7
click at [410, 291] on input "[URL][DOMAIN_NAME][PERSON_NAME][EMAIL_ADDRESS][DOMAIN_NAME]" at bounding box center [478, 292] width 234 height 23
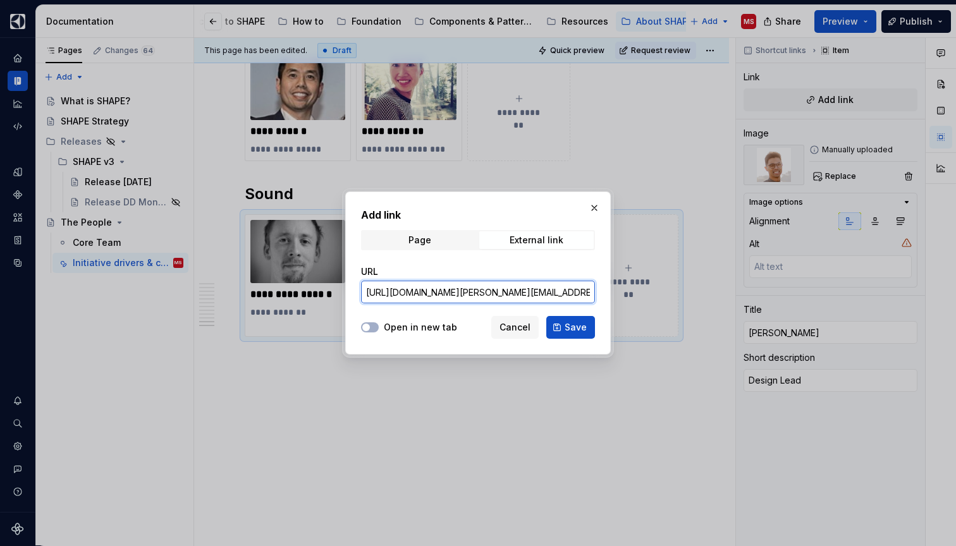
paste input "[PERSON_NAME].saikawa"
type input "[URL][EMAIL_ADDRESS][DOMAIN_NAME][PERSON_NAME][DOMAIN_NAME]"
click at [567, 328] on span "Save" at bounding box center [575, 327] width 22 height 13
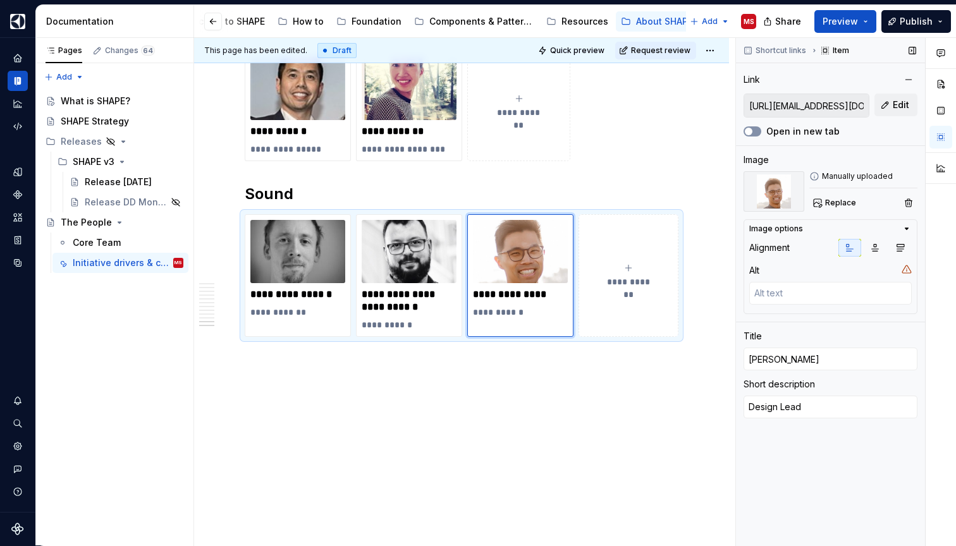
click at [749, 130] on span "button" at bounding box center [748, 132] width 8 height 8
type textarea "*"
type input "[PERSON_NAME]"
type input "[URL][DOMAIN_NAME][PERSON_NAME][EMAIL_ADDRESS][DOMAIN_NAME]"
click at [446, 316] on div "**********" at bounding box center [408, 275] width 95 height 111
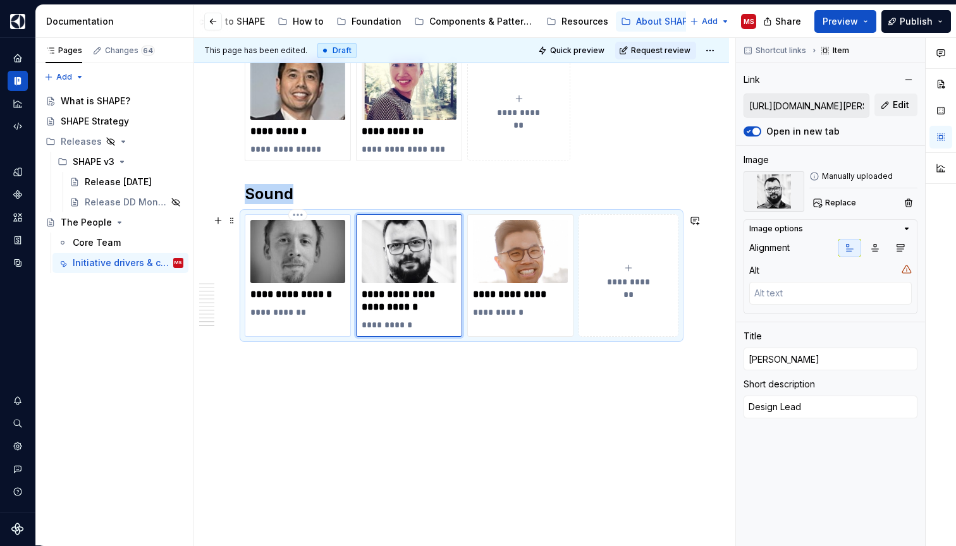
type textarea "*"
type input "[PERSON_NAME]"
type textarea "FFF Designer"
type input "[URL][EMAIL_ADDRESS][DOMAIN_NAME][PERSON_NAME][DOMAIN_NAME]"
click at [319, 325] on div "**********" at bounding box center [298, 275] width 106 height 123
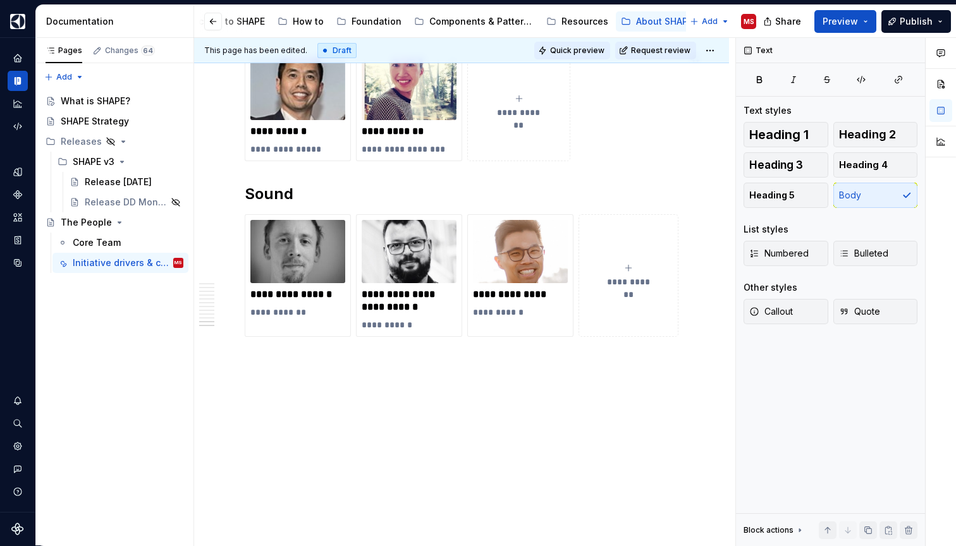
click at [591, 51] on span "Quick preview" at bounding box center [577, 51] width 54 height 10
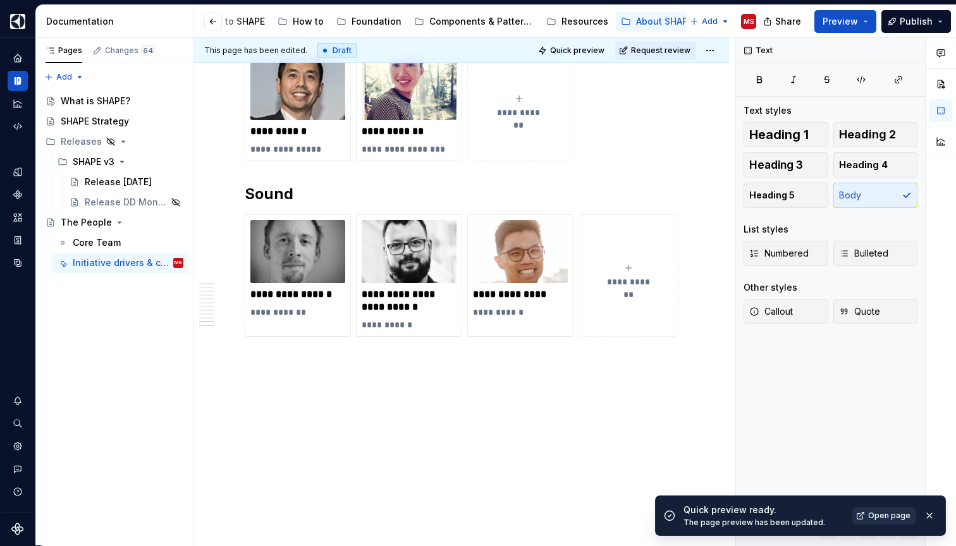
click at [887, 516] on span "Open page" at bounding box center [889, 516] width 42 height 10
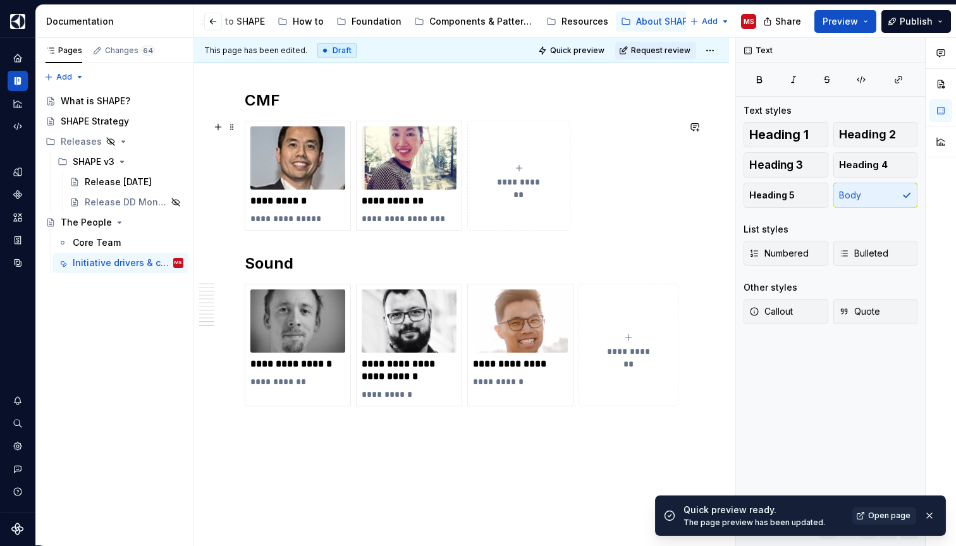
scroll to position [2911, 0]
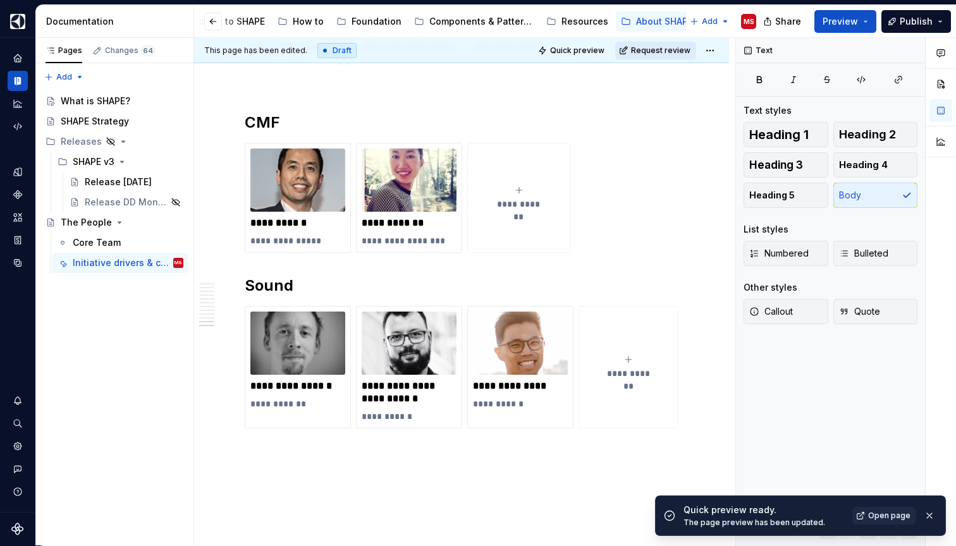
click at [665, 52] on span "Request review" at bounding box center [660, 51] width 59 height 10
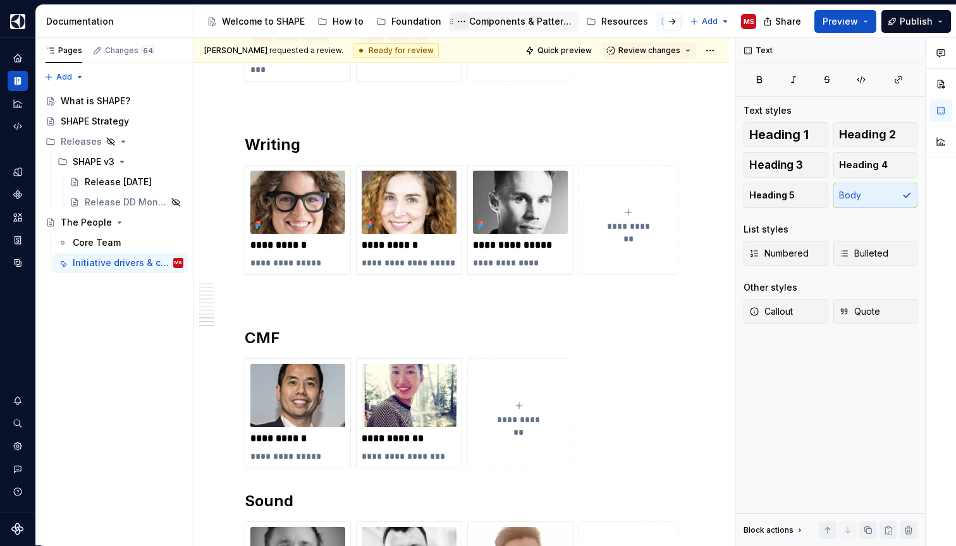
scroll to position [0, 0]
click at [415, 18] on div "Foundation" at bounding box center [416, 21] width 50 height 13
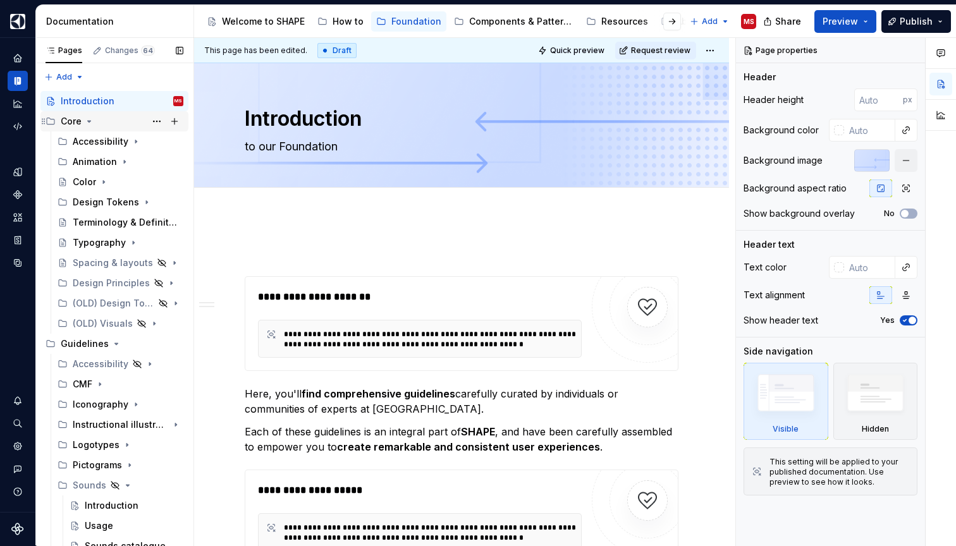
click at [79, 121] on div "Core" at bounding box center [71, 121] width 21 height 13
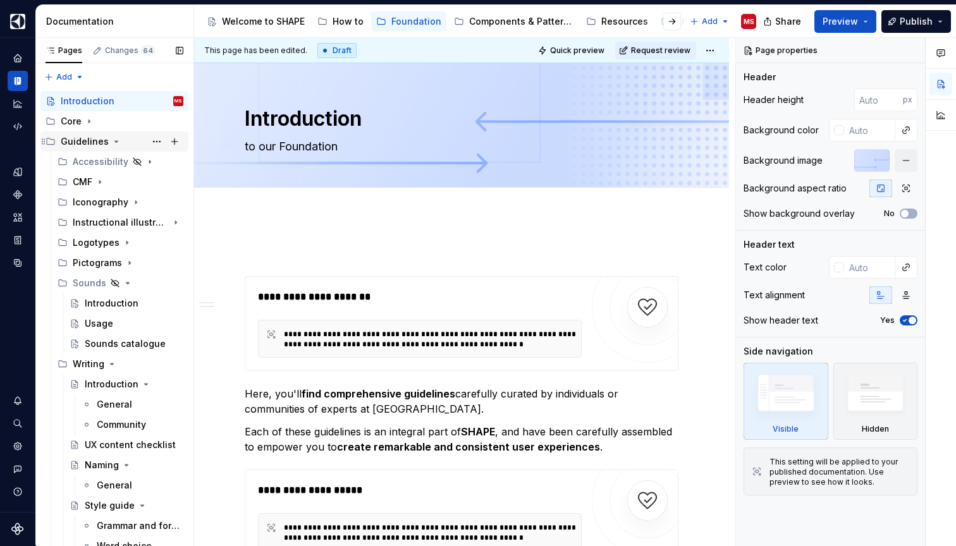
click at [76, 138] on div "Guidelines" at bounding box center [85, 141] width 48 height 13
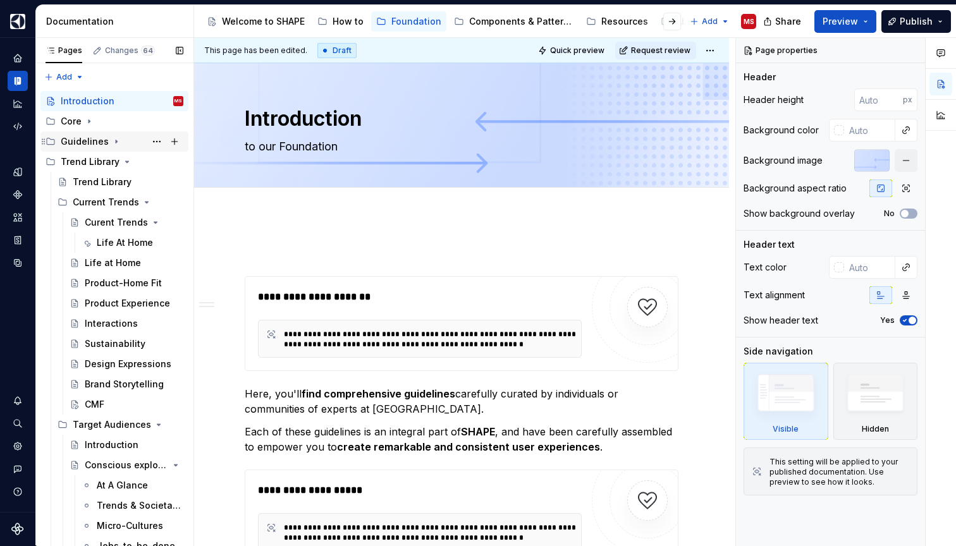
click at [78, 138] on div "Guidelines" at bounding box center [85, 141] width 48 height 13
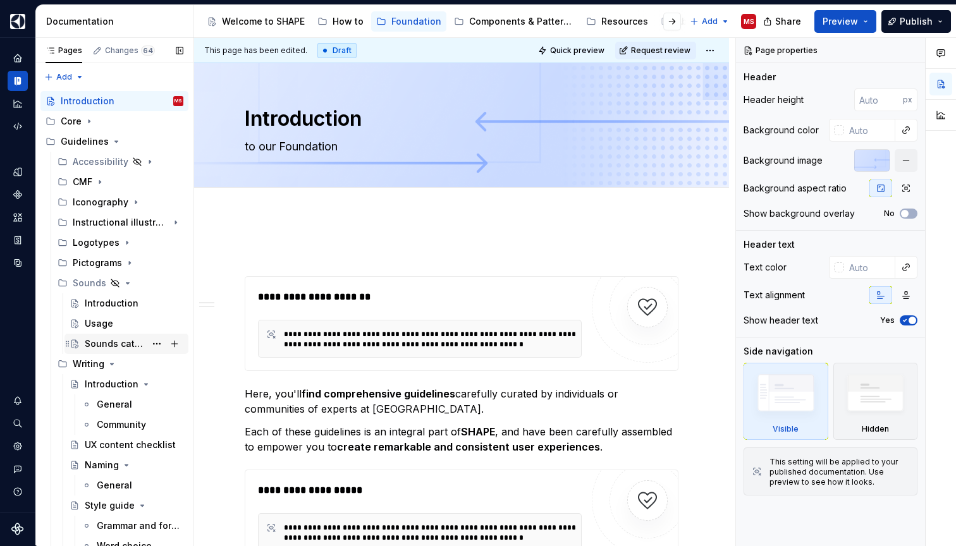
click at [100, 343] on div "Sounds catalogue" at bounding box center [115, 343] width 61 height 13
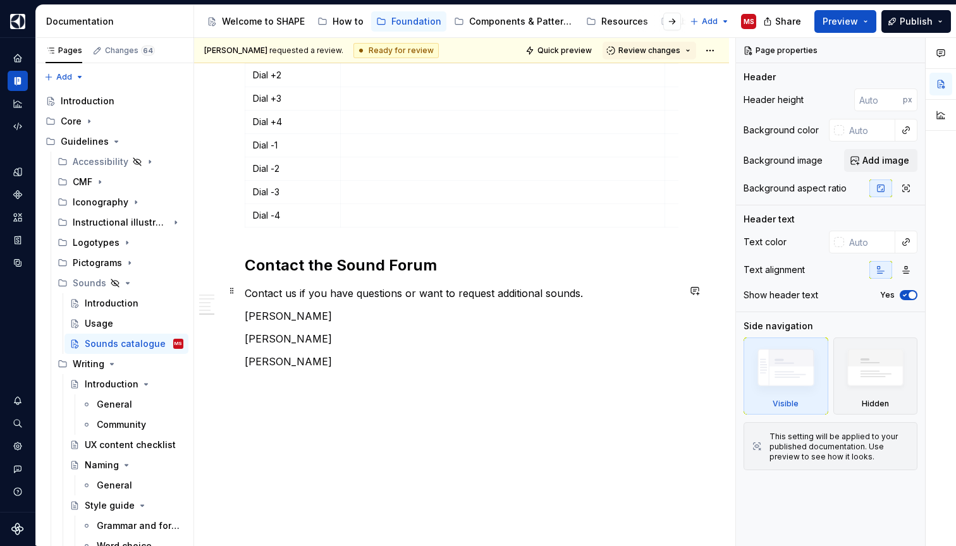
scroll to position [2147, 0]
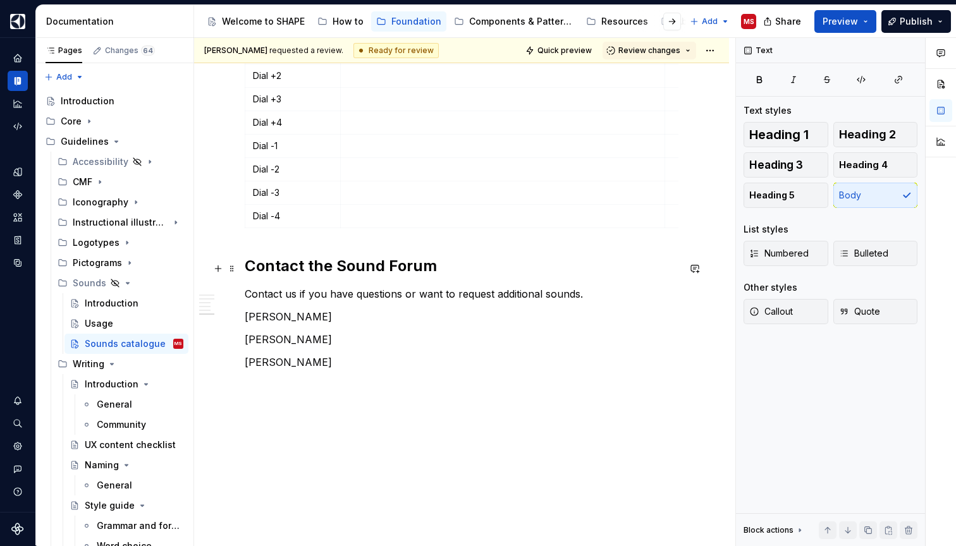
click at [598, 286] on p "Contact us if you have questions or want to request additional sounds." at bounding box center [462, 293] width 434 height 15
click at [234, 312] on span at bounding box center [232, 314] width 10 height 18
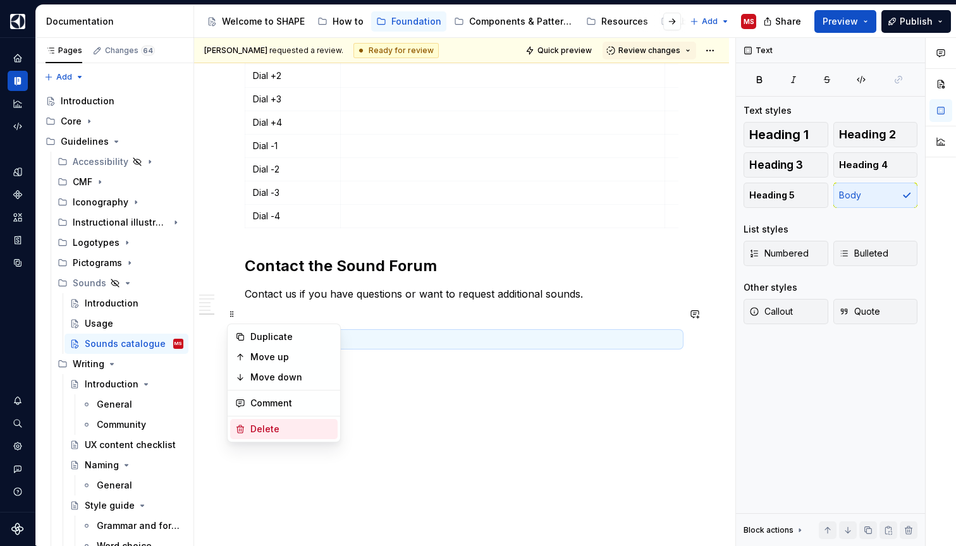
click at [277, 425] on div "Delete" at bounding box center [291, 429] width 82 height 13
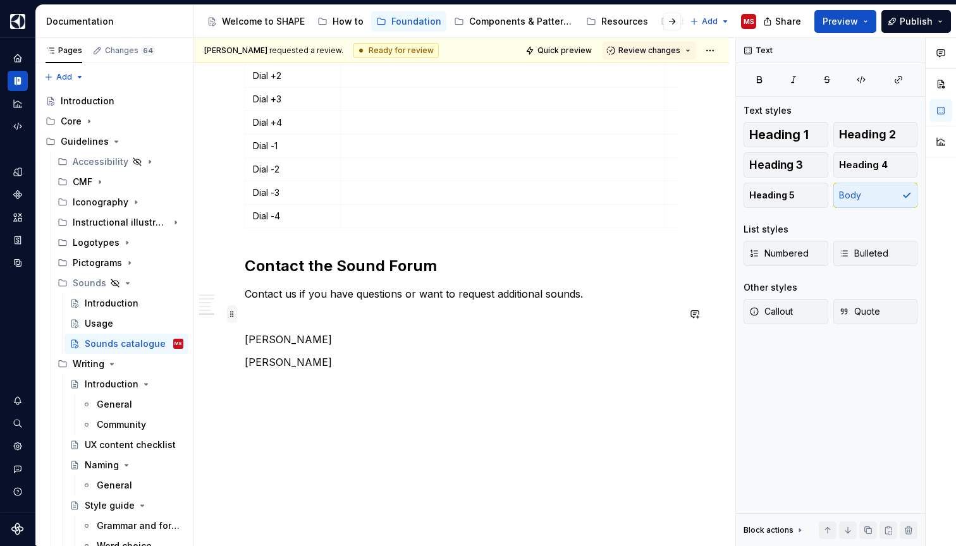
click at [232, 315] on span at bounding box center [232, 314] width 10 height 18
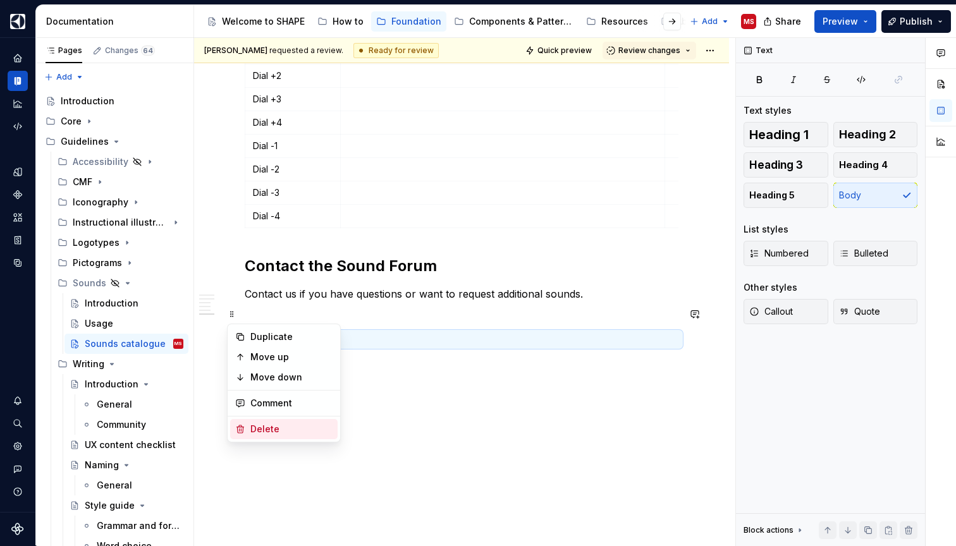
click at [272, 428] on div "Delete" at bounding box center [291, 429] width 82 height 13
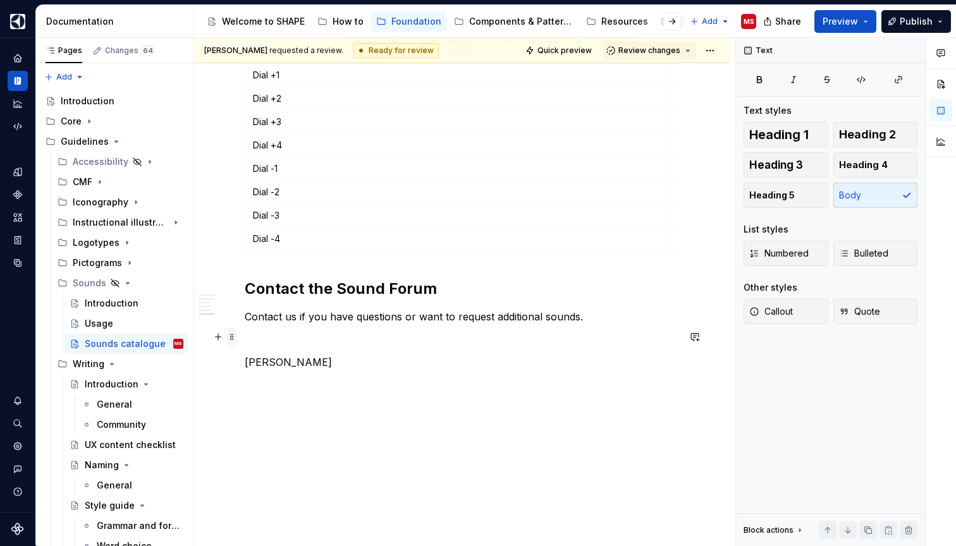
click at [234, 336] on span at bounding box center [232, 337] width 10 height 18
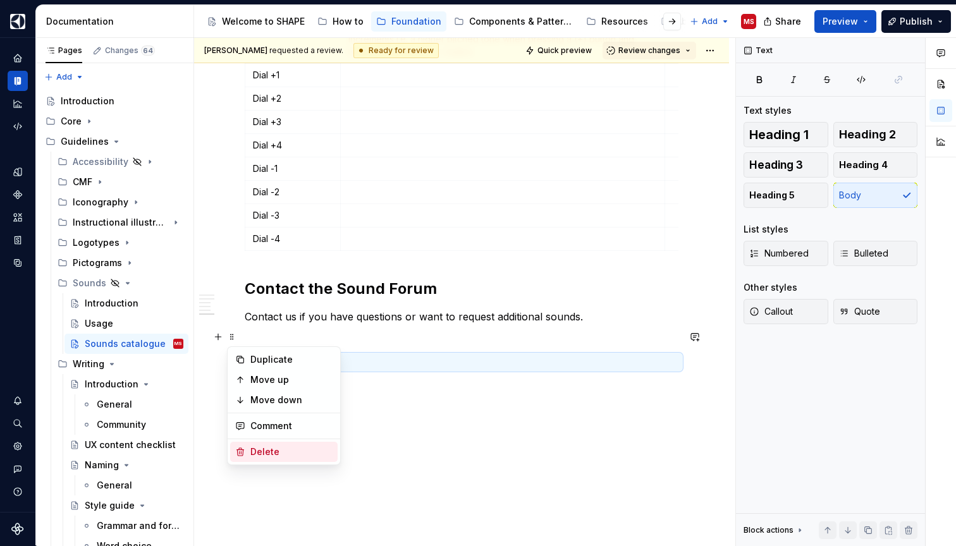
click at [264, 449] on div "Delete" at bounding box center [291, 452] width 82 height 13
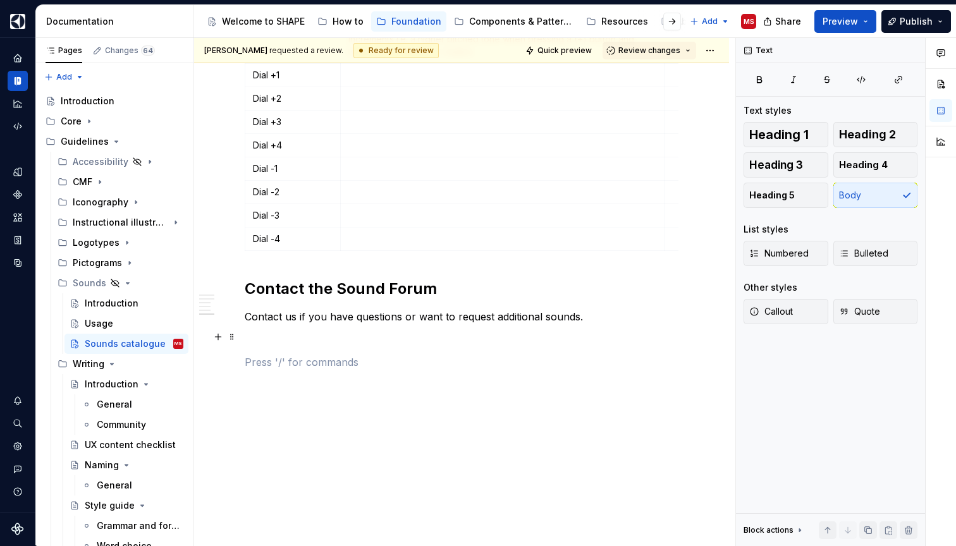
scroll to position [2101, 0]
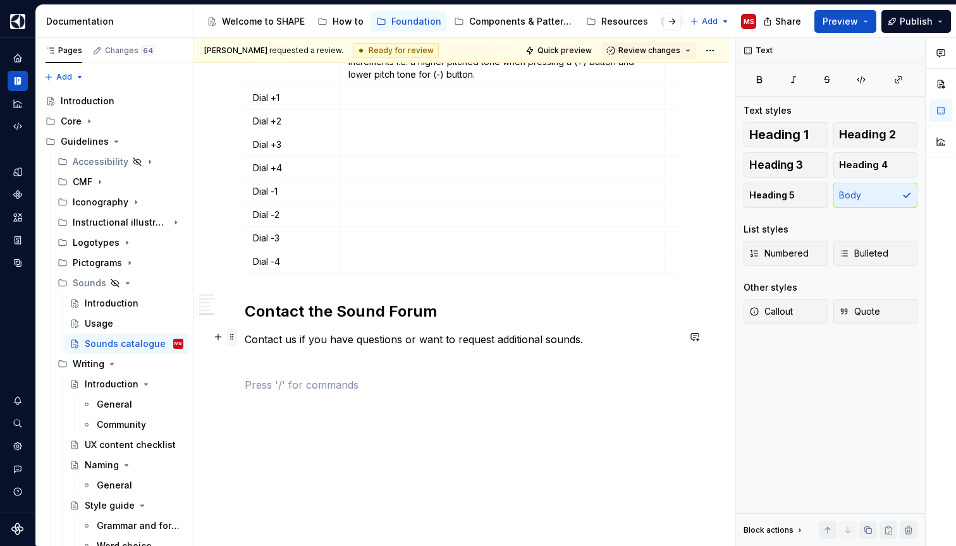
click at [232, 336] on span at bounding box center [232, 337] width 10 height 18
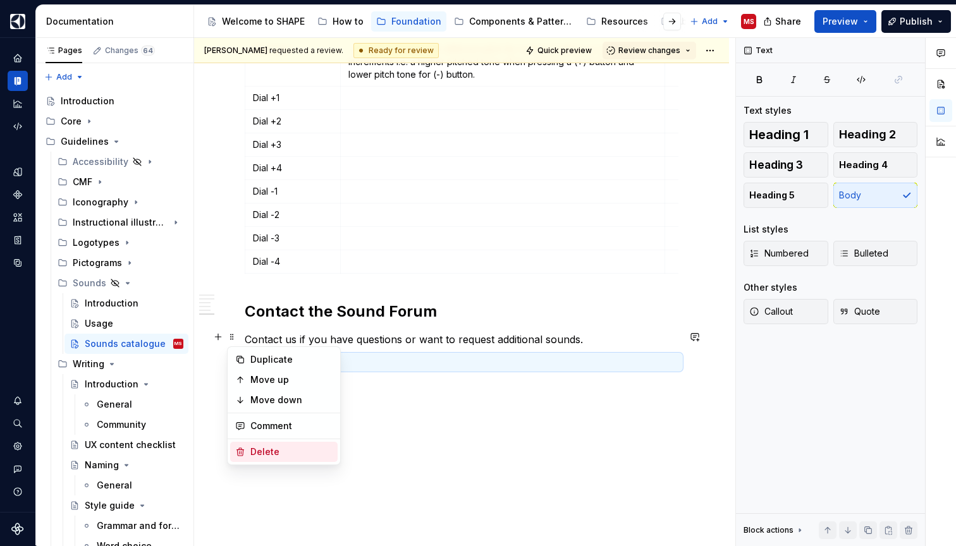
click at [269, 455] on div "Delete" at bounding box center [291, 452] width 82 height 13
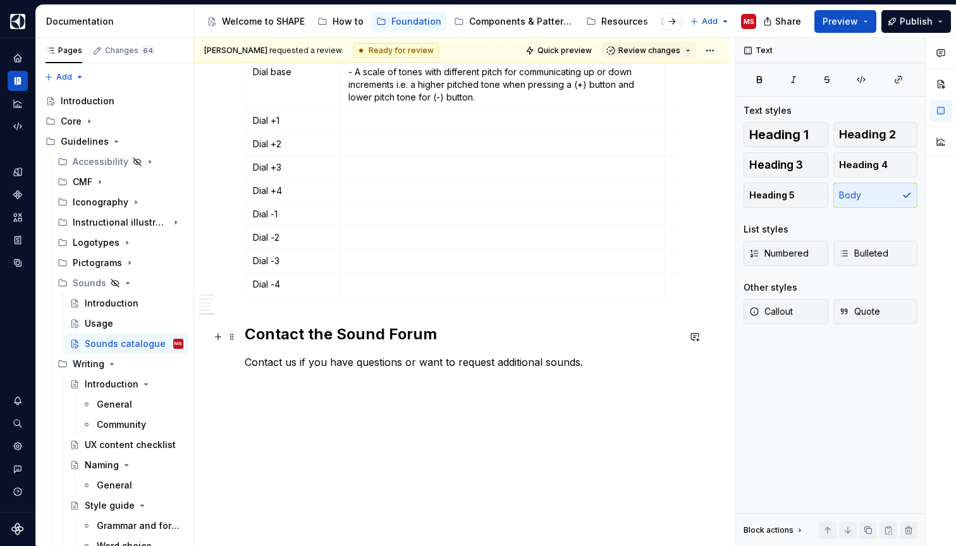
click at [590, 355] on p "Contact us if you have questions or want to request additional sounds." at bounding box center [462, 362] width 434 height 15
type textarea "*"
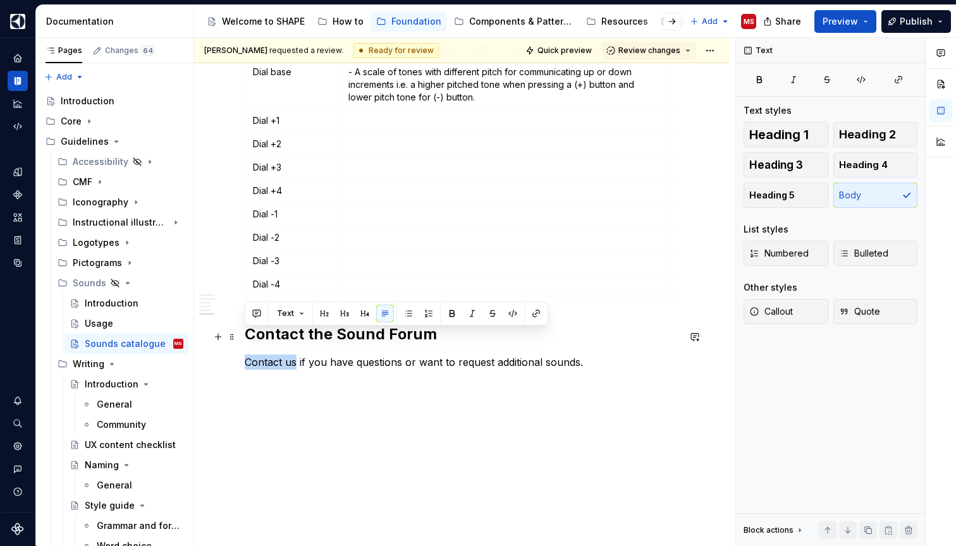
drag, startPoint x: 296, startPoint y: 338, endPoint x: 241, endPoint y: 337, distance: 55.6
click at [534, 311] on button "button" at bounding box center [536, 314] width 18 height 18
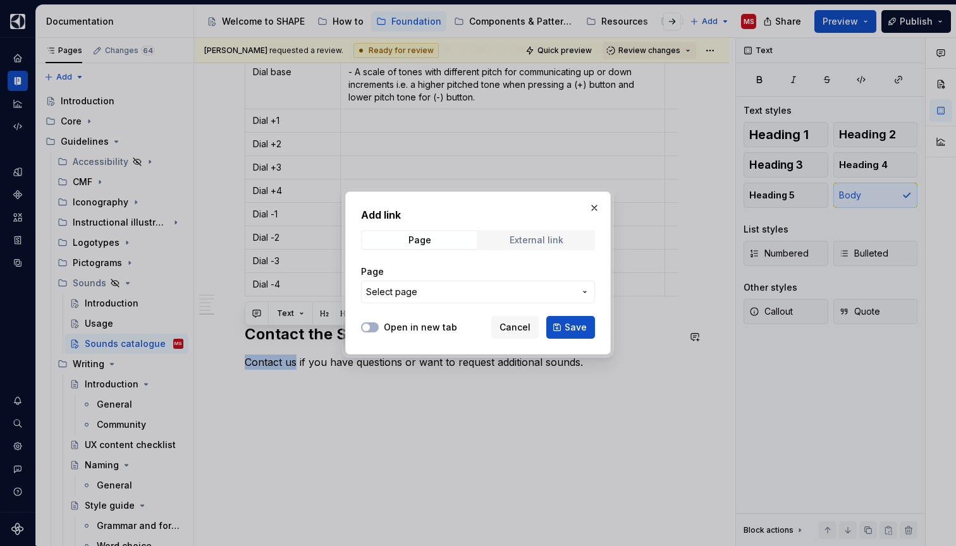
click at [547, 243] on div "External link" at bounding box center [536, 240] width 54 height 10
click at [467, 294] on input "URL" at bounding box center [478, 292] width 234 height 23
paste input "[URL][DOMAIN_NAME]"
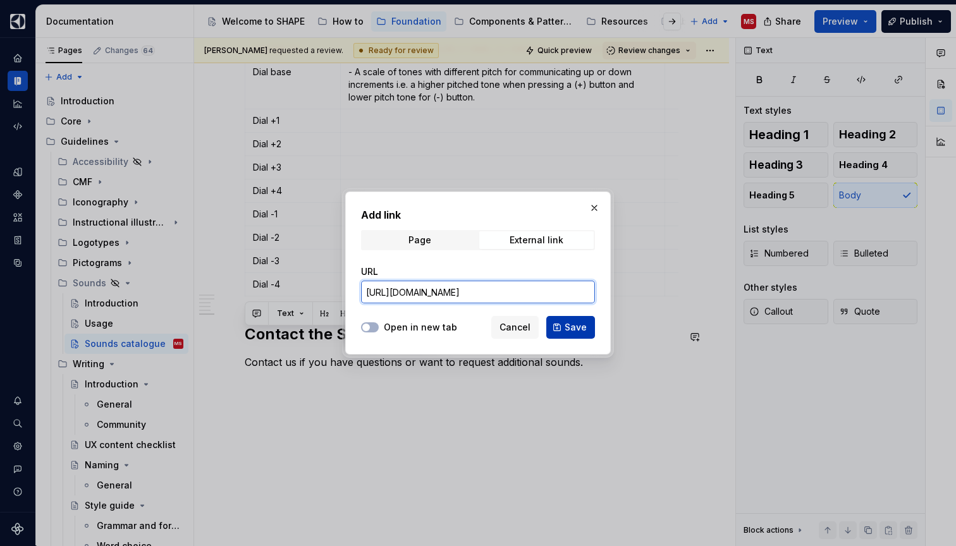
type input "[URL][DOMAIN_NAME]"
click at [573, 328] on span "Save" at bounding box center [575, 327] width 22 height 13
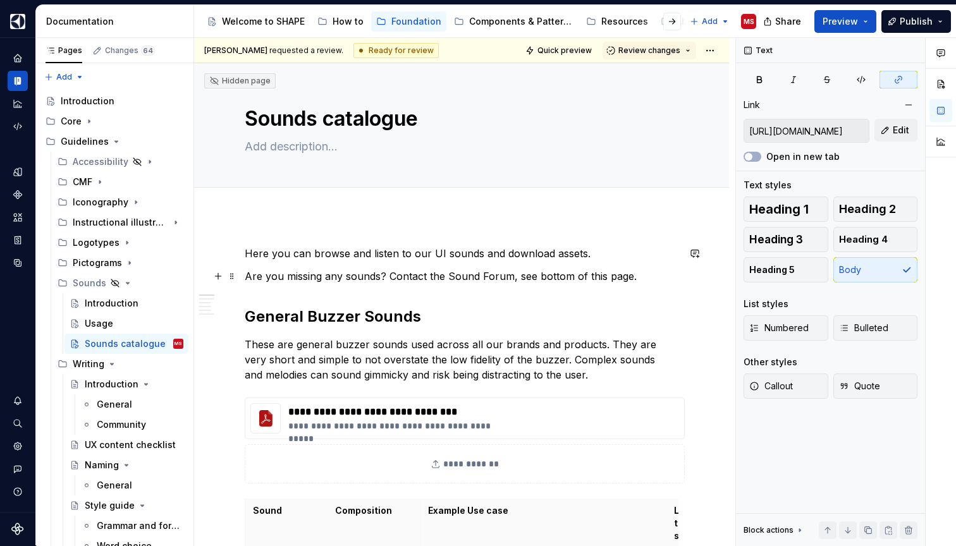
scroll to position [42, 0]
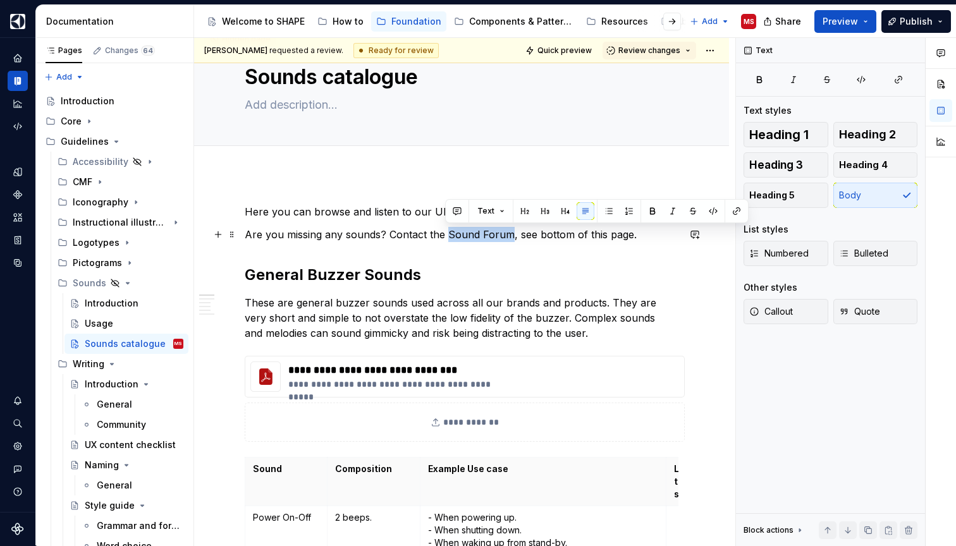
drag, startPoint x: 447, startPoint y: 232, endPoint x: 506, endPoint y: 235, distance: 59.5
click at [506, 235] on p "Are you missing any sounds? Contact the Sound Forum, see bottom of this page." at bounding box center [462, 234] width 434 height 15
click at [738, 208] on button "button" at bounding box center [736, 211] width 18 height 18
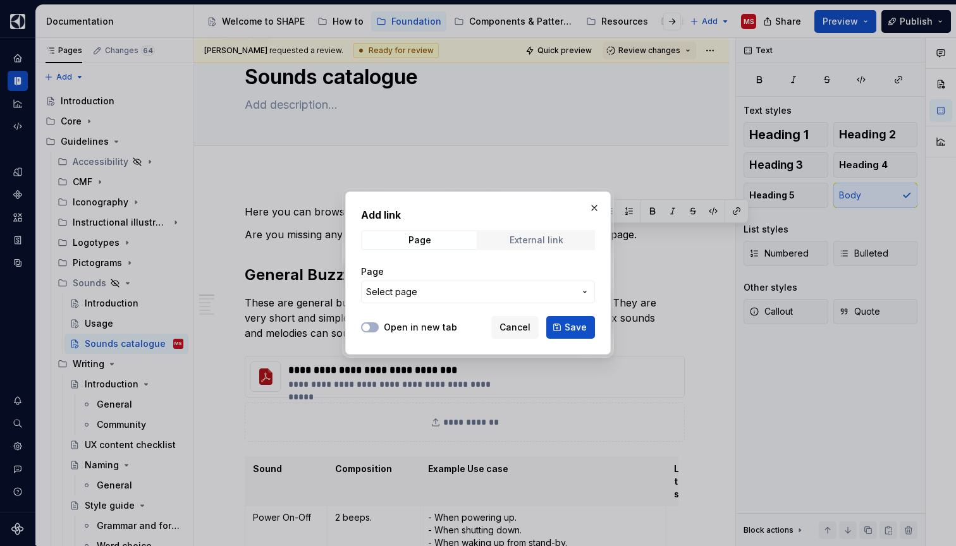
click at [537, 236] on div "External link" at bounding box center [536, 240] width 54 height 10
click at [441, 287] on input "URL" at bounding box center [478, 292] width 234 height 23
paste input "[URL][DOMAIN_NAME]"
type input "[URL][DOMAIN_NAME]"
click at [567, 329] on span "Save" at bounding box center [575, 327] width 22 height 13
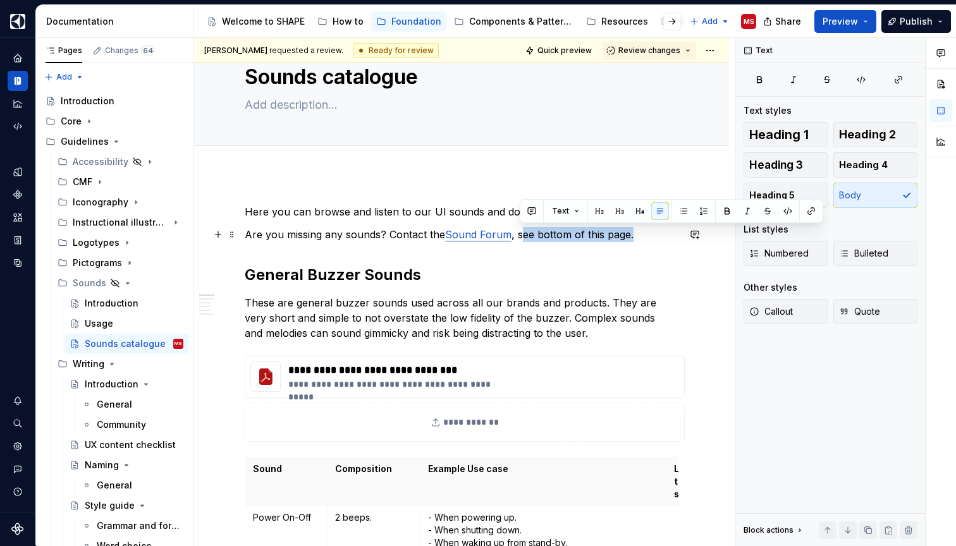
drag, startPoint x: 518, startPoint y: 236, endPoint x: 635, endPoint y: 239, distance: 117.0
click at [635, 239] on p "Are you missing any sounds? Contact the Sound Forum , see bottom of this page." at bounding box center [462, 234] width 434 height 15
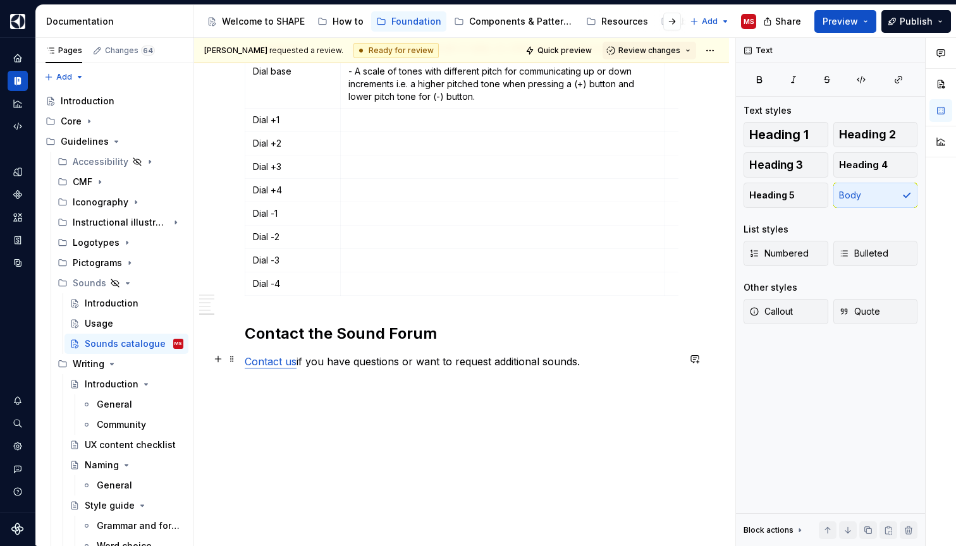
scroll to position [2079, 0]
click at [576, 51] on span "Quick preview" at bounding box center [564, 51] width 54 height 10
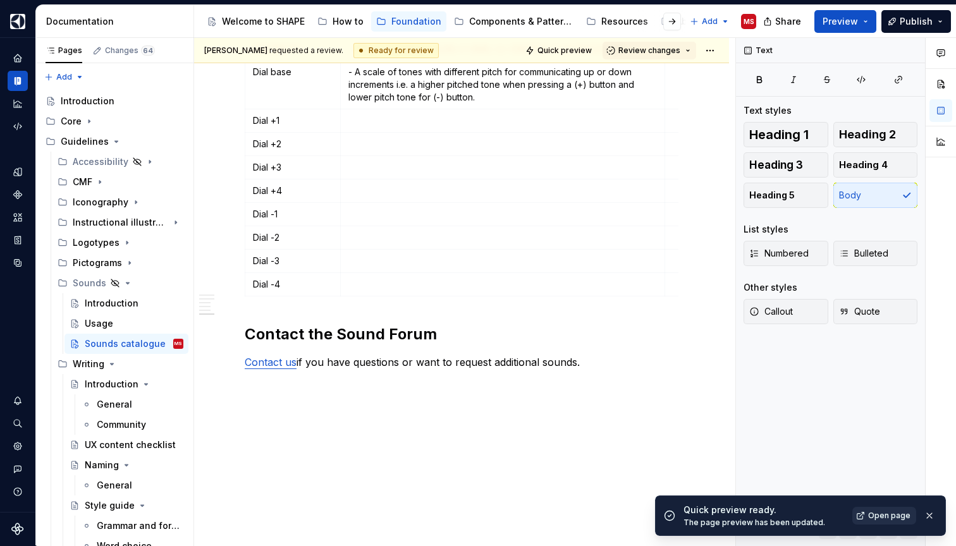
click at [865, 517] on link "Open page" at bounding box center [884, 516] width 64 height 18
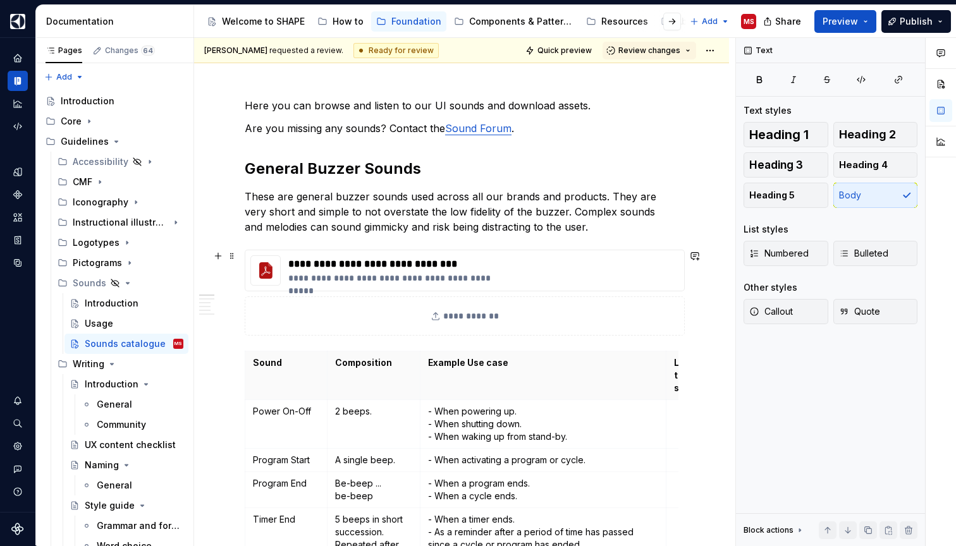
scroll to position [158, 0]
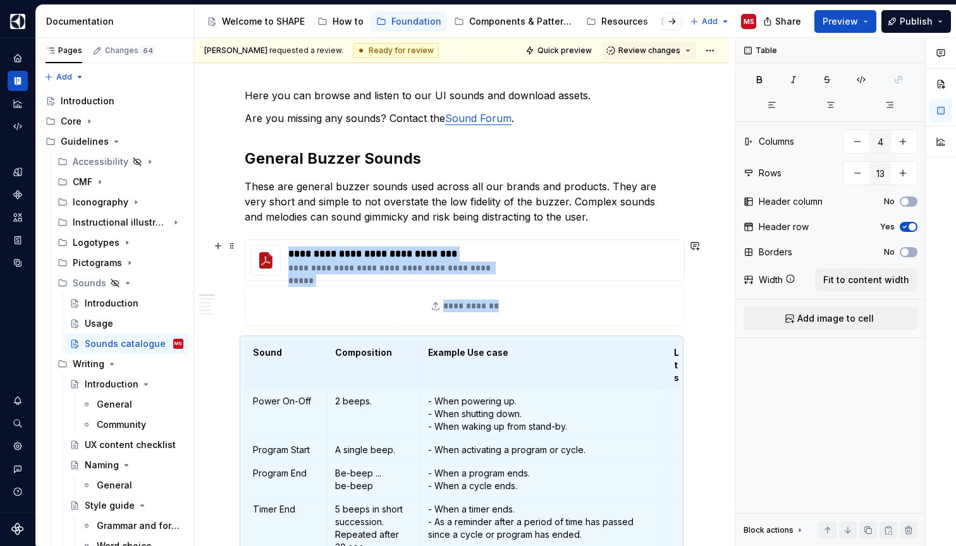
click at [646, 221] on p "These are general buzzer sounds used across all our brands and products. They a…" at bounding box center [462, 202] width 434 height 46
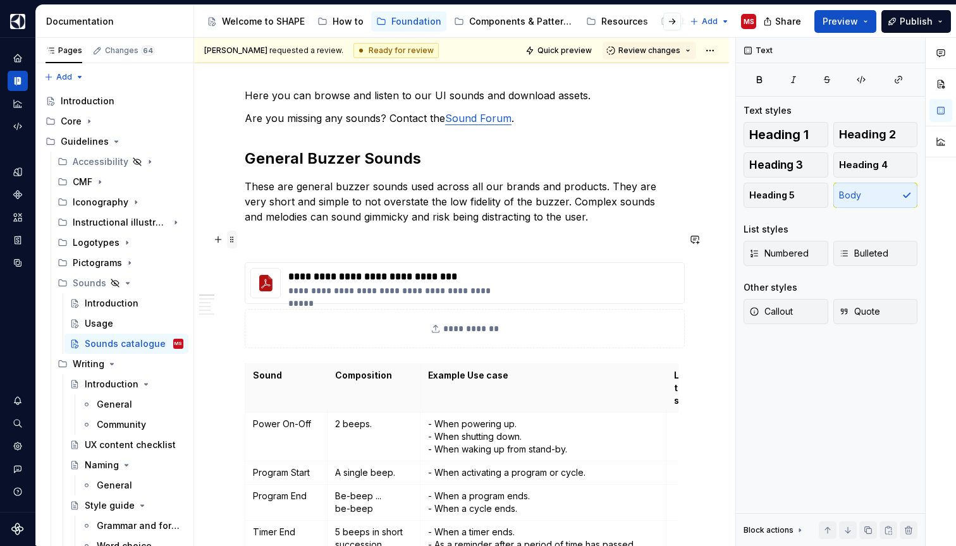
click at [231, 240] on span at bounding box center [232, 240] width 10 height 18
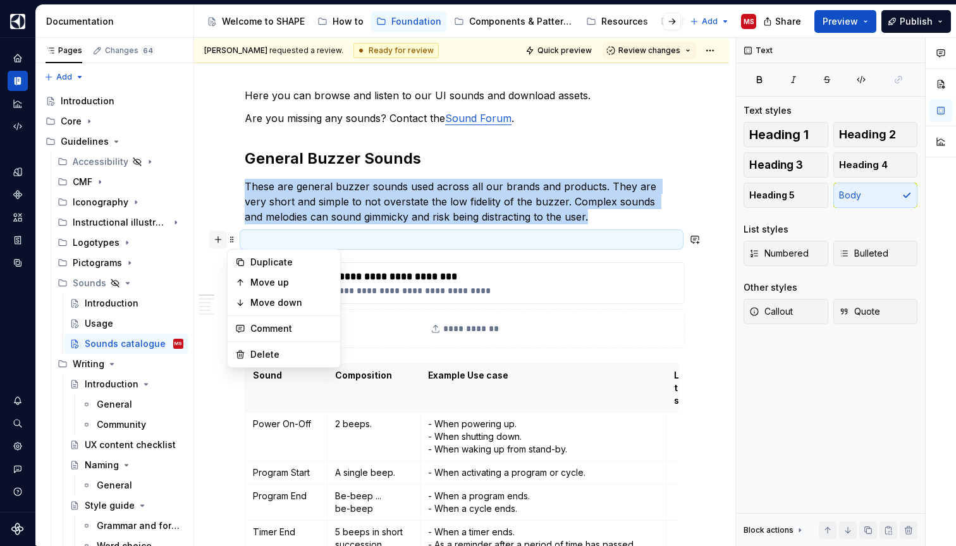
click at [218, 240] on button "button" at bounding box center [218, 240] width 18 height 18
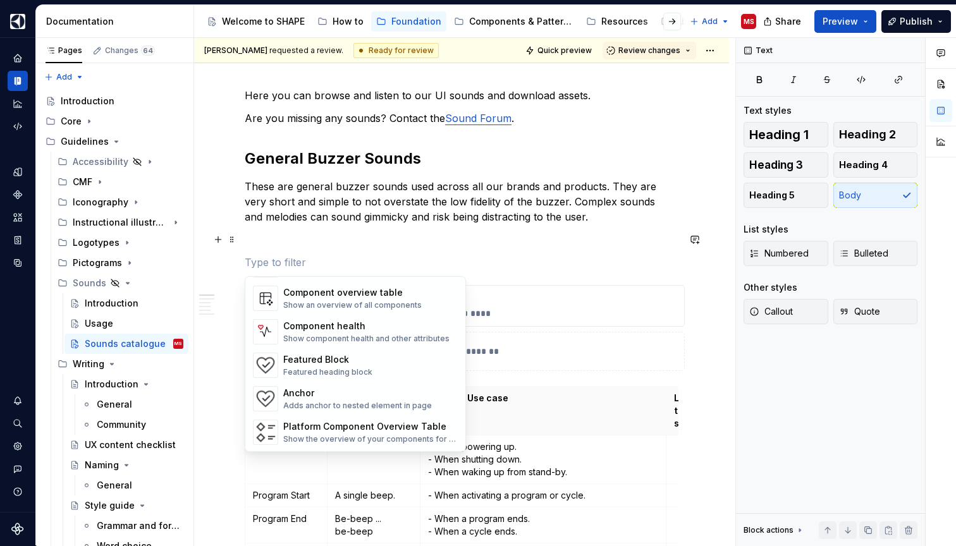
scroll to position [1627, 0]
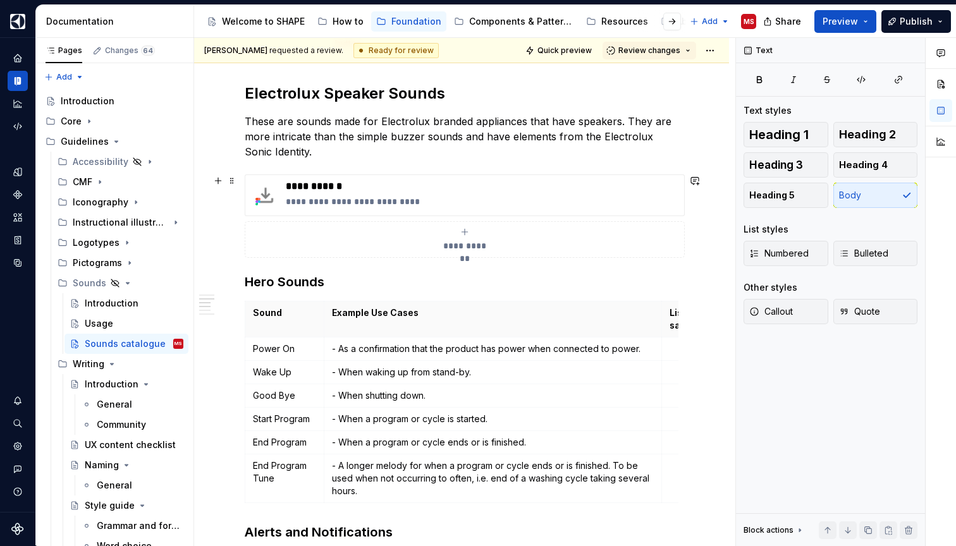
scroll to position [1081, 0]
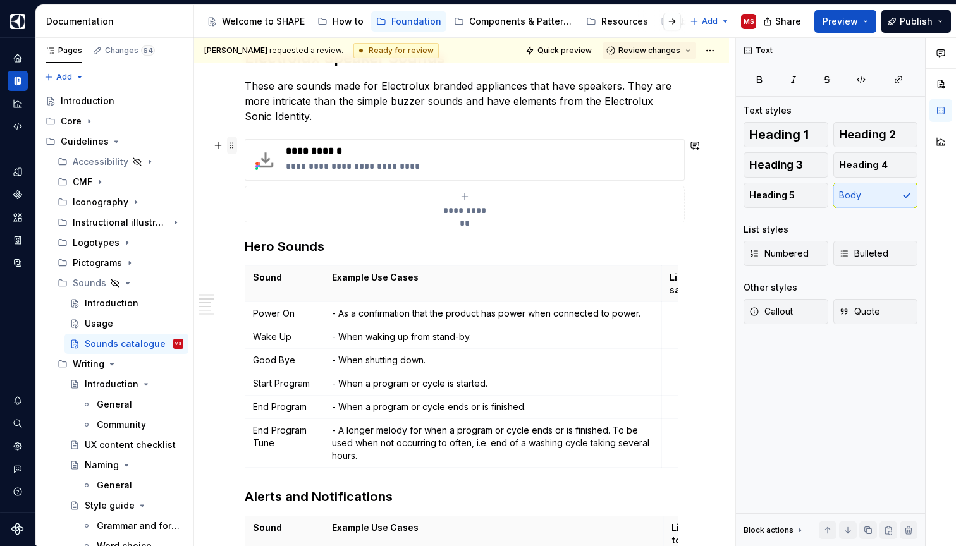
click at [231, 148] on span at bounding box center [232, 146] width 10 height 18
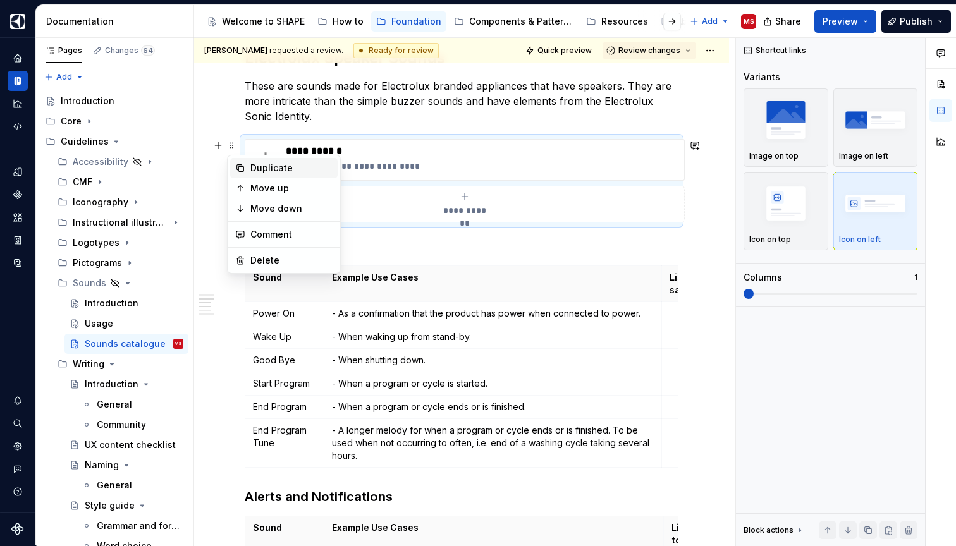
click at [255, 171] on div "Duplicate" at bounding box center [291, 168] width 82 height 13
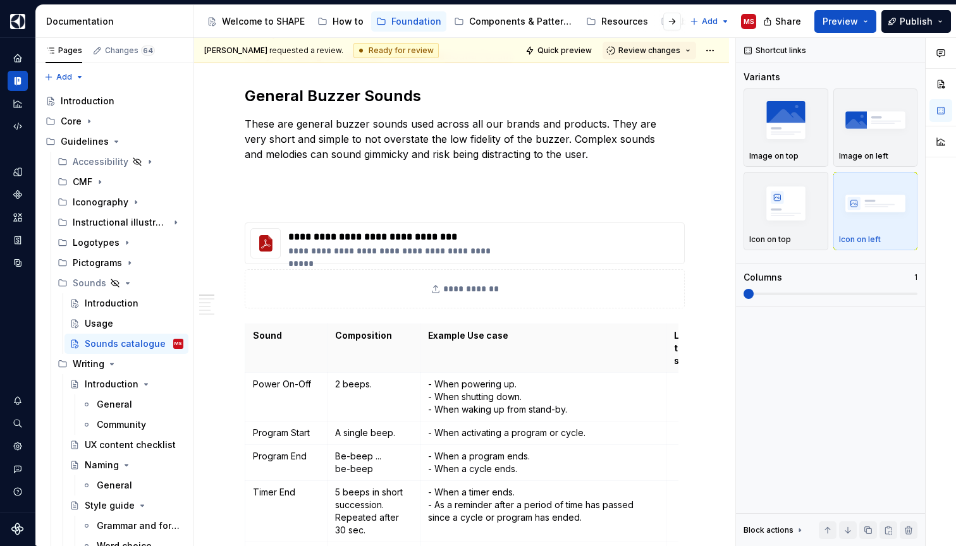
scroll to position [171, 0]
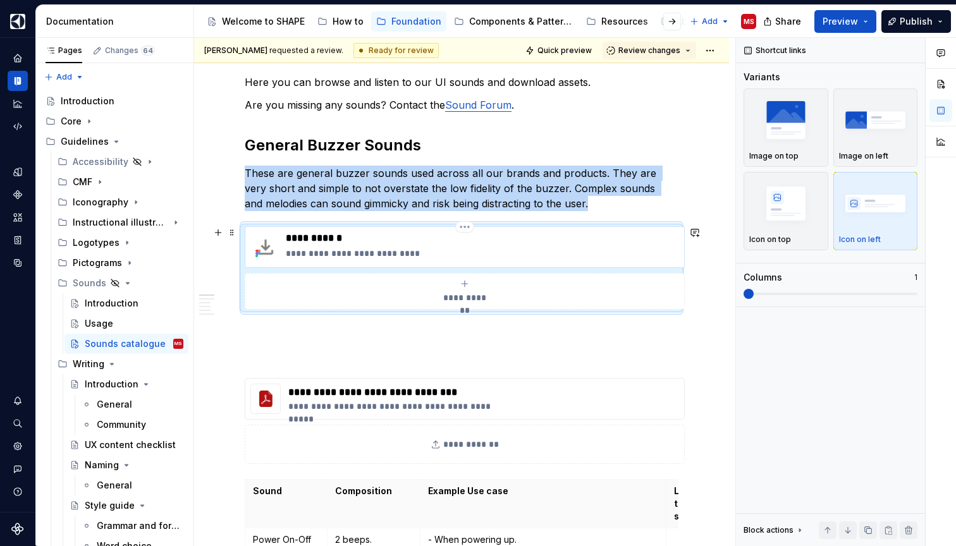
click at [317, 235] on p "**********" at bounding box center [482, 238] width 393 height 13
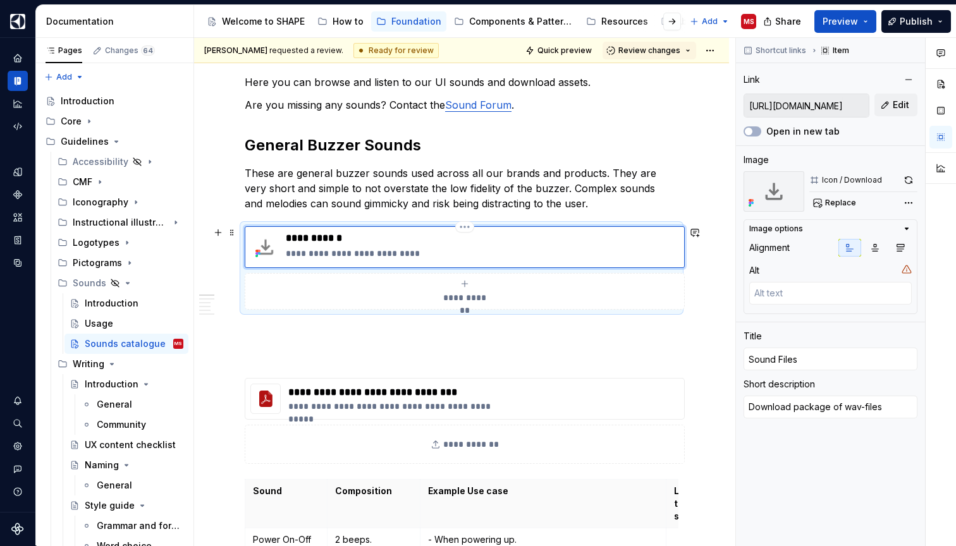
click at [317, 235] on p "**********" at bounding box center [482, 238] width 393 height 13
type textarea "*"
type input "B"
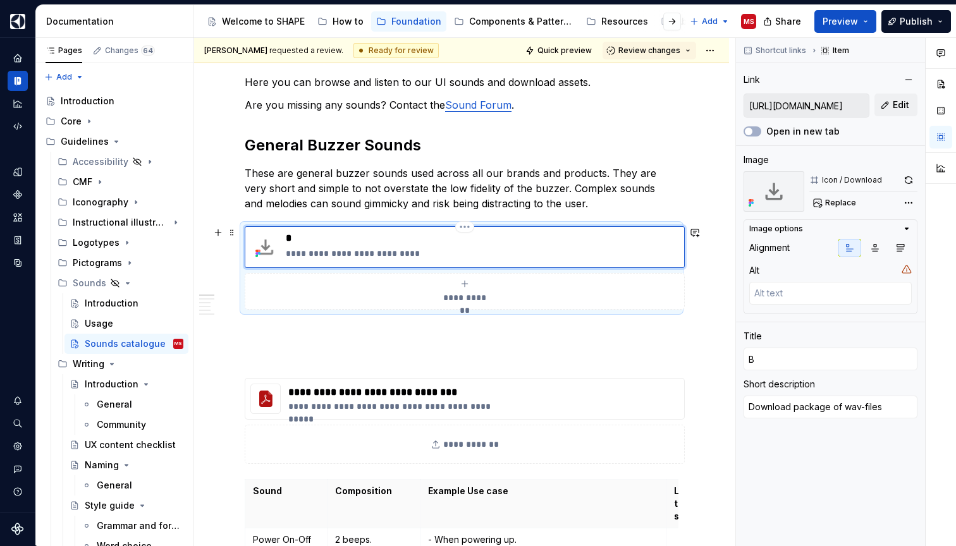
type textarea "*"
type input "Bu"
type textarea "*"
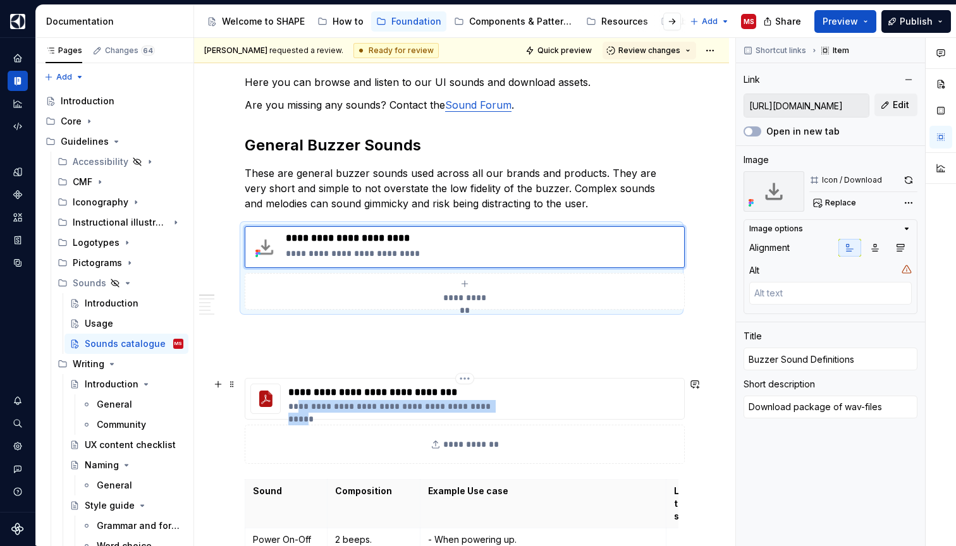
drag, startPoint x: 298, startPoint y: 406, endPoint x: 510, endPoint y: 408, distance: 212.4
click at [510, 408] on p "**********" at bounding box center [400, 406] width 224 height 13
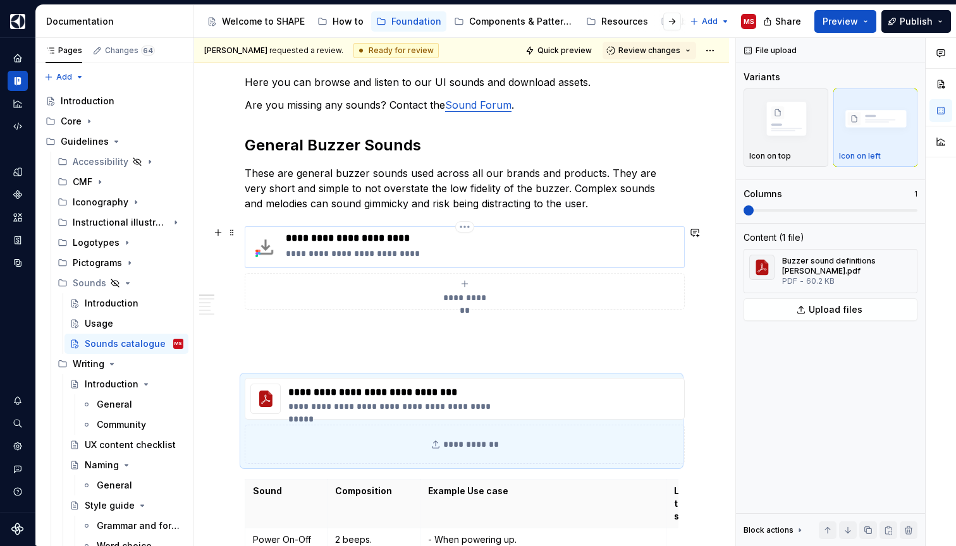
click at [382, 254] on p "**********" at bounding box center [482, 253] width 393 height 13
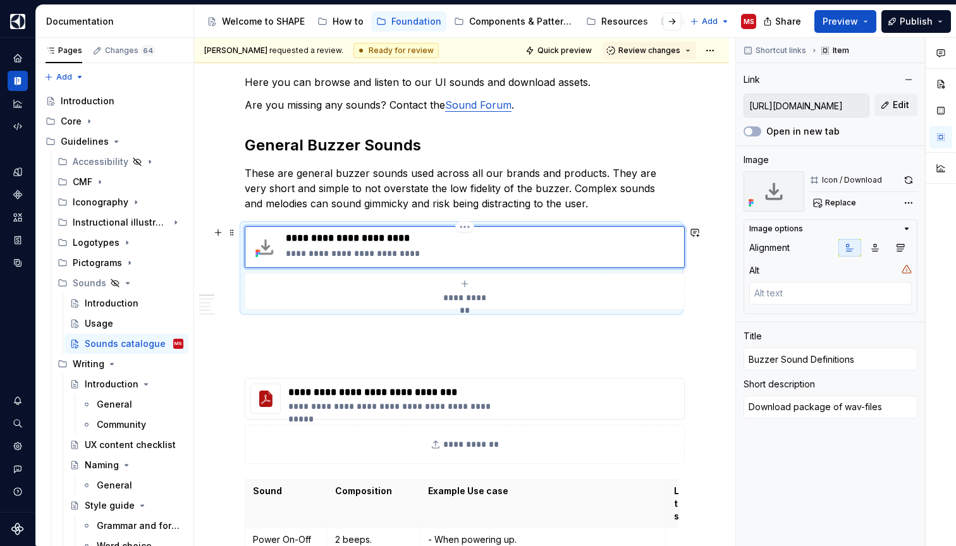
click at [390, 255] on p "**********" at bounding box center [482, 253] width 393 height 13
click at [602, 250] on p "**********" at bounding box center [482, 253] width 393 height 13
click at [493, 394] on p "**********" at bounding box center [400, 392] width 224 height 15
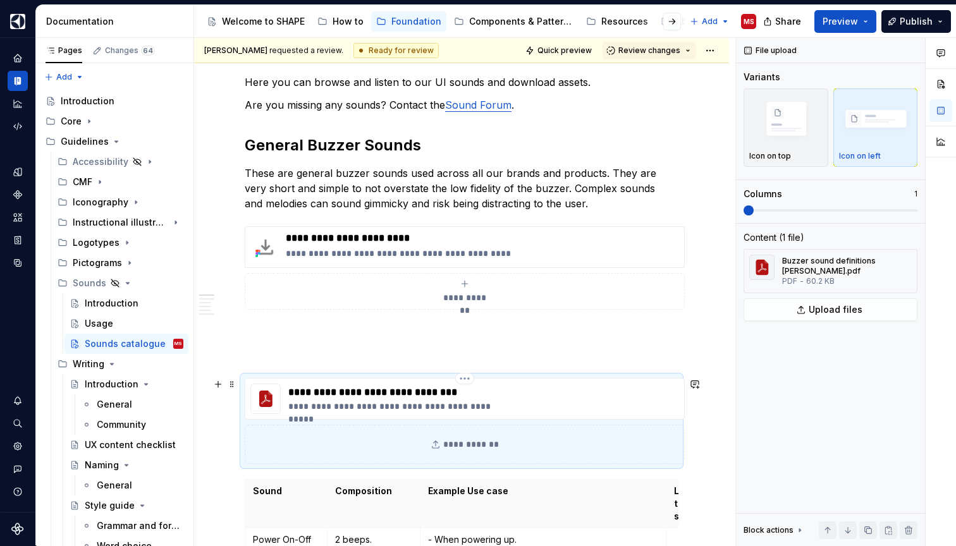
click at [418, 394] on p "**********" at bounding box center [400, 392] width 224 height 15
click at [449, 243] on p "**********" at bounding box center [482, 238] width 393 height 13
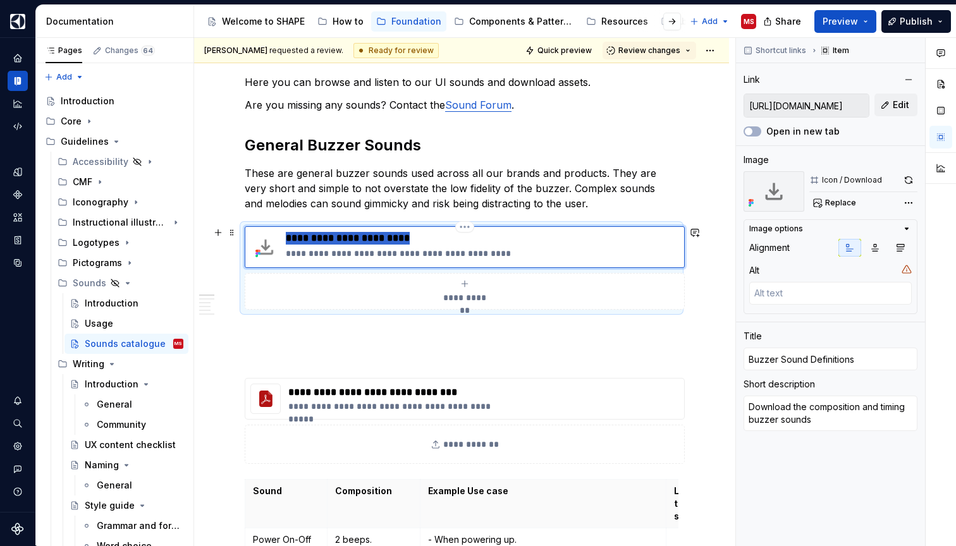
drag, startPoint x: 417, startPoint y: 241, endPoint x: 298, endPoint y: 235, distance: 119.6
click at [286, 235] on p "**********" at bounding box center [482, 238] width 393 height 13
click at [550, 252] on p "**********" at bounding box center [482, 253] width 393 height 13
click at [585, 256] on p "**********" at bounding box center [482, 253] width 393 height 13
click at [561, 241] on p "**********" at bounding box center [482, 238] width 393 height 13
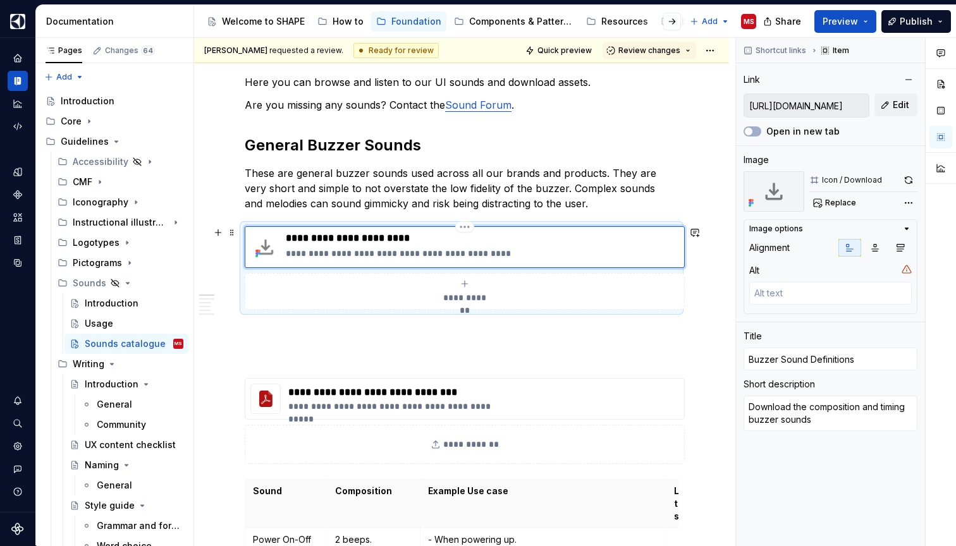
click at [565, 257] on p "**********" at bounding box center [482, 253] width 393 height 13
click at [448, 255] on p "**********" at bounding box center [482, 253] width 393 height 13
click at [854, 499] on div "Shortcut links Item Link [URL][DOMAIN_NAME] Edit Open in new tab Image Icon / D…" at bounding box center [830, 292] width 189 height 508
click at [411, 239] on p "**********" at bounding box center [482, 238] width 393 height 13
click at [902, 97] on button "Edit" at bounding box center [895, 105] width 43 height 23
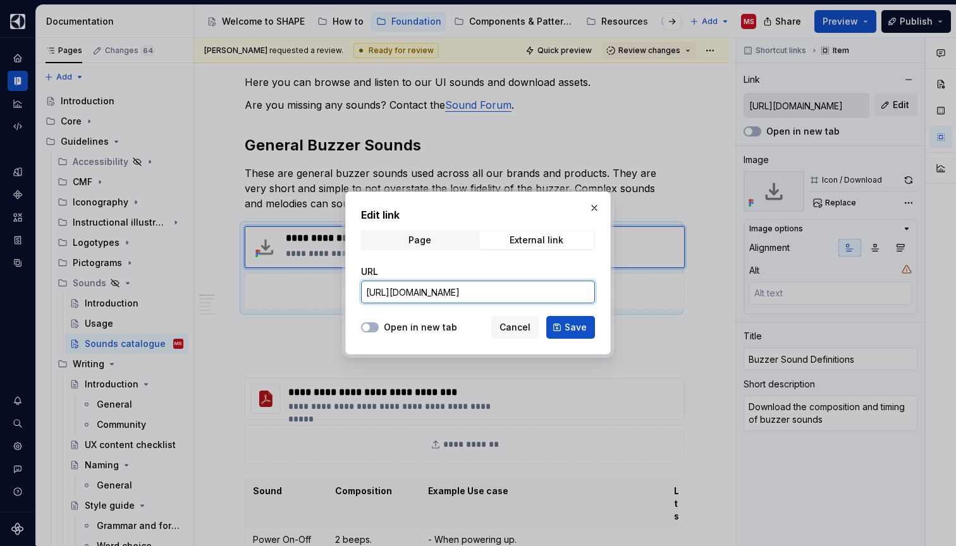
click at [531, 291] on input "[URL][DOMAIN_NAME]" at bounding box center [478, 292] width 234 height 23
paste input "b:/r/sites/DigitalDesignSystem/Shared%20Documents/10.%20Sound%20Design/13%20Sou…"
click at [568, 324] on span "Save" at bounding box center [575, 327] width 22 height 13
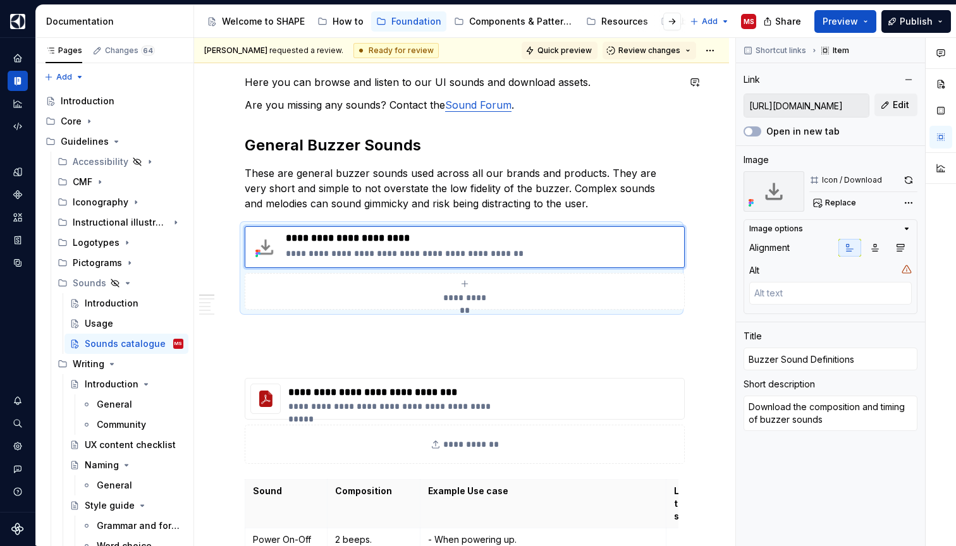
click at [574, 53] on span "Quick preview" at bounding box center [564, 51] width 54 height 10
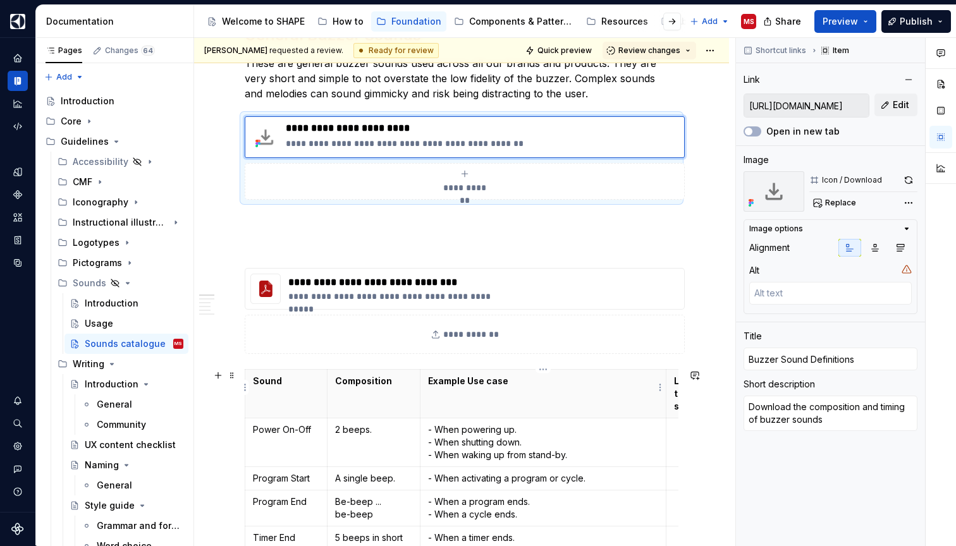
scroll to position [283, 0]
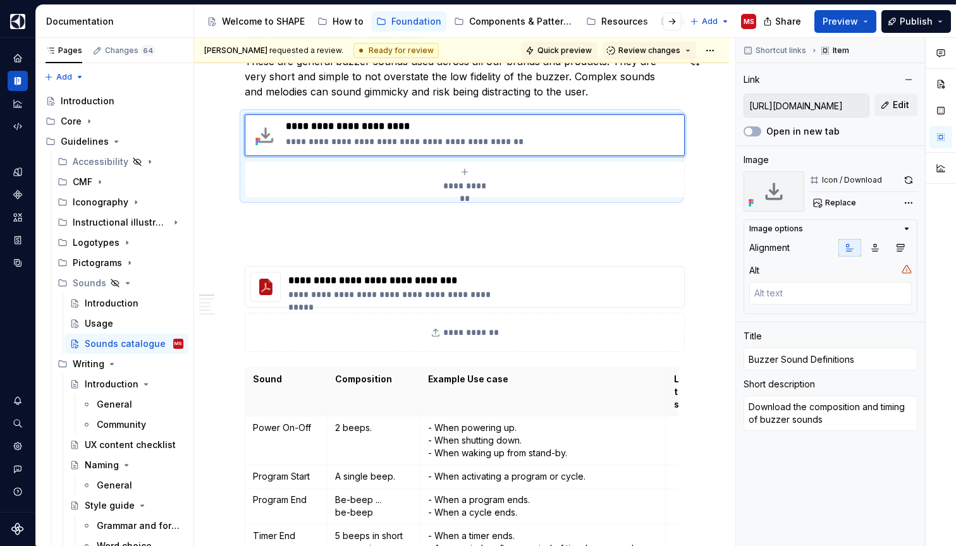
click at [577, 47] on span "Quick preview" at bounding box center [564, 51] width 54 height 10
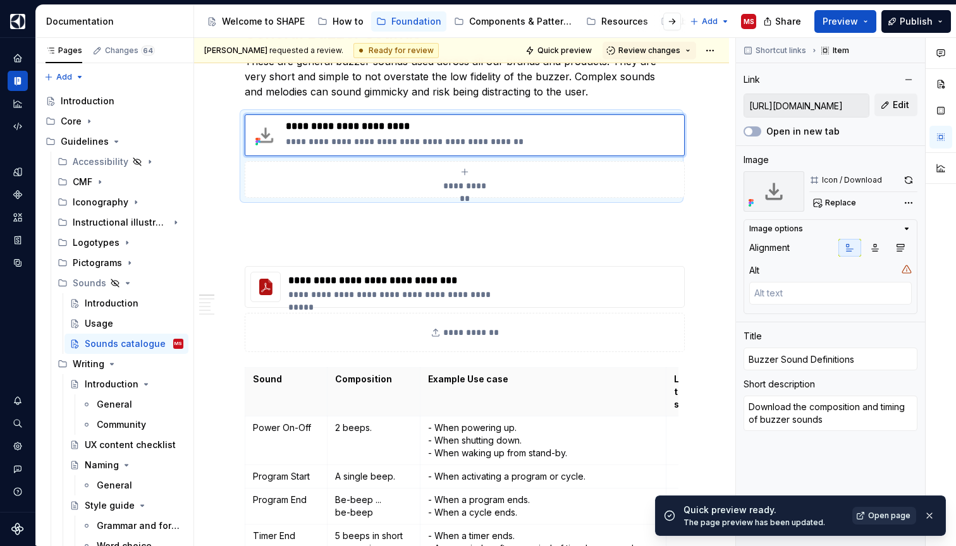
click at [876, 517] on span "Open page" at bounding box center [889, 516] width 42 height 10
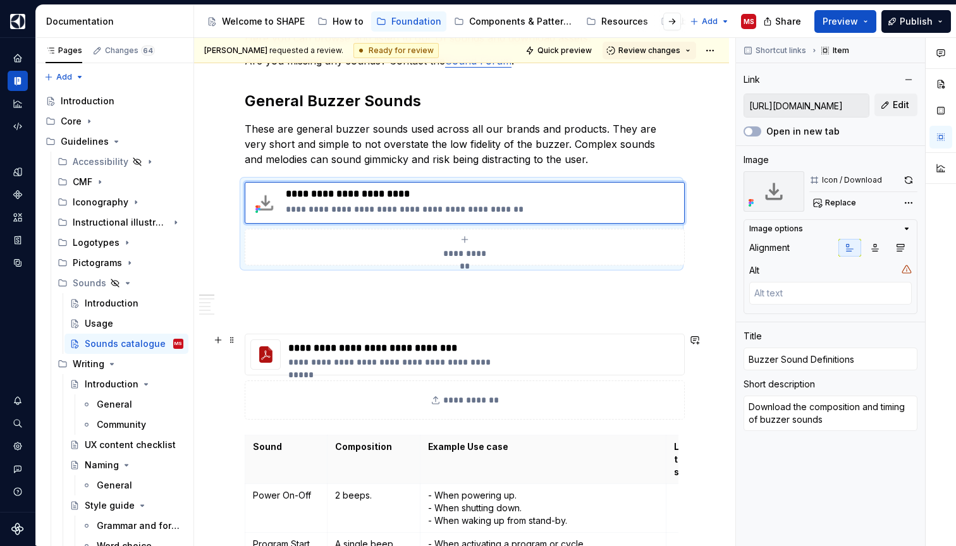
scroll to position [216, 0]
click at [234, 188] on span at bounding box center [232, 188] width 10 height 18
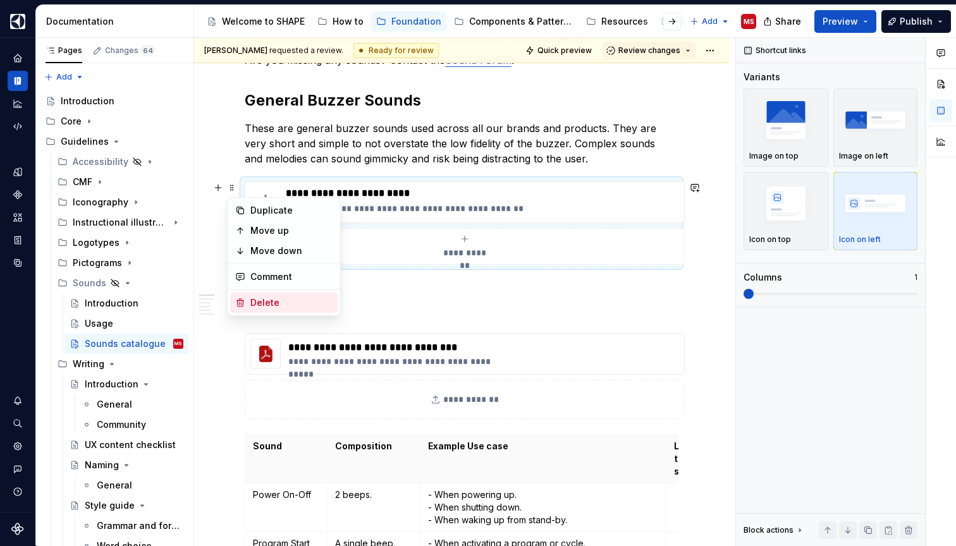
click at [274, 305] on div "Delete" at bounding box center [291, 302] width 82 height 13
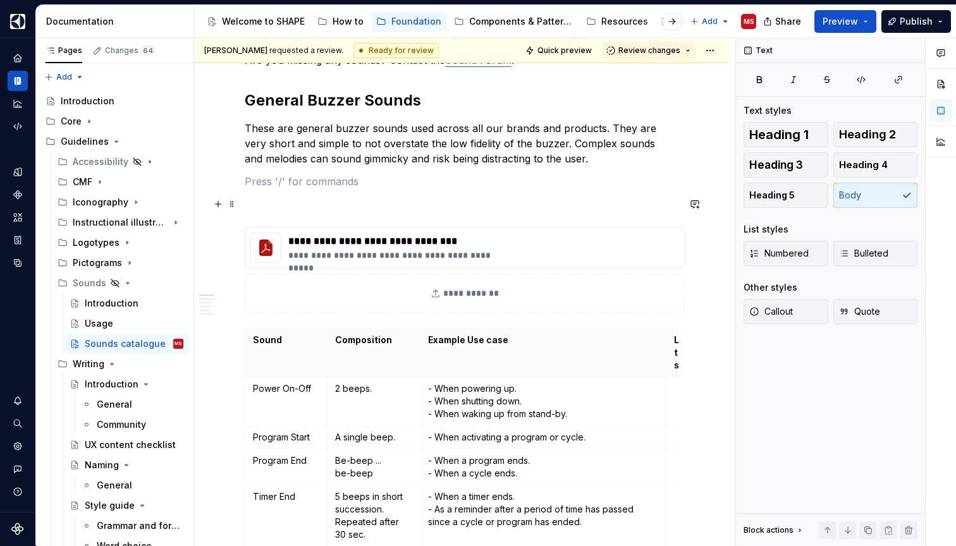
click at [389, 208] on p at bounding box center [462, 204] width 434 height 15
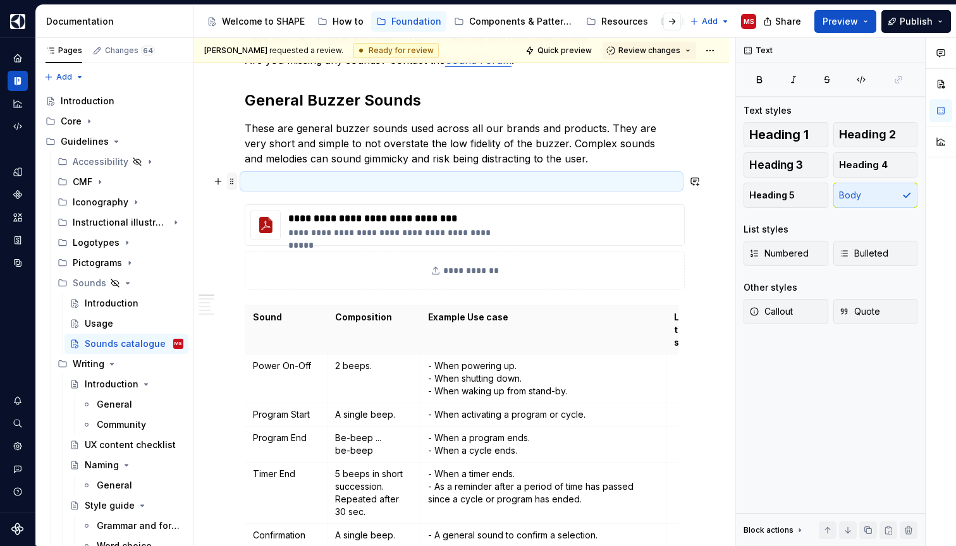
click at [233, 179] on span at bounding box center [232, 182] width 10 height 18
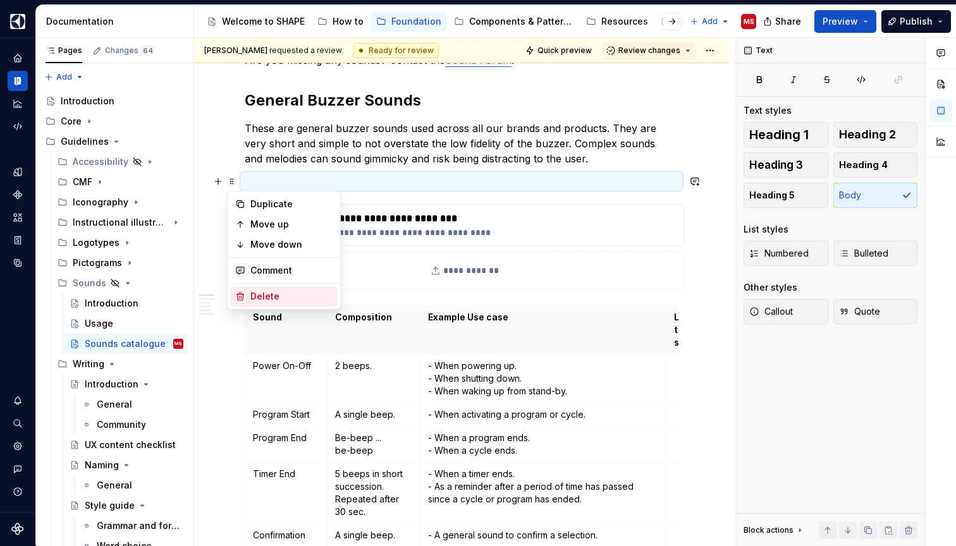
click at [262, 296] on div "Delete" at bounding box center [291, 296] width 82 height 13
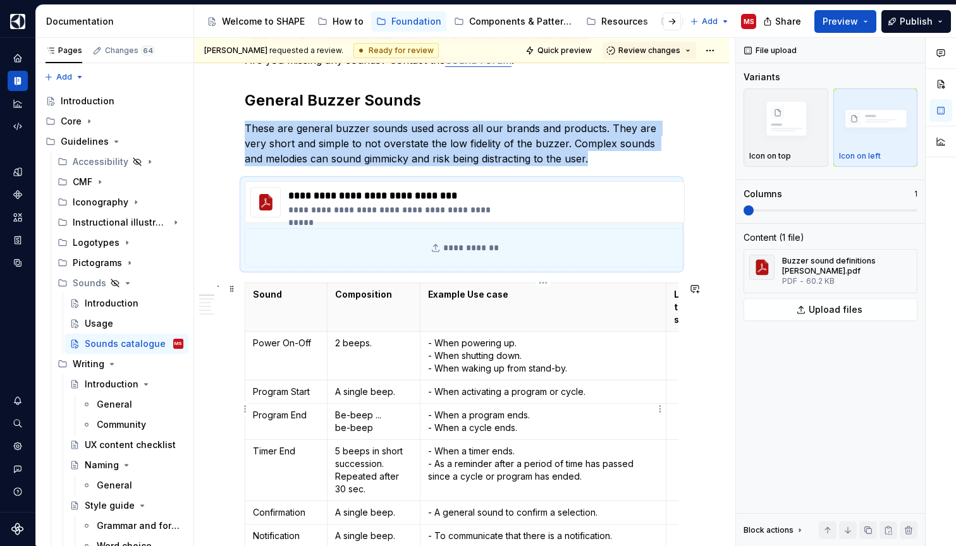
click at [664, 417] on td "- When a program ends. - When a cycle ends." at bounding box center [543, 422] width 246 height 36
click at [525, 386] on p "- When activating a program or cycle." at bounding box center [543, 392] width 231 height 13
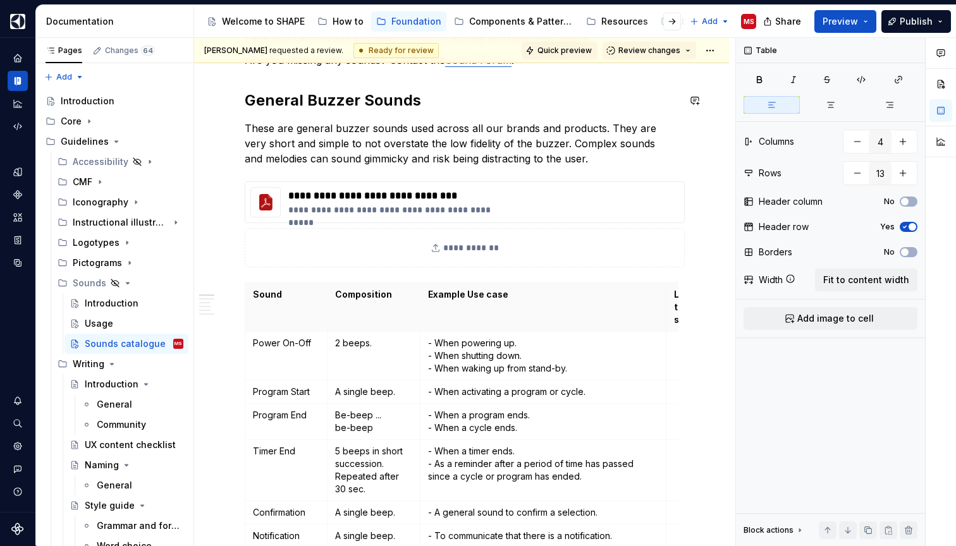
click at [571, 49] on span "Quick preview" at bounding box center [564, 51] width 54 height 10
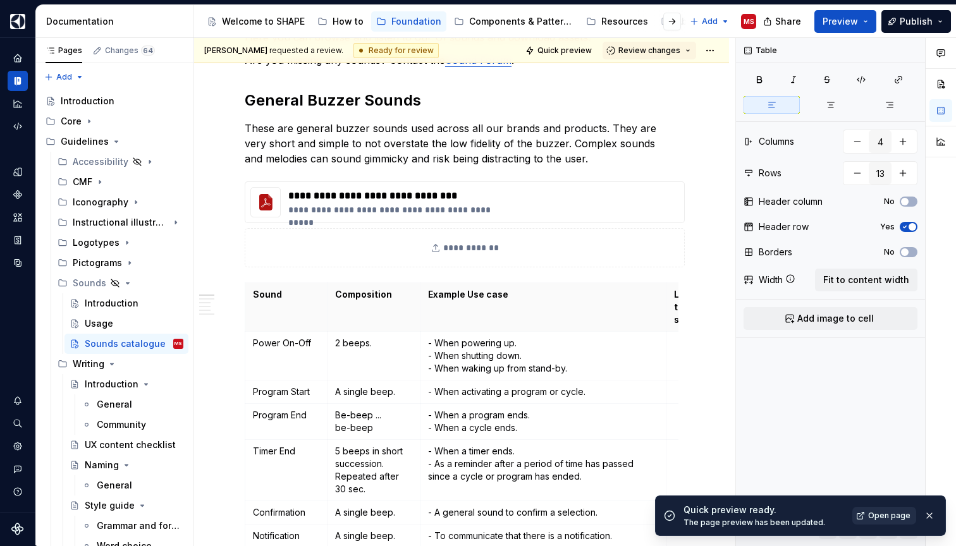
click at [890, 516] on span "Open page" at bounding box center [889, 516] width 42 height 10
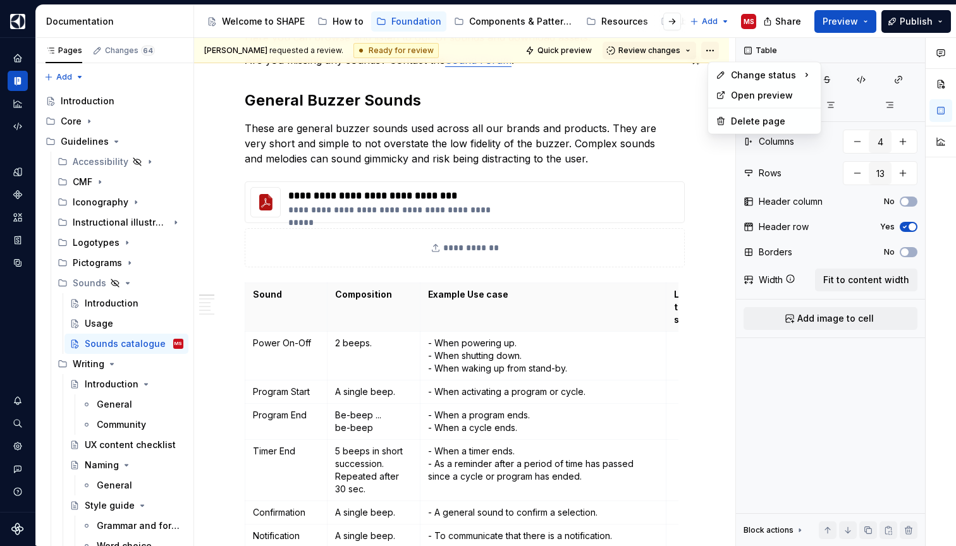
click at [717, 52] on html "SHAPE Design System MS Dataset APPLIANCE Documentation Accessibility guide for …" at bounding box center [478, 273] width 956 height 546
click at [786, 25] on html "SHAPE Design System MS Dataset APPLIANCE Documentation Accessibility guide for …" at bounding box center [478, 273] width 956 height 546
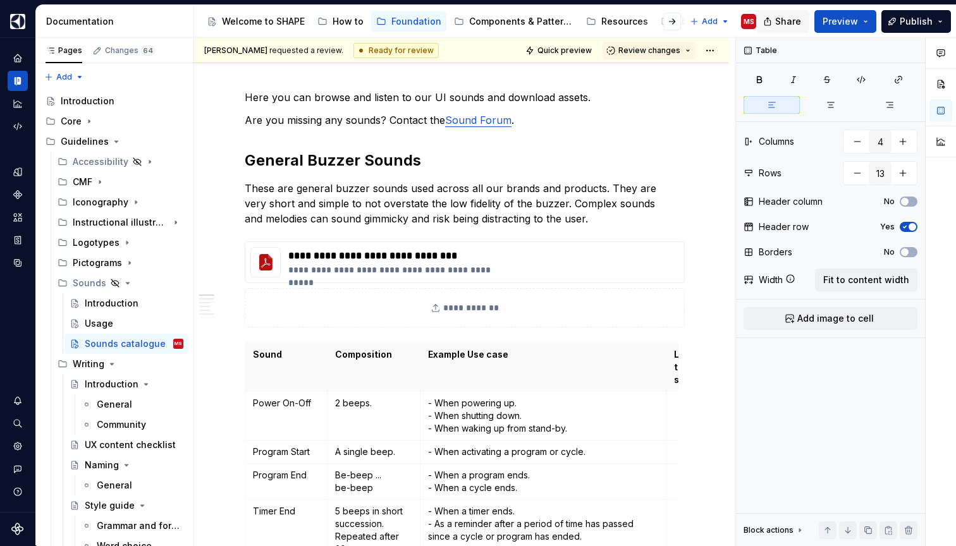
click at [790, 19] on span "Share" at bounding box center [788, 21] width 26 height 13
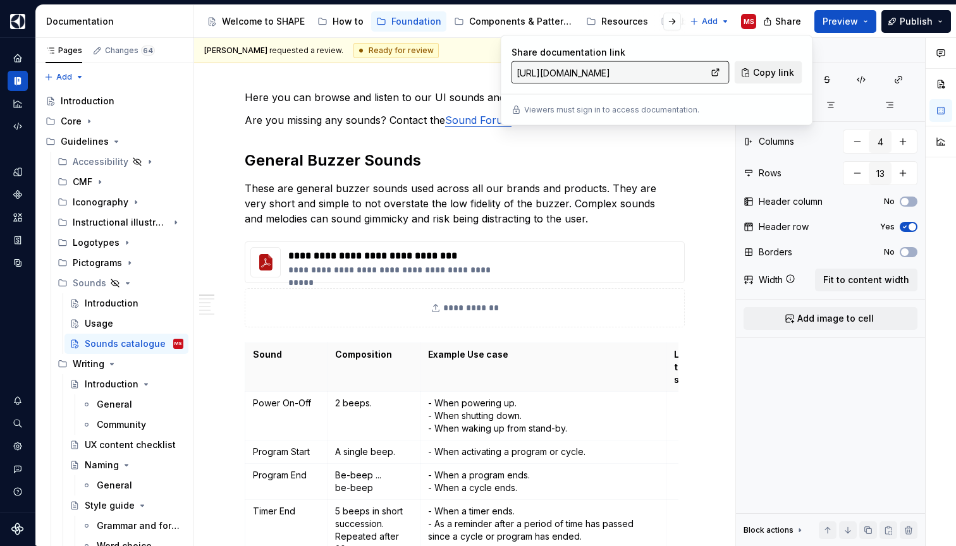
click at [767, 73] on span "Copy link" at bounding box center [773, 72] width 41 height 13
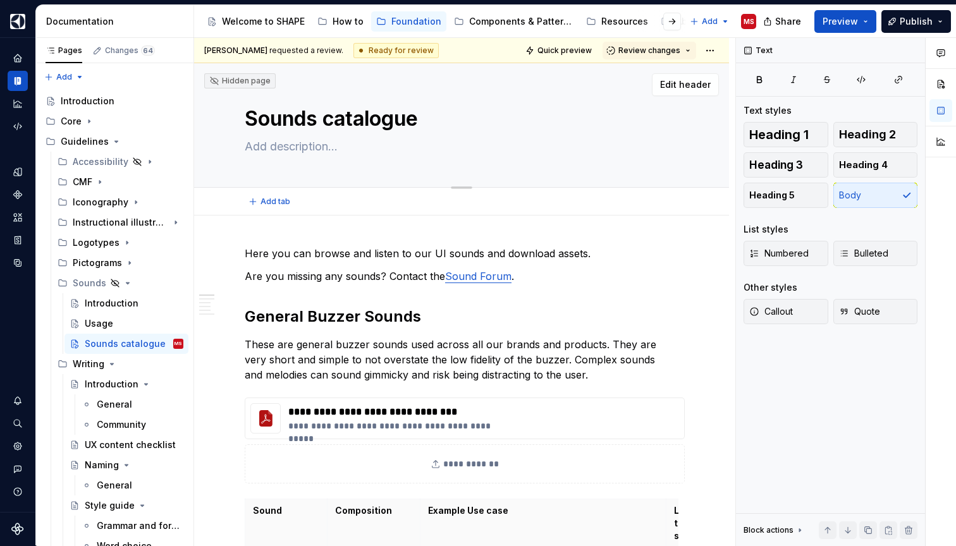
scroll to position [0, 0]
click at [126, 322] on div "Usage" at bounding box center [134, 324] width 99 height 18
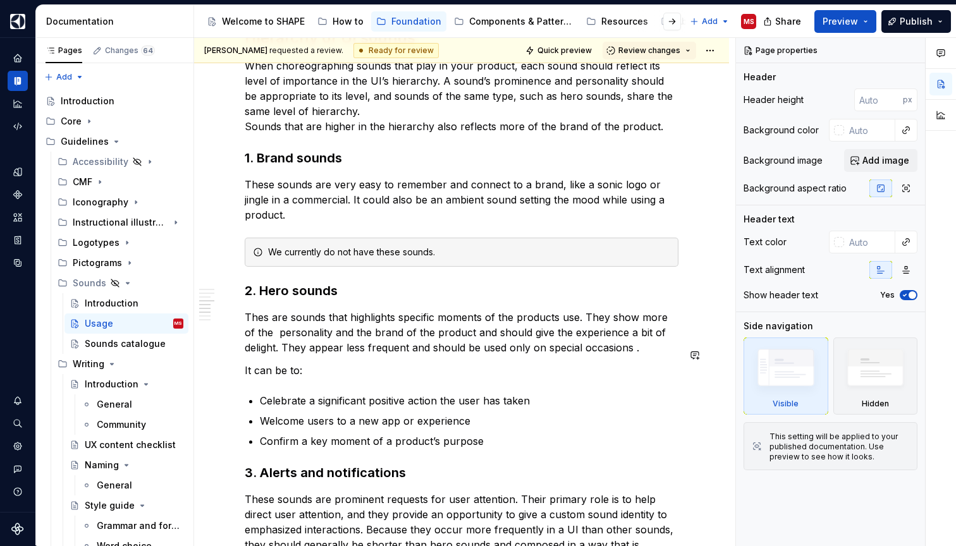
scroll to position [1282, 0]
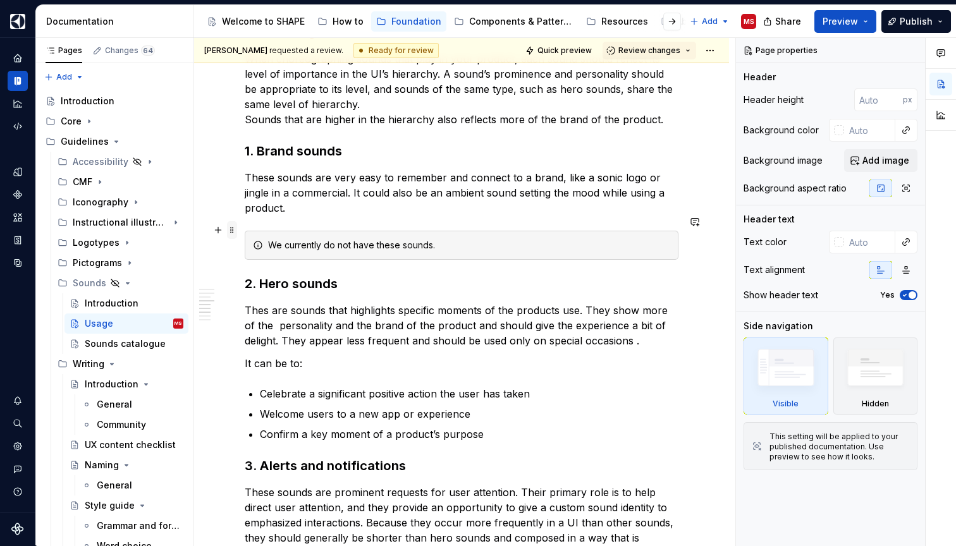
click at [232, 231] on span at bounding box center [232, 230] width 10 height 18
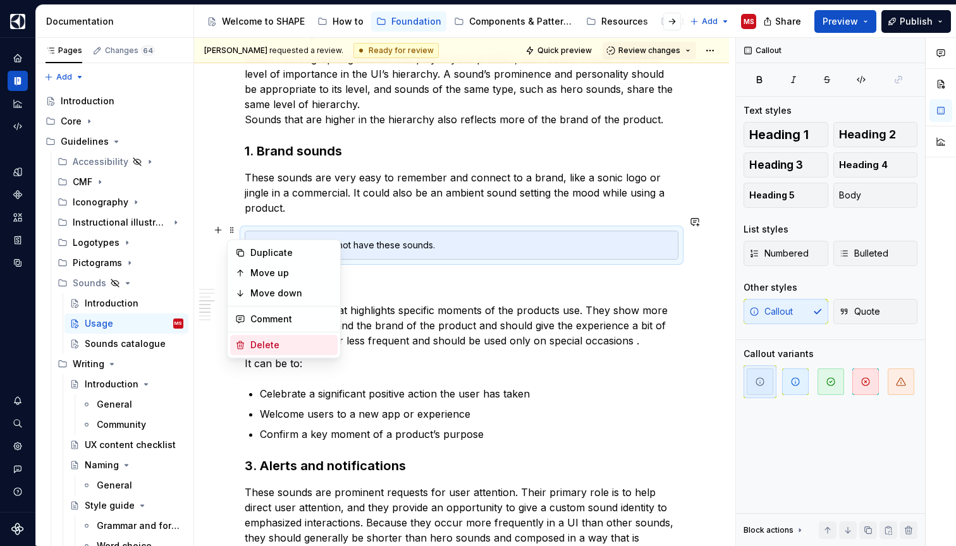
click at [269, 346] on div "Delete" at bounding box center [291, 345] width 82 height 13
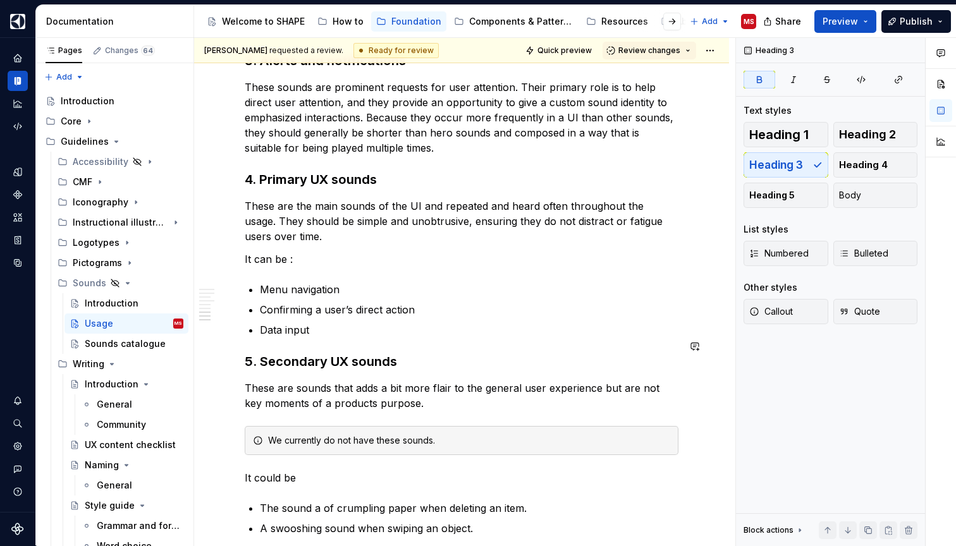
scroll to position [1645, 0]
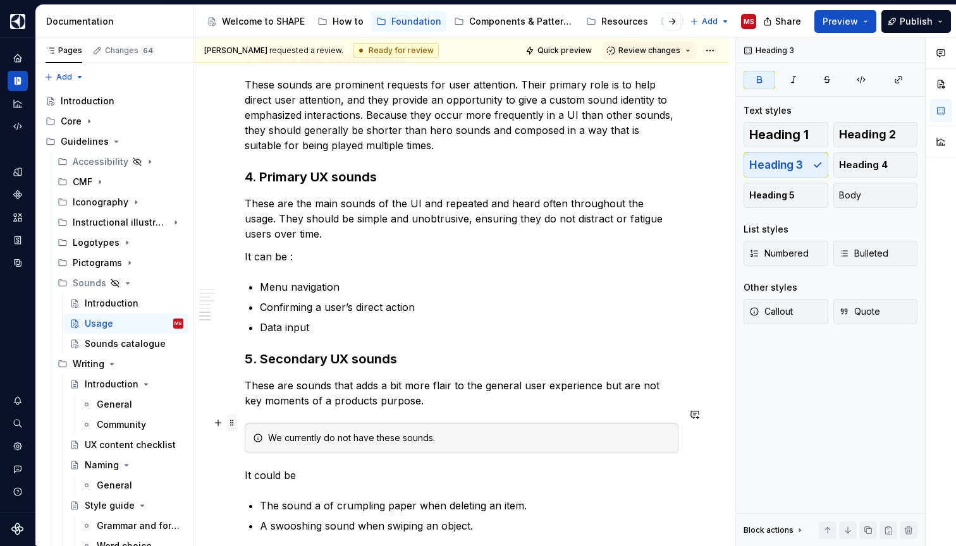
click at [231, 423] on span at bounding box center [232, 423] width 10 height 18
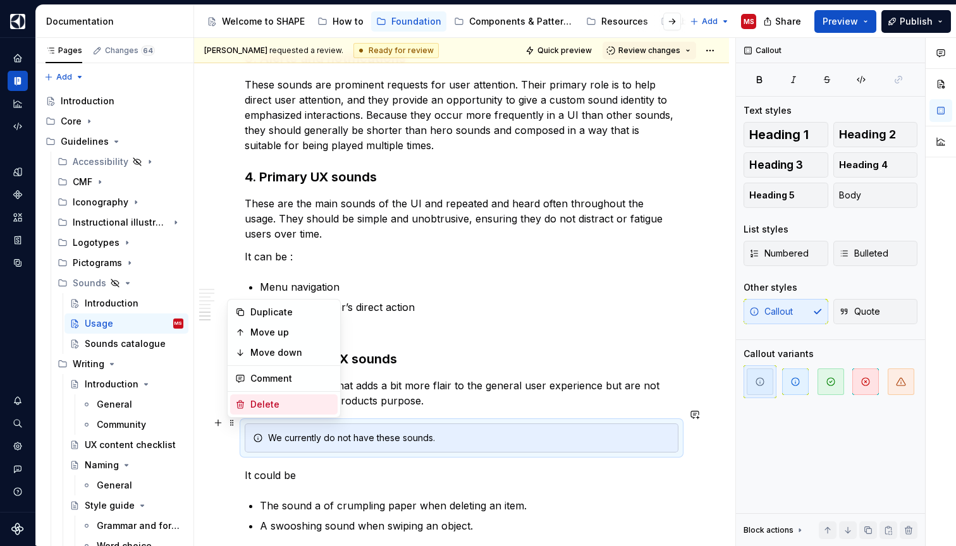
click at [253, 404] on div "Delete" at bounding box center [291, 404] width 82 height 13
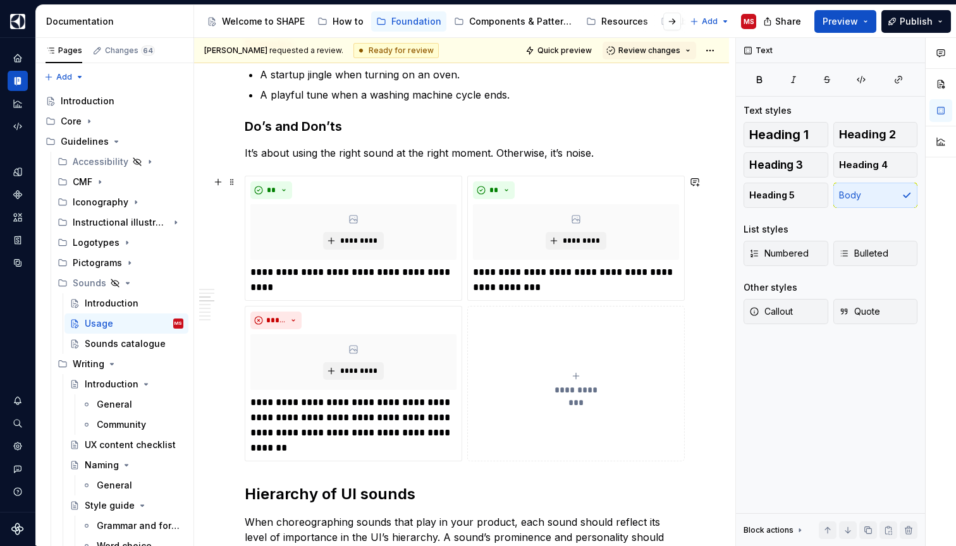
scroll to position [817, 0]
